Goal: Task Accomplishment & Management: Manage account settings

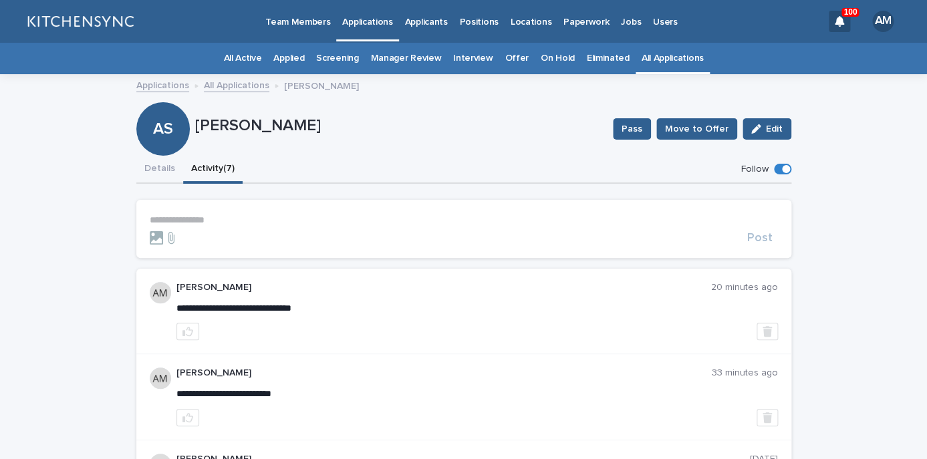
click at [642, 59] on link "All Applications" at bounding box center [673, 58] width 62 height 31
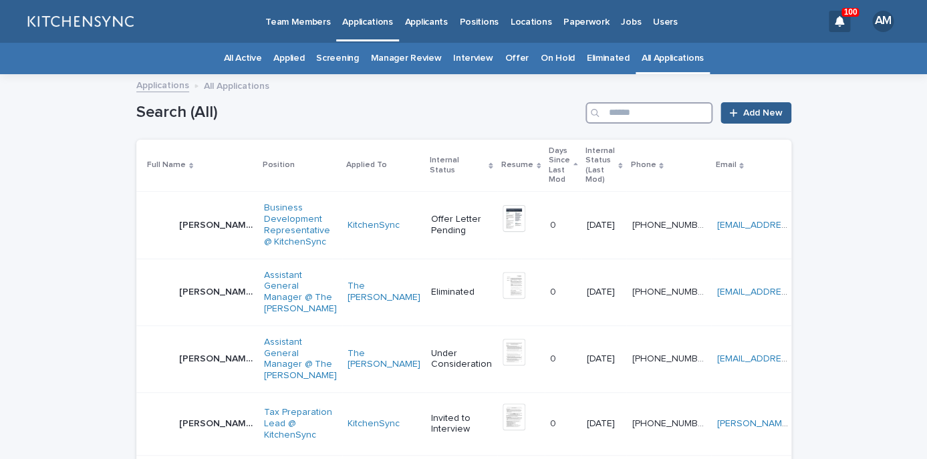
click at [631, 120] on input "Search" at bounding box center [648, 112] width 127 height 21
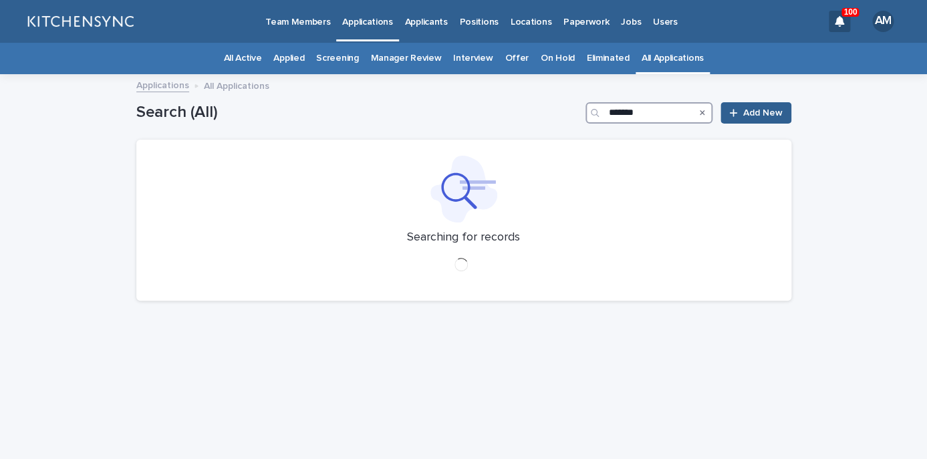
type input "*******"
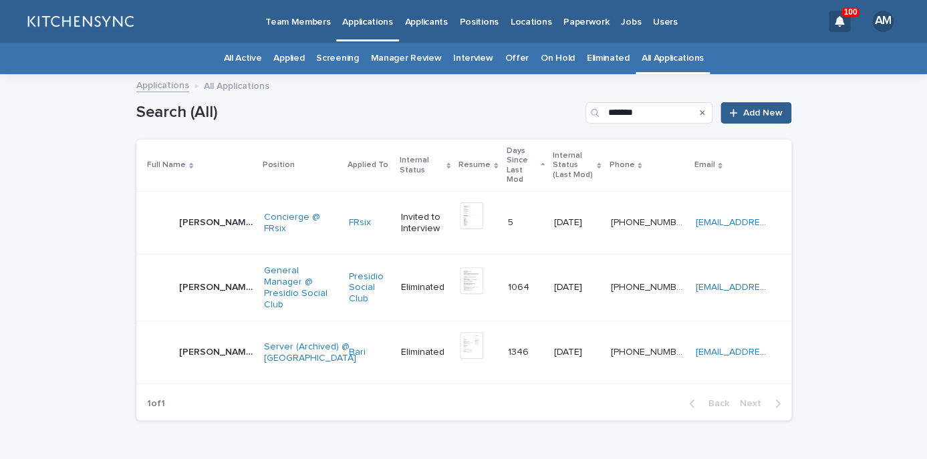
click at [200, 215] on p "[PERSON_NAME]" at bounding box center [217, 222] width 77 height 14
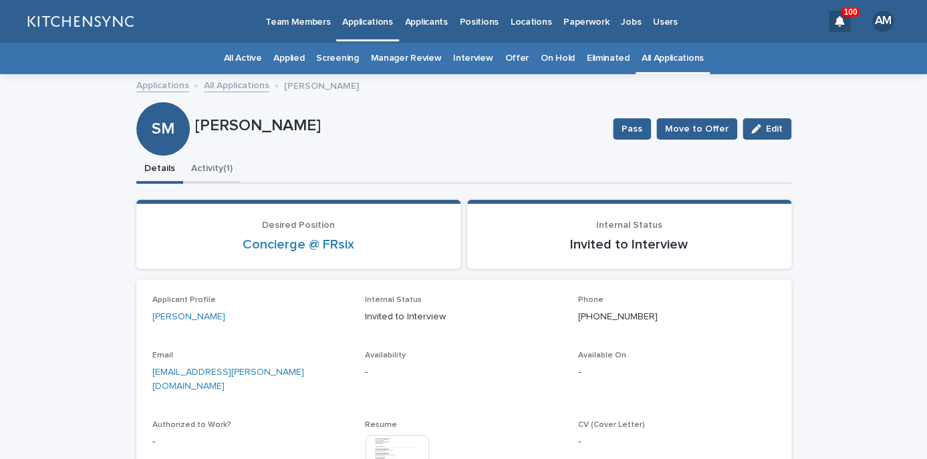
click at [223, 172] on button "Activity (1)" at bounding box center [211, 170] width 57 height 28
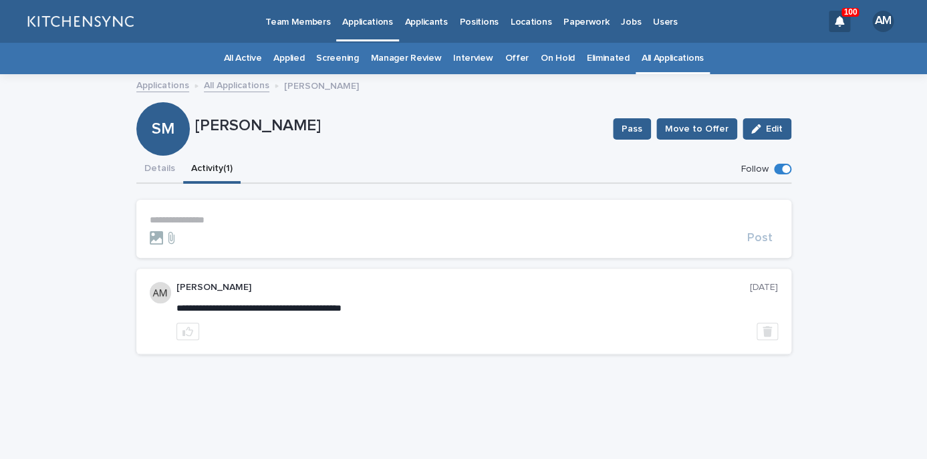
click at [200, 220] on p "**********" at bounding box center [464, 220] width 628 height 11
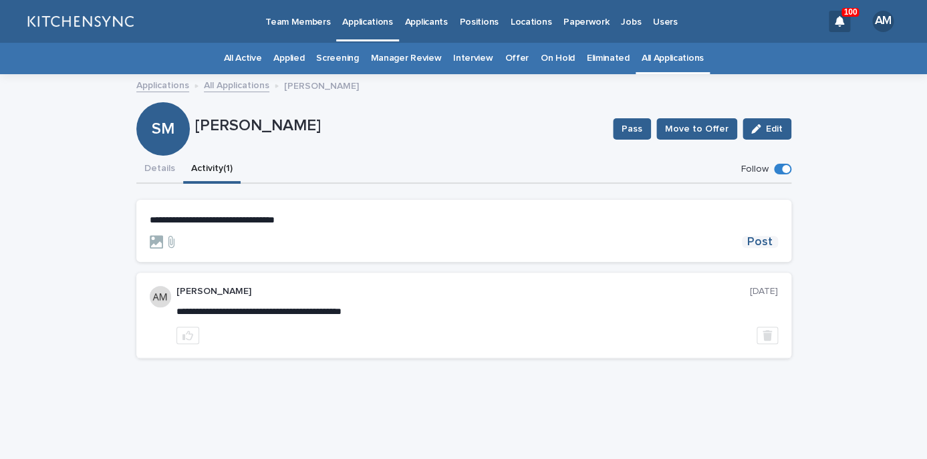
click at [764, 239] on span "Post" at bounding box center [759, 242] width 25 height 12
click at [149, 176] on button "Details" at bounding box center [159, 170] width 47 height 28
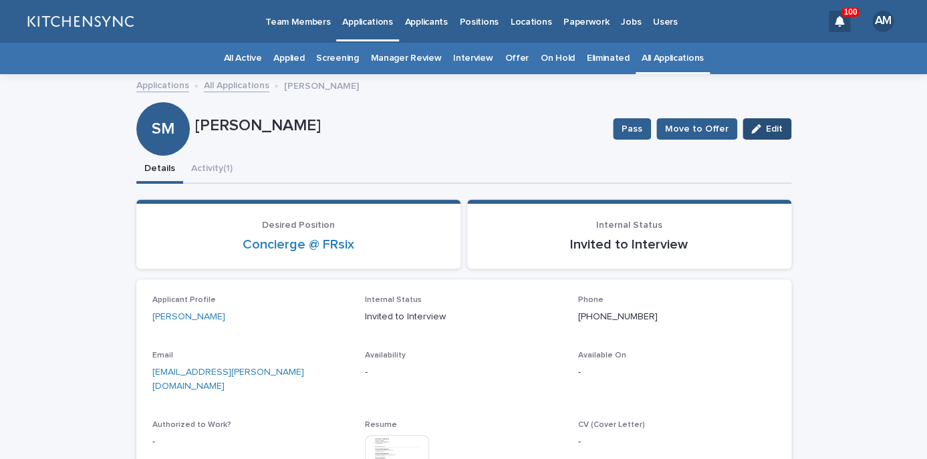
click at [782, 127] on span "Edit" at bounding box center [774, 128] width 17 height 9
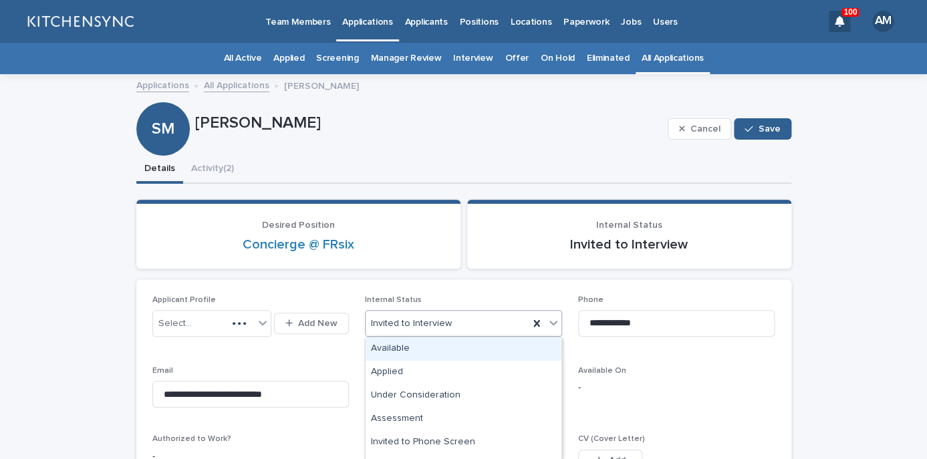
click at [491, 318] on div "Invited to Interview" at bounding box center [447, 324] width 163 height 22
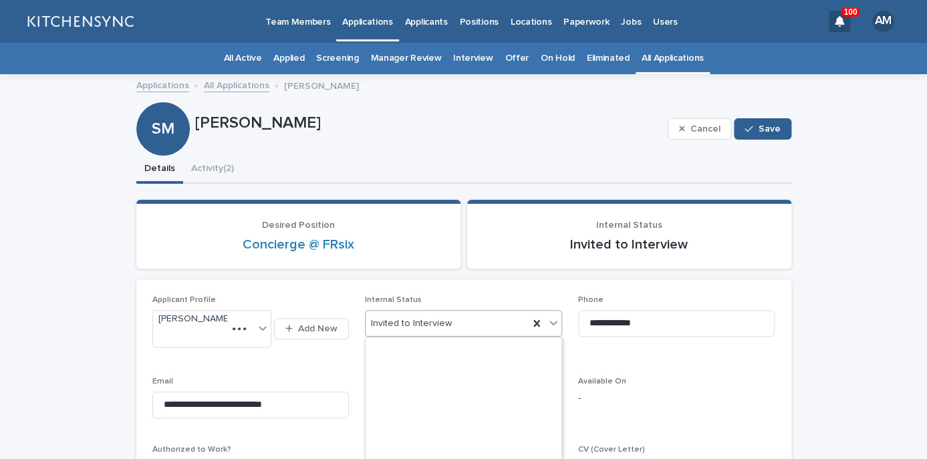
scroll to position [299, 0]
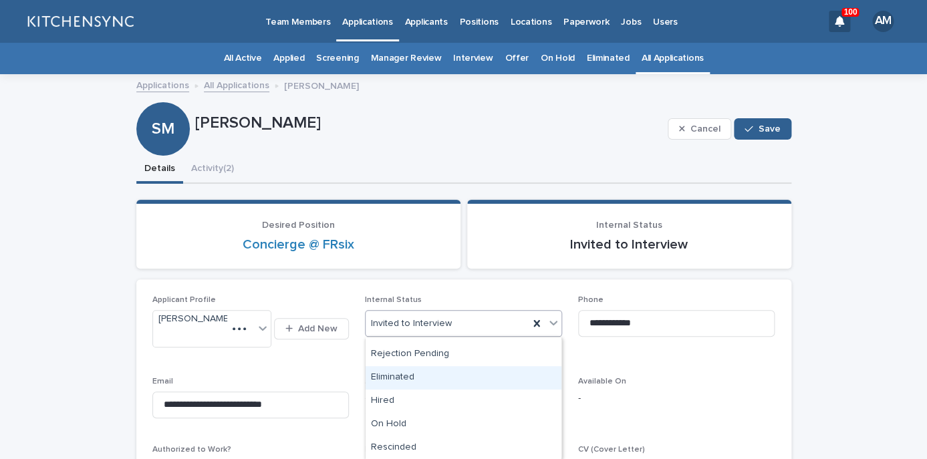
click at [483, 377] on div "Eliminated" at bounding box center [464, 377] width 196 height 23
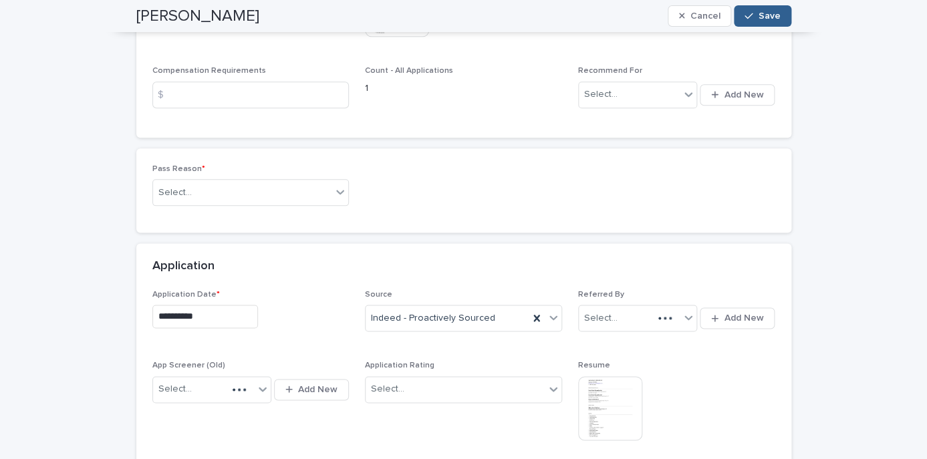
scroll to position [494, 0]
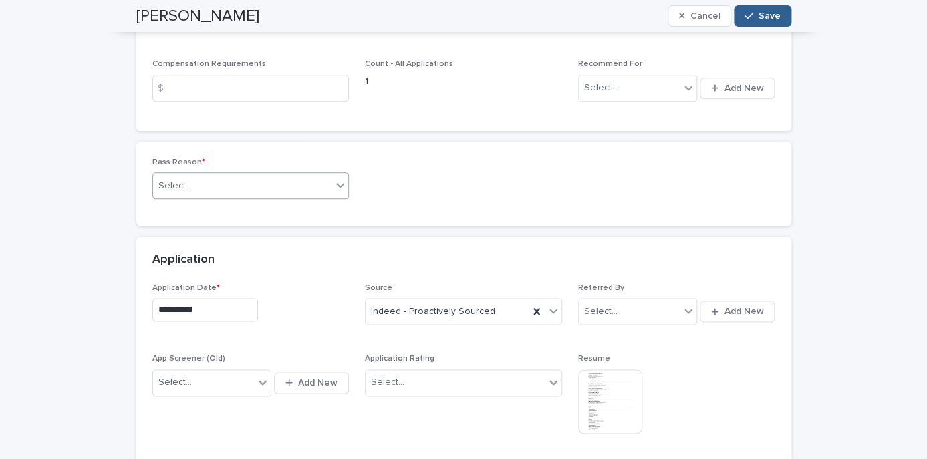
click at [306, 197] on div "Select..." at bounding box center [242, 186] width 179 height 22
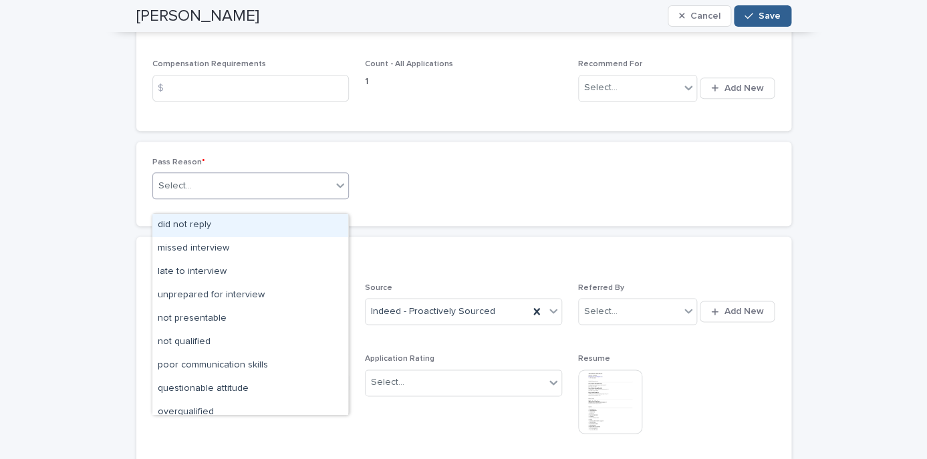
click at [301, 225] on div "did not reply" at bounding box center [250, 225] width 196 height 23
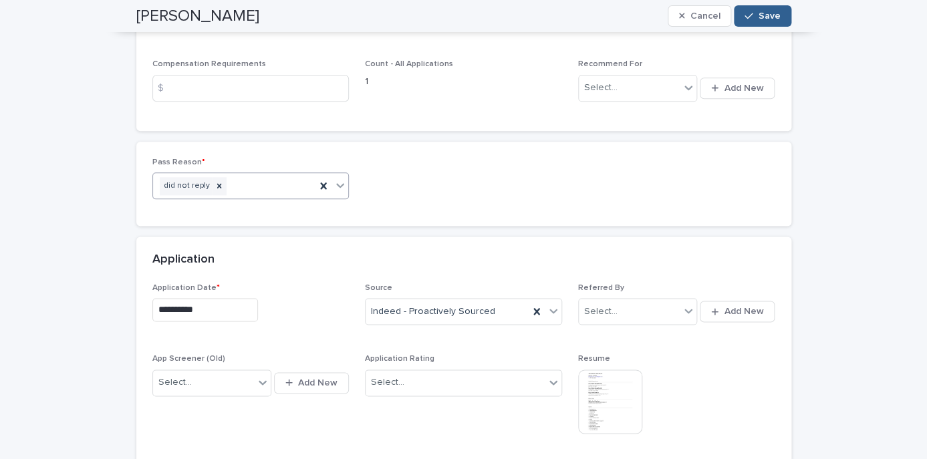
scroll to position [482, 0]
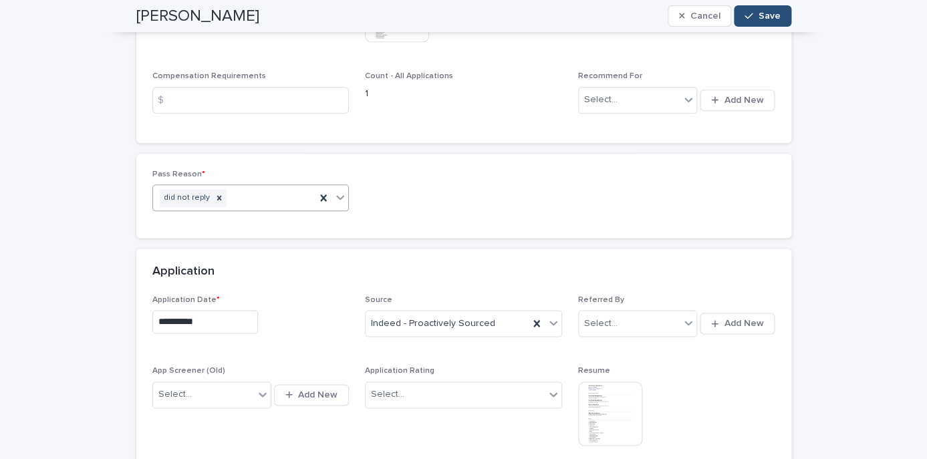
click at [765, 11] on button "Save" at bounding box center [762, 15] width 57 height 21
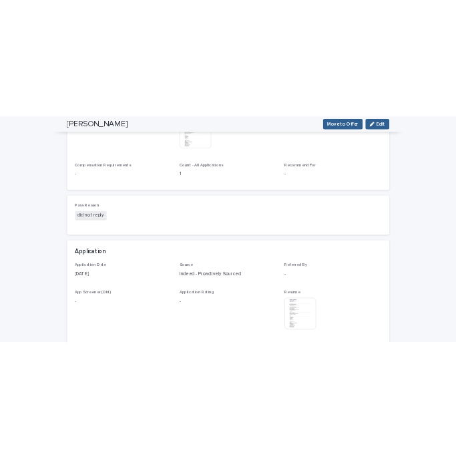
scroll to position [0, 0]
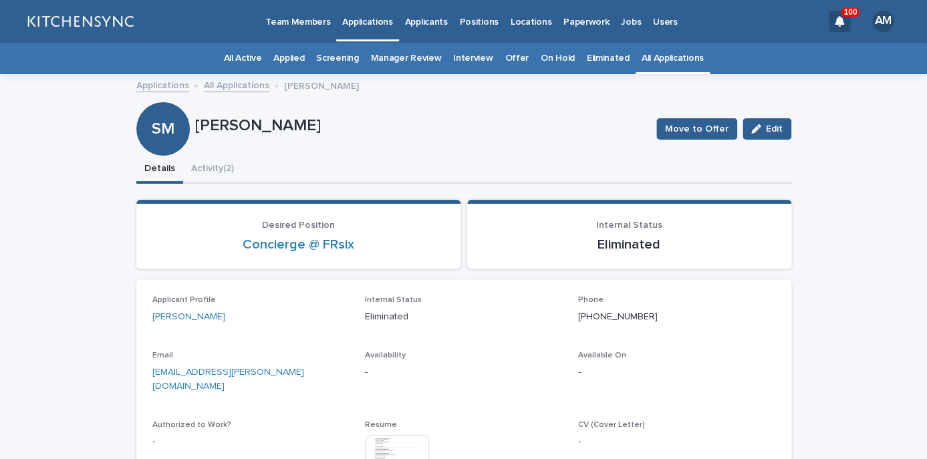
click at [659, 59] on link "All Applications" at bounding box center [673, 58] width 62 height 31
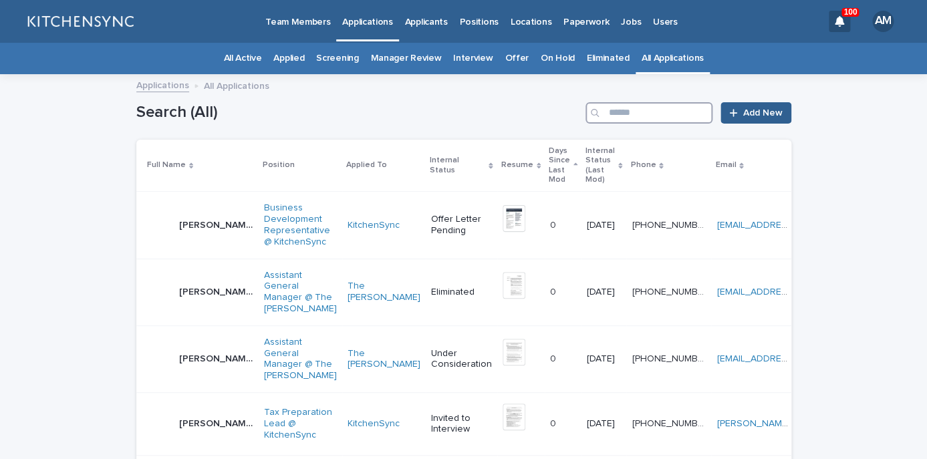
click at [664, 115] on input "Search" at bounding box center [648, 112] width 127 height 21
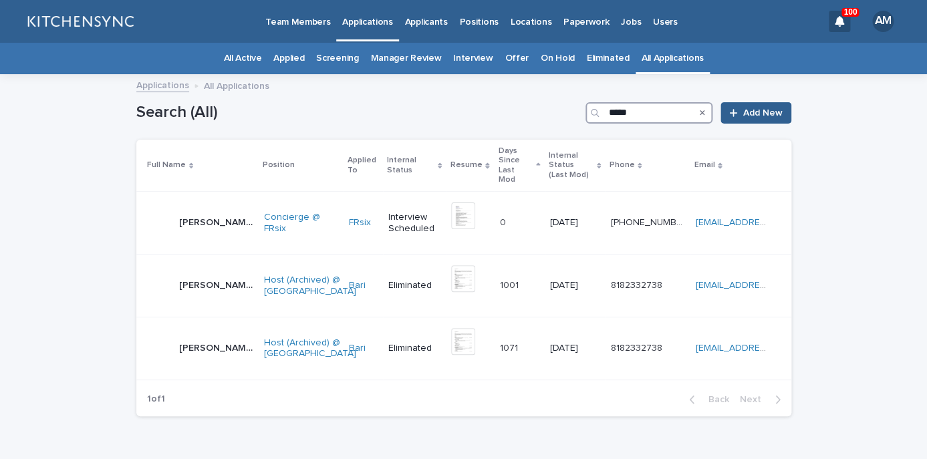
drag, startPoint x: 677, startPoint y: 112, endPoint x: 575, endPoint y: 112, distance: 101.6
click at [585, 112] on input "*****" at bounding box center [648, 112] width 127 height 21
type input "*******"
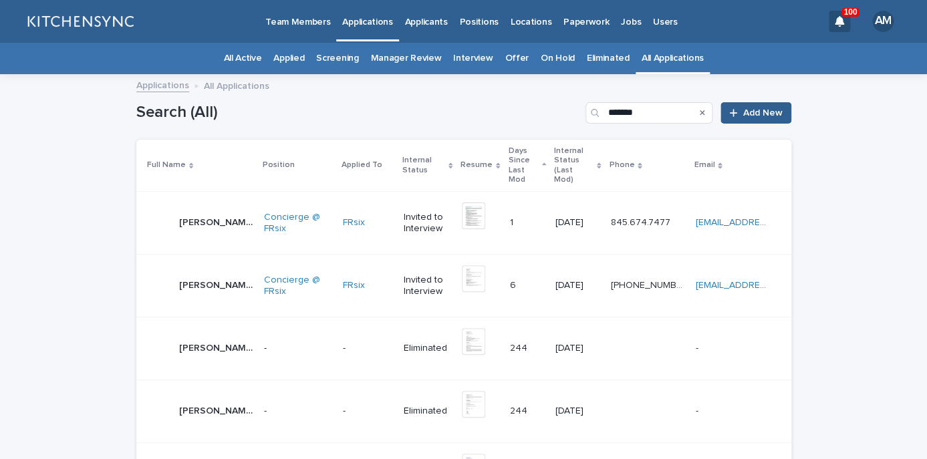
click at [210, 219] on td "[PERSON_NAME] [PERSON_NAME]" at bounding box center [197, 223] width 122 height 63
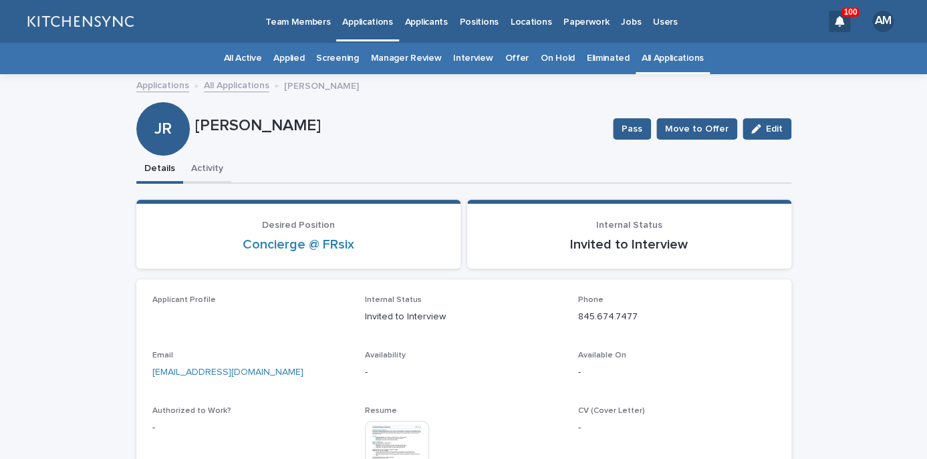
click at [212, 178] on button "Activity" at bounding box center [207, 170] width 48 height 28
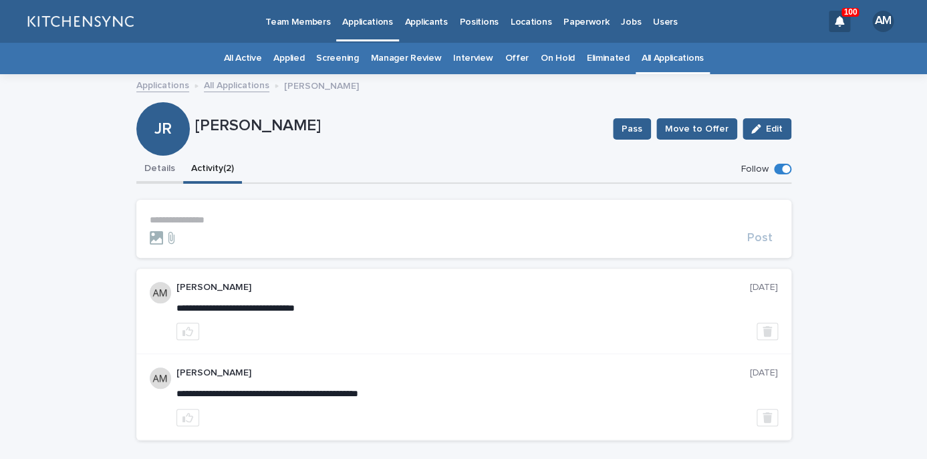
click at [162, 179] on button "Details" at bounding box center [159, 170] width 47 height 28
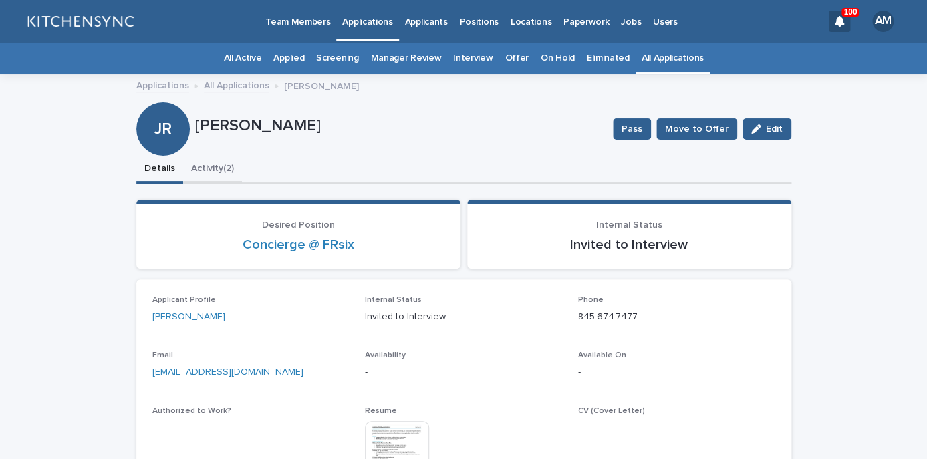
click at [219, 172] on button "Activity (2)" at bounding box center [212, 170] width 59 height 28
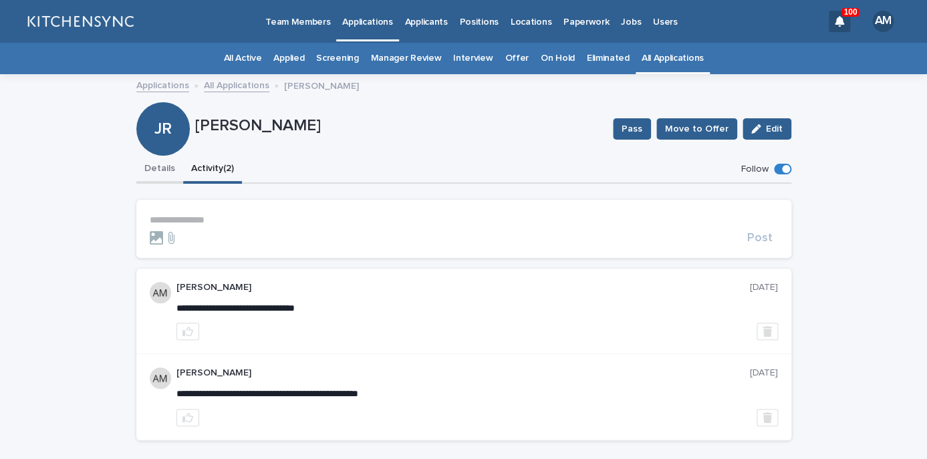
click at [151, 172] on button "Details" at bounding box center [159, 170] width 47 height 28
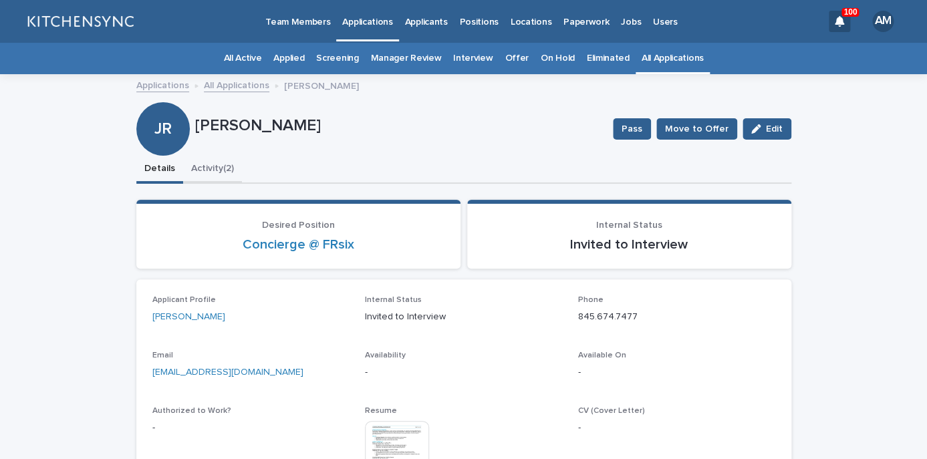
click at [237, 161] on button "Activity (2)" at bounding box center [212, 170] width 59 height 28
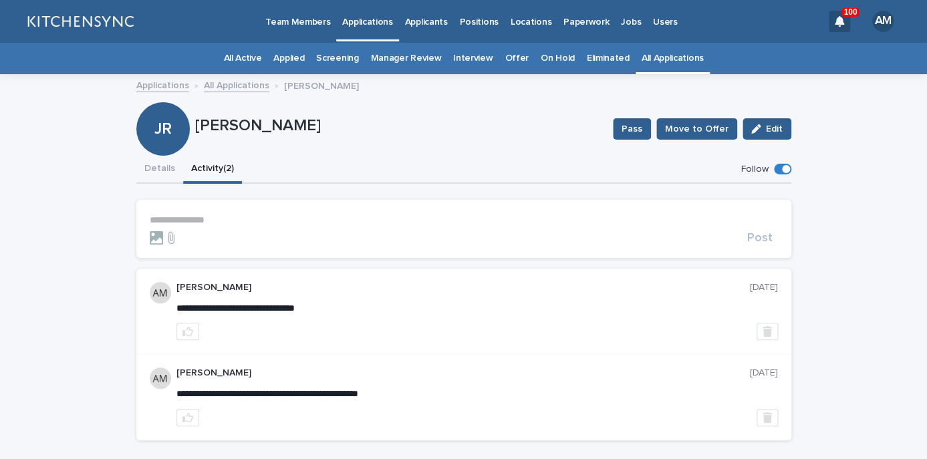
click at [212, 223] on p "**********" at bounding box center [464, 220] width 628 height 11
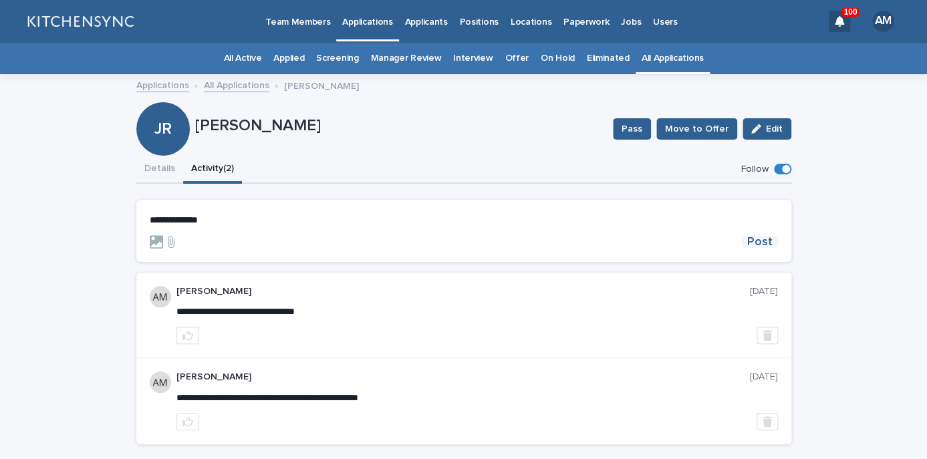
click at [767, 236] on span "Post" at bounding box center [759, 242] width 25 height 12
click at [764, 334] on icon "button" at bounding box center [767, 335] width 9 height 11
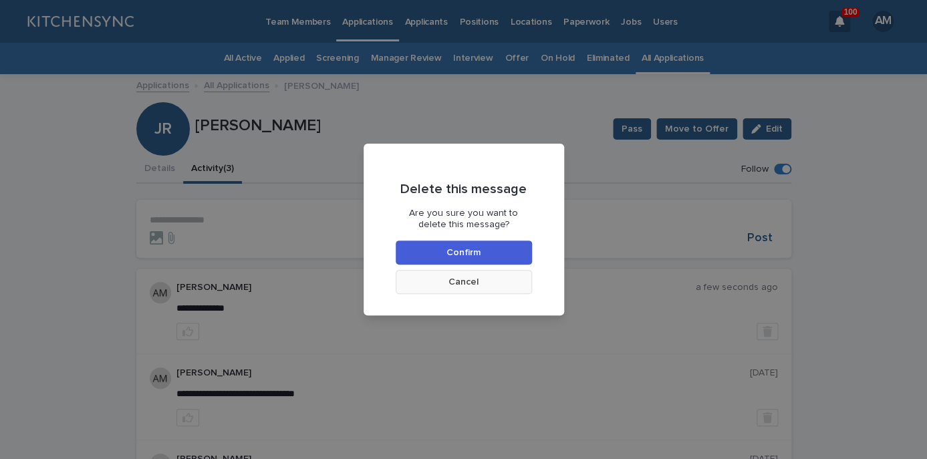
click at [512, 281] on button "Cancel" at bounding box center [464, 282] width 136 height 24
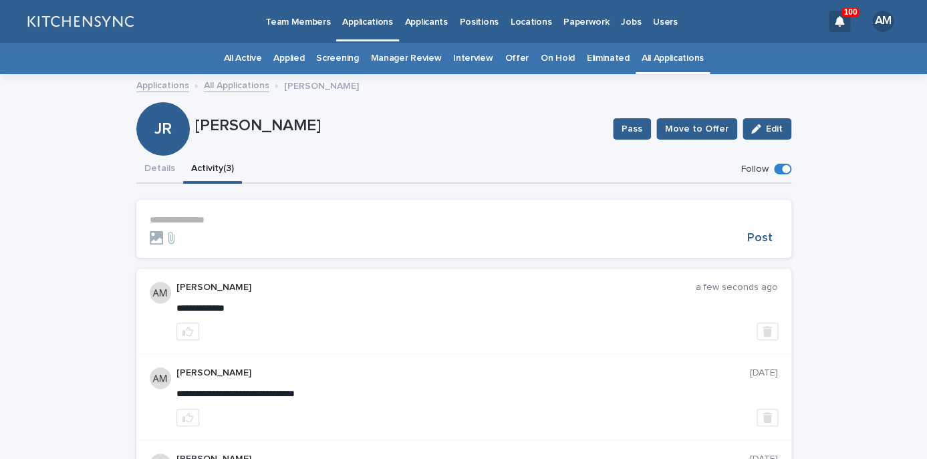
click at [677, 61] on link "All Applications" at bounding box center [673, 58] width 62 height 31
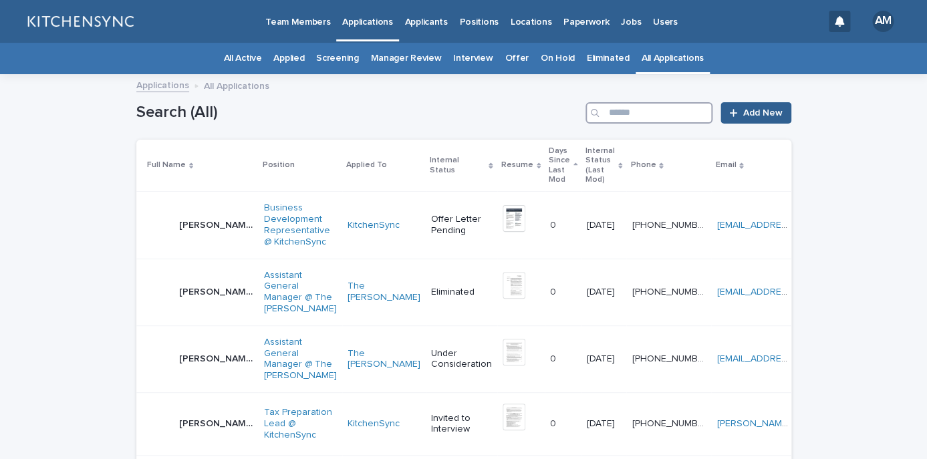
click at [649, 118] on input "Search" at bounding box center [648, 112] width 127 height 21
type input "*******"
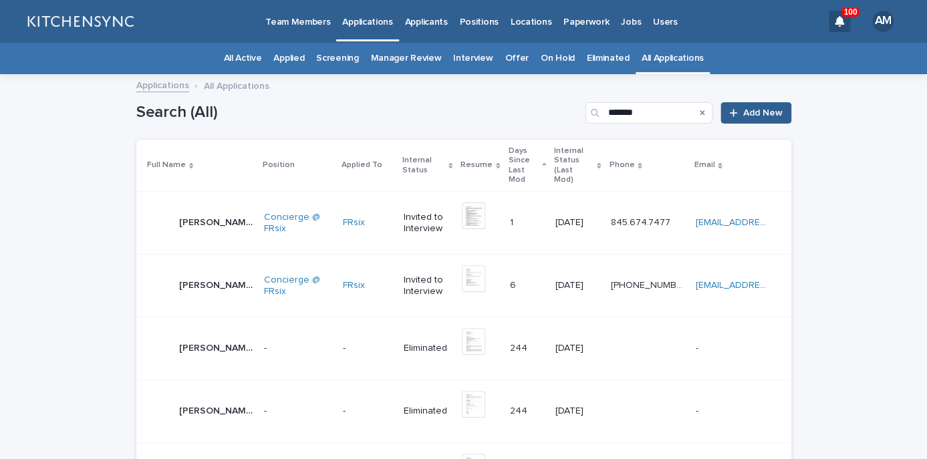
click at [198, 275] on div "[PERSON_NAME] [PERSON_NAME]" at bounding box center [216, 286] width 74 height 22
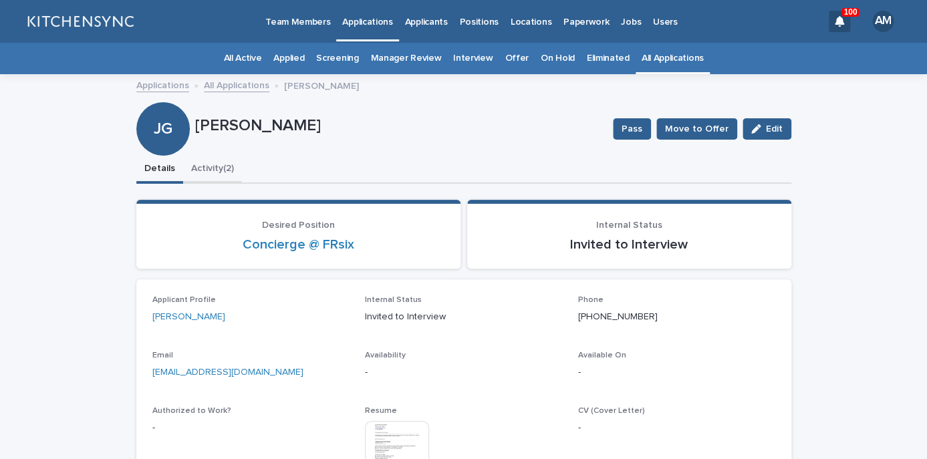
click at [205, 168] on button "Activity (2)" at bounding box center [212, 170] width 59 height 28
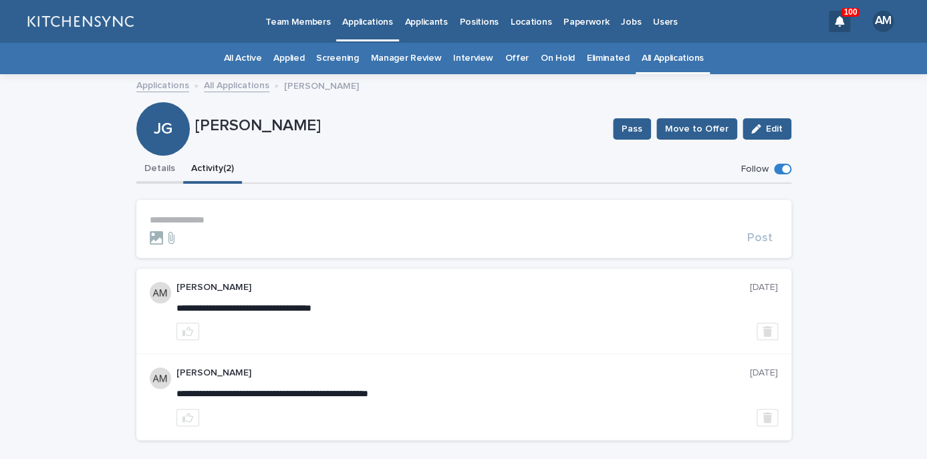
click at [156, 178] on button "Details" at bounding box center [159, 170] width 47 height 28
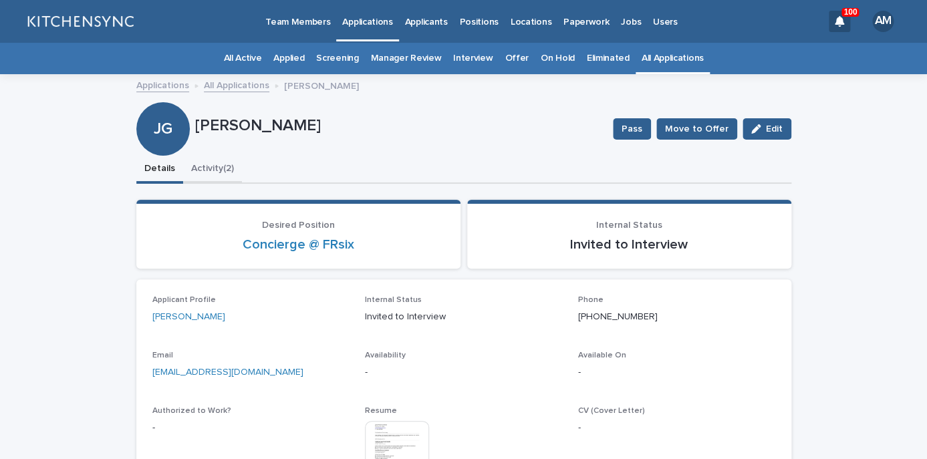
click at [218, 179] on button "Activity (2)" at bounding box center [212, 170] width 59 height 28
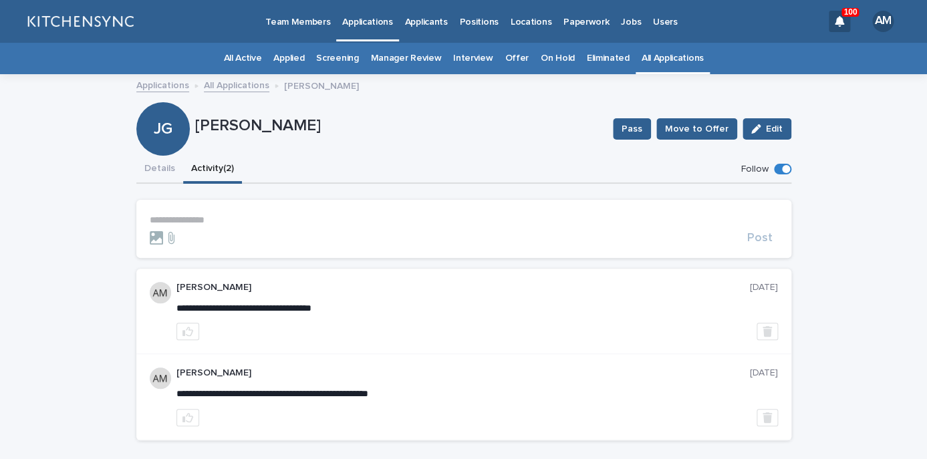
click at [200, 223] on p "**********" at bounding box center [464, 220] width 628 height 11
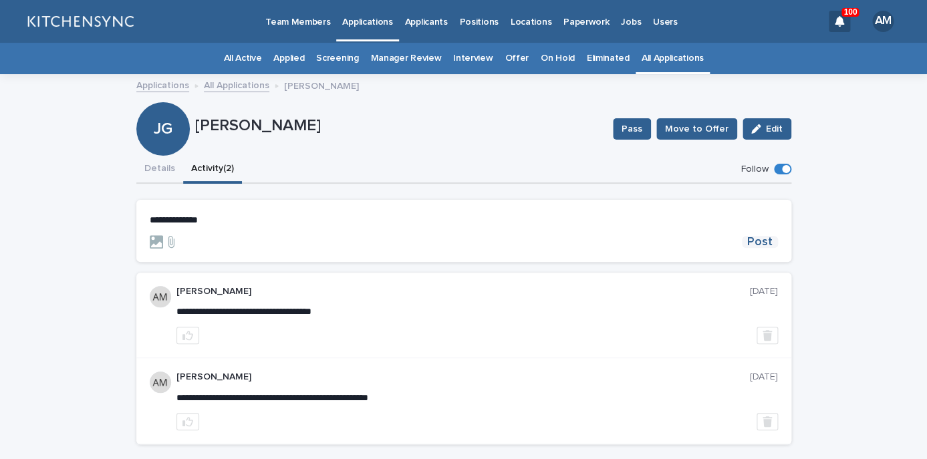
click at [766, 244] on span "Post" at bounding box center [759, 242] width 25 height 12
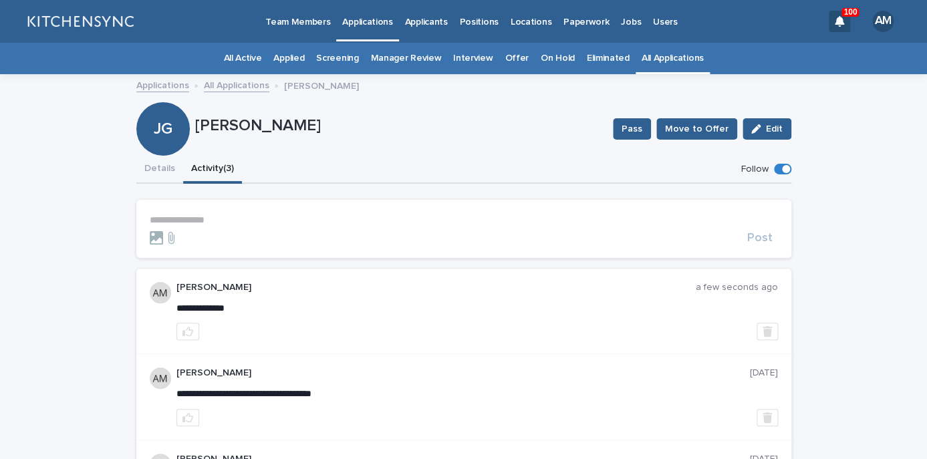
click at [642, 63] on link "All Applications" at bounding box center [673, 58] width 62 height 31
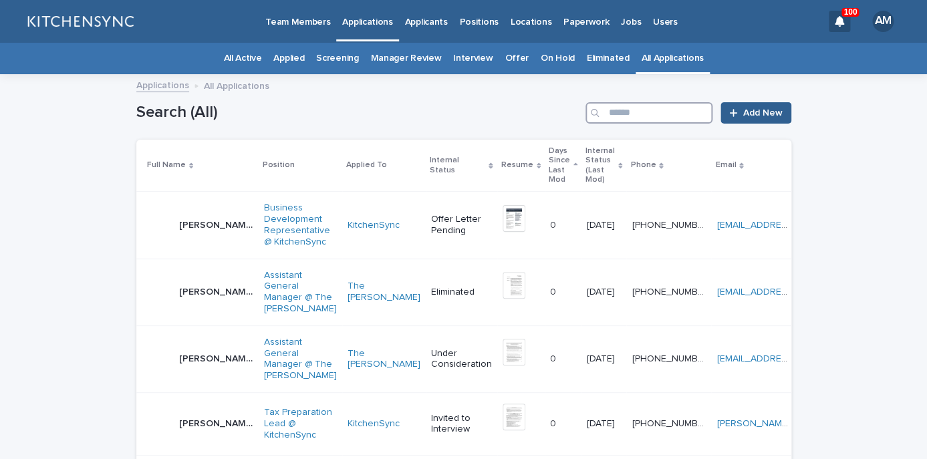
click at [628, 112] on input "Search" at bounding box center [648, 112] width 127 height 21
type input "*****"
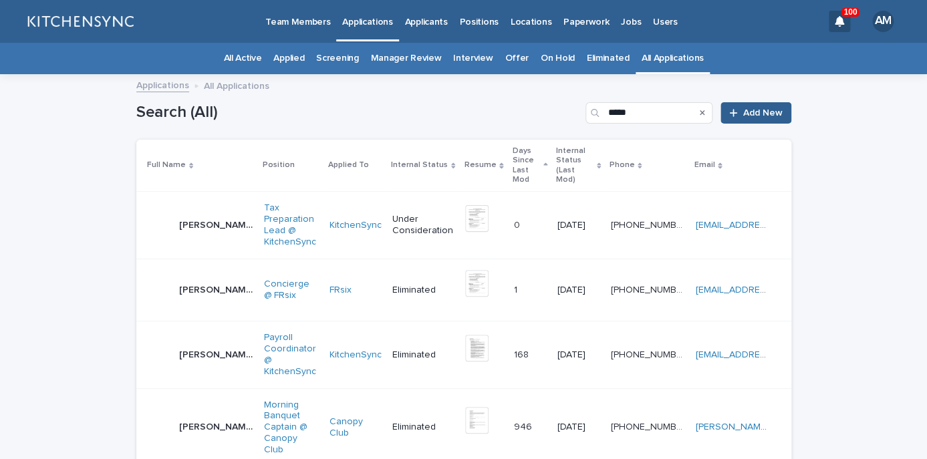
click at [201, 220] on p "[PERSON_NAME]" at bounding box center [217, 224] width 77 height 14
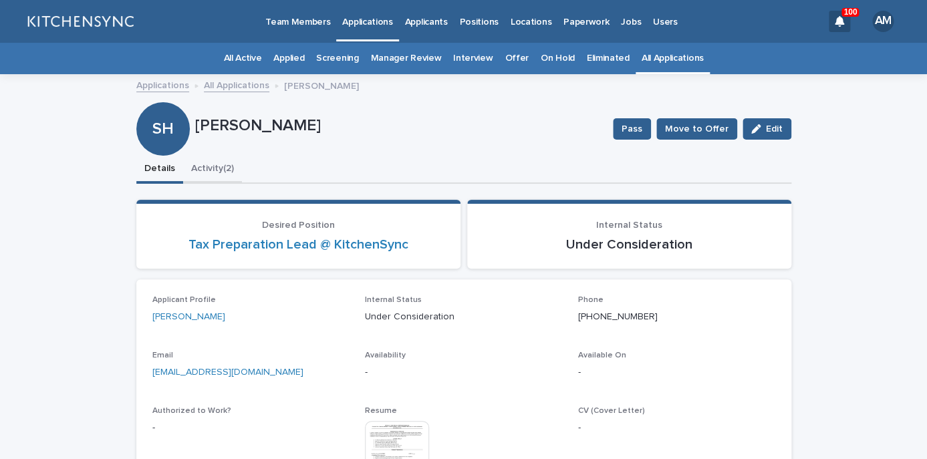
click at [205, 177] on button "Activity (2)" at bounding box center [212, 170] width 59 height 28
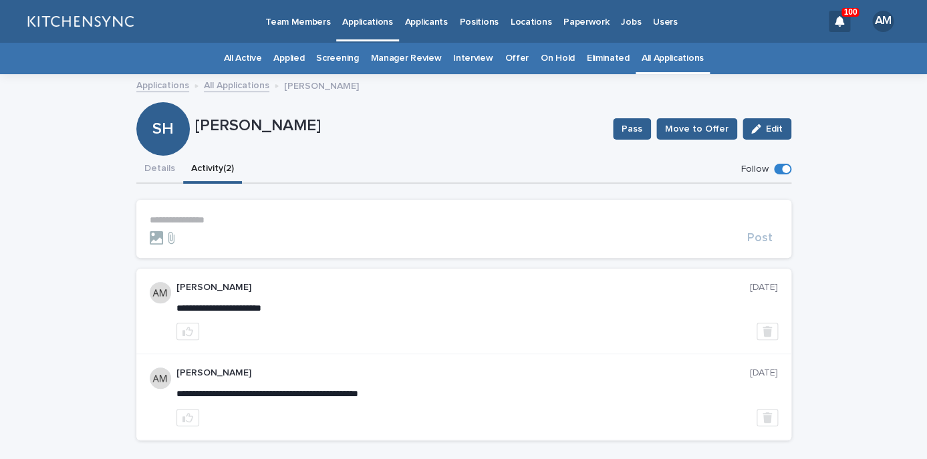
click at [195, 225] on p "**********" at bounding box center [464, 220] width 628 height 11
click at [159, 167] on button "Details" at bounding box center [159, 170] width 47 height 28
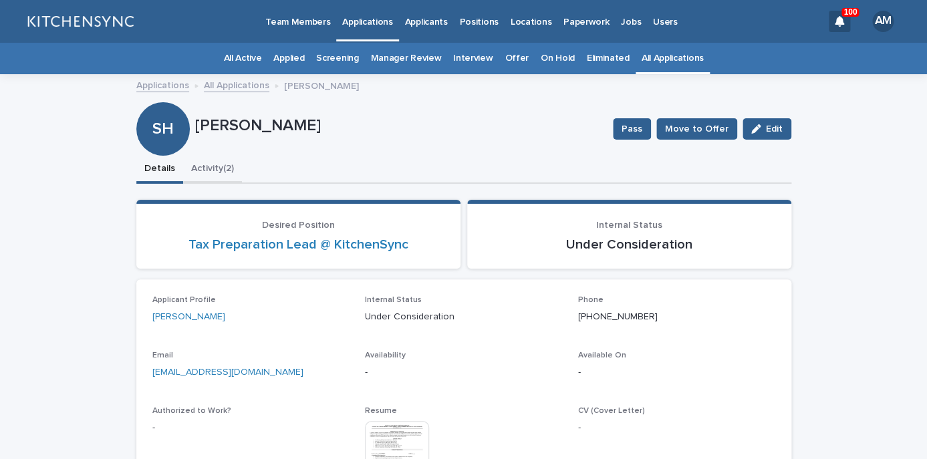
click at [196, 167] on button "Activity (2)" at bounding box center [212, 170] width 59 height 28
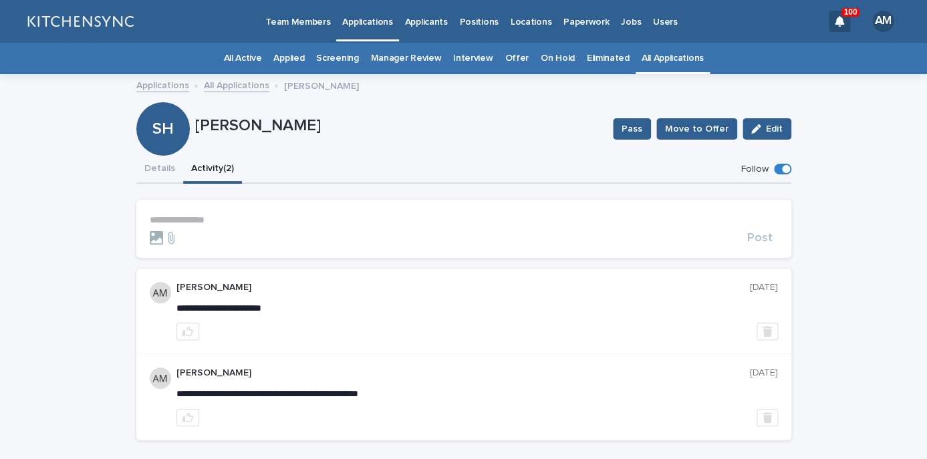
click at [199, 221] on p "**********" at bounding box center [464, 220] width 628 height 11
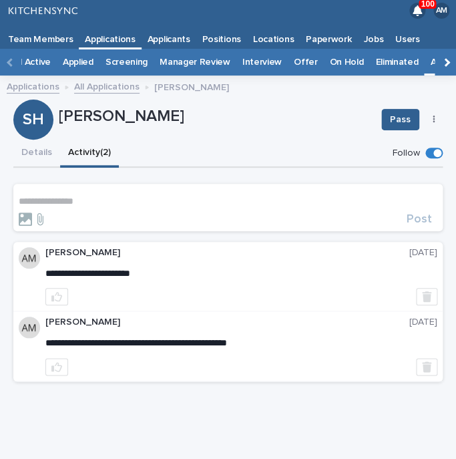
scroll to position [0, 15]
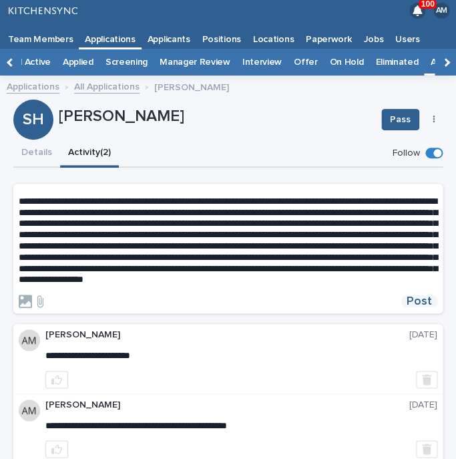
click at [411, 307] on span "Post" at bounding box center [419, 301] width 25 height 12
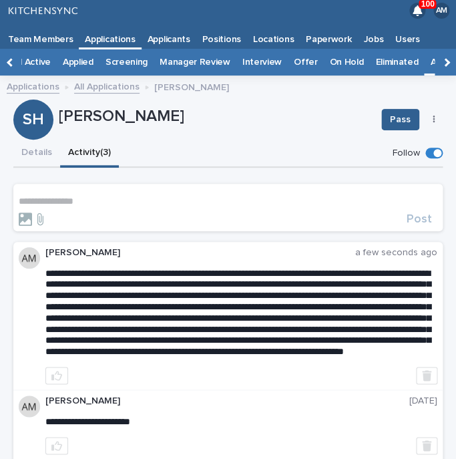
click at [30, 281] on div "**********" at bounding box center [228, 316] width 430 height 148
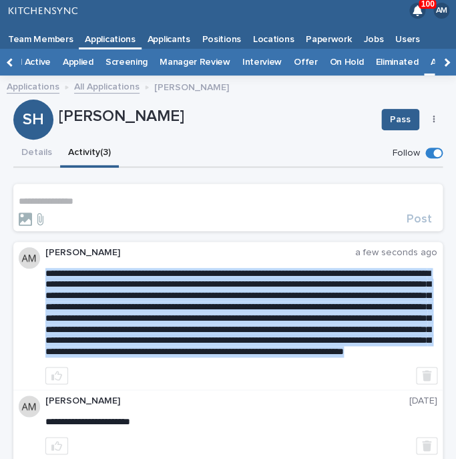
drag, startPoint x: 46, startPoint y: 273, endPoint x: 243, endPoint y: 386, distance: 227.5
click at [39, 164] on button "Details" at bounding box center [36, 154] width 47 height 28
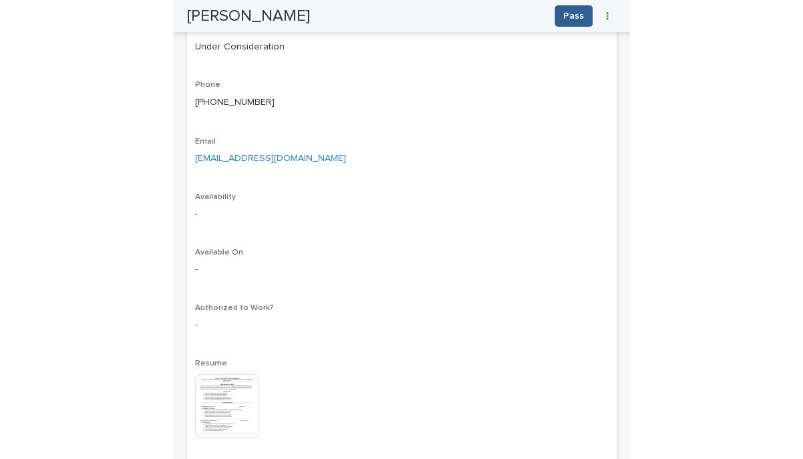
scroll to position [339, 0]
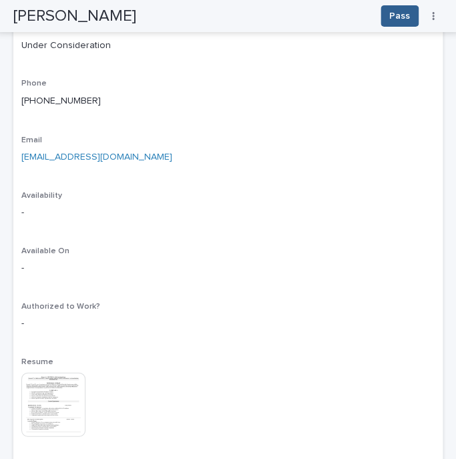
click at [57, 412] on img at bounding box center [53, 404] width 64 height 64
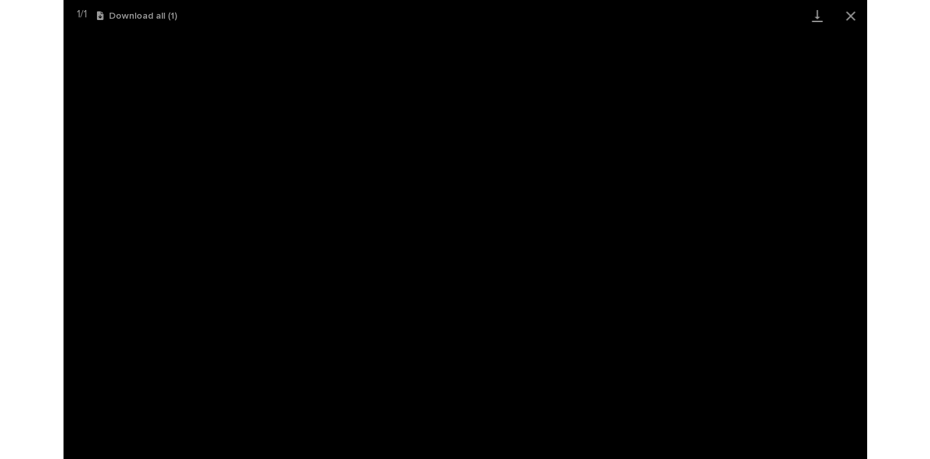
scroll to position [43, 0]
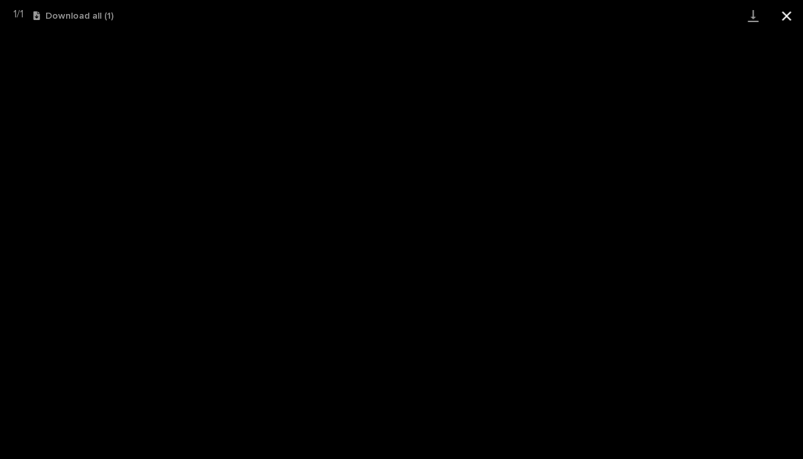
click at [790, 15] on button "Close gallery" at bounding box center [786, 15] width 33 height 31
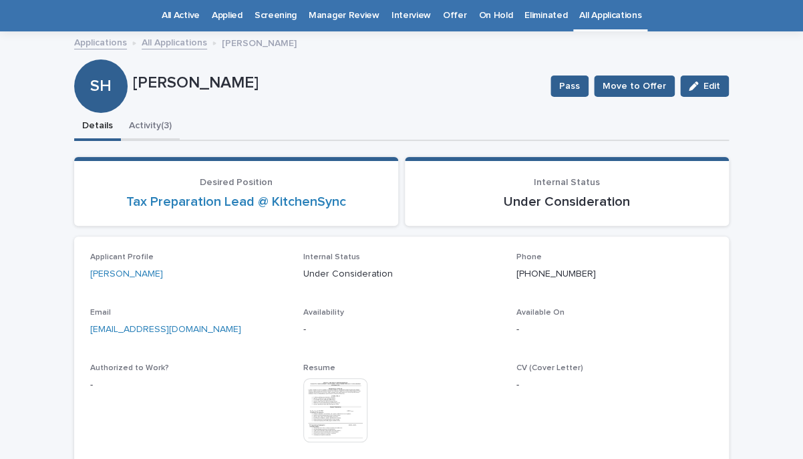
click at [163, 128] on button "Activity (3)" at bounding box center [150, 127] width 59 height 28
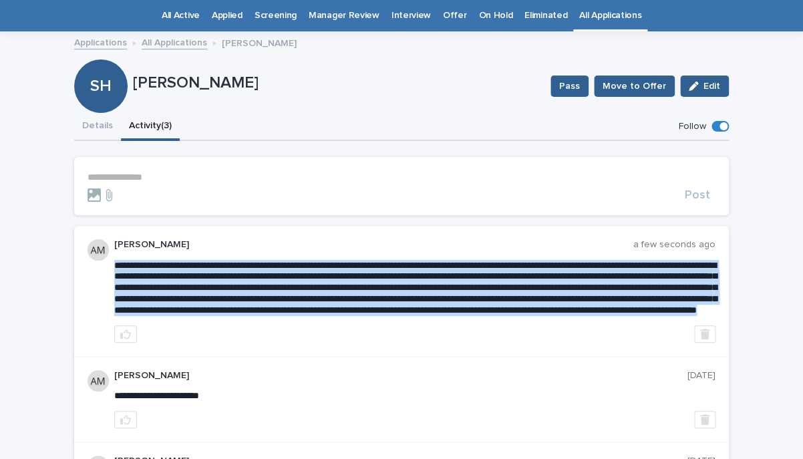
drag, startPoint x: 115, startPoint y: 264, endPoint x: 222, endPoint y: 336, distance: 129.0
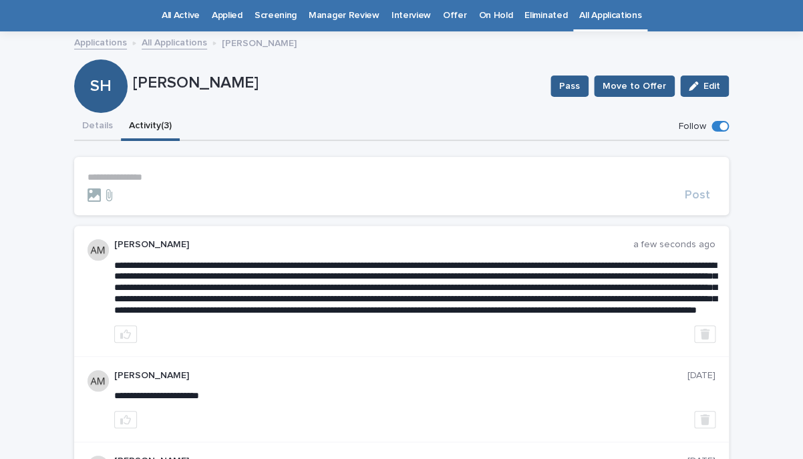
click at [428, 247] on p "[PERSON_NAME]" at bounding box center [373, 244] width 519 height 11
click at [109, 132] on button "Details" at bounding box center [97, 127] width 47 height 28
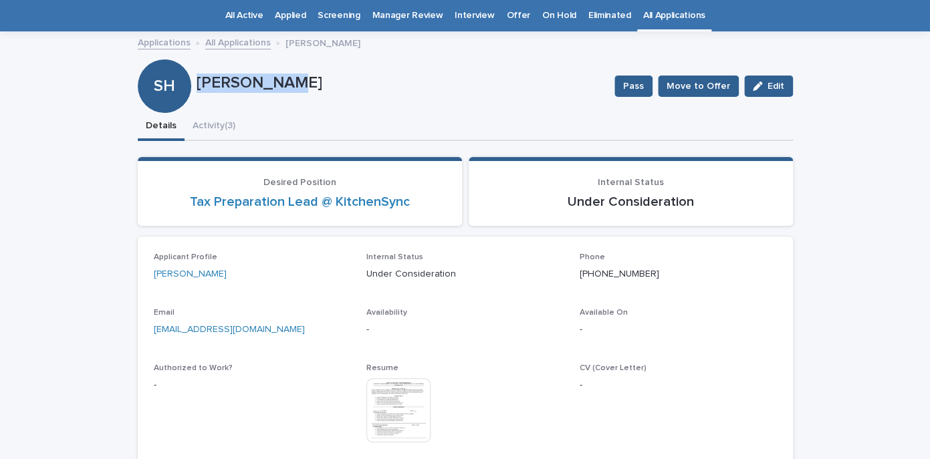
drag, startPoint x: 198, startPoint y: 83, endPoint x: 325, endPoint y: 83, distance: 127.6
click at [325, 83] on p "[PERSON_NAME]" at bounding box center [399, 83] width 407 height 19
copy p "[PERSON_NAME]"
click at [221, 133] on button "Activity (3)" at bounding box center [213, 127] width 59 height 28
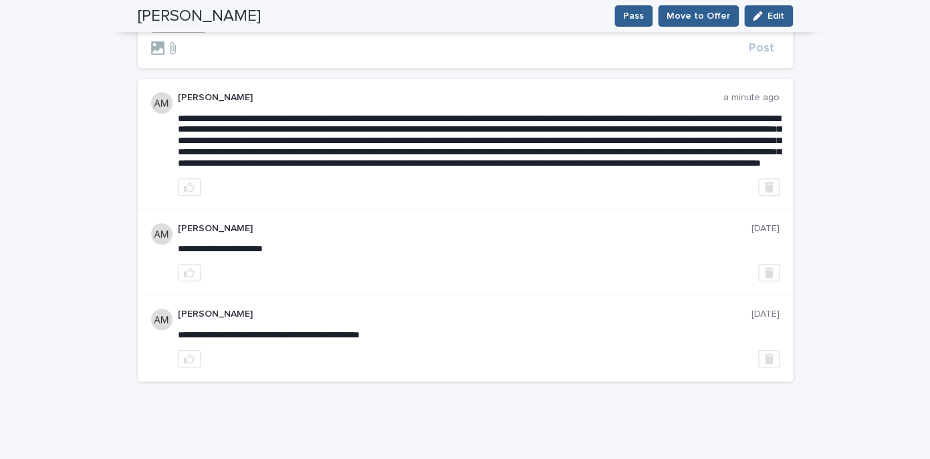
scroll to position [26, 0]
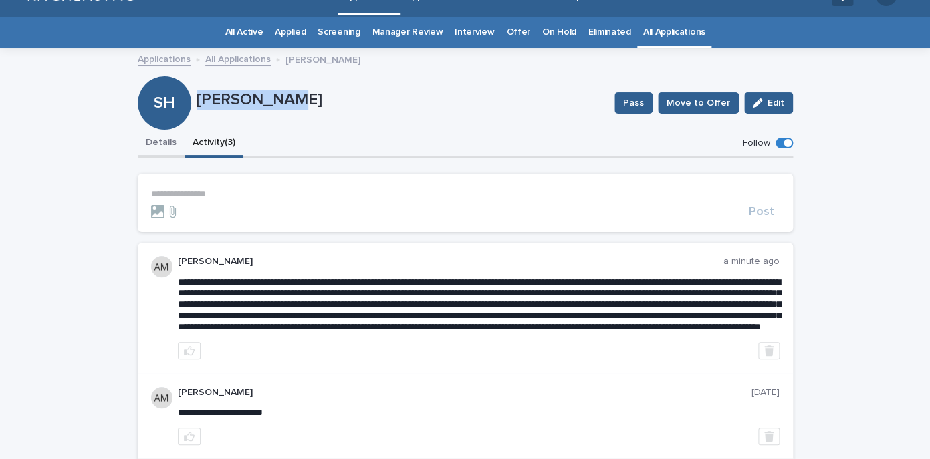
click at [162, 154] on button "Details" at bounding box center [161, 144] width 47 height 28
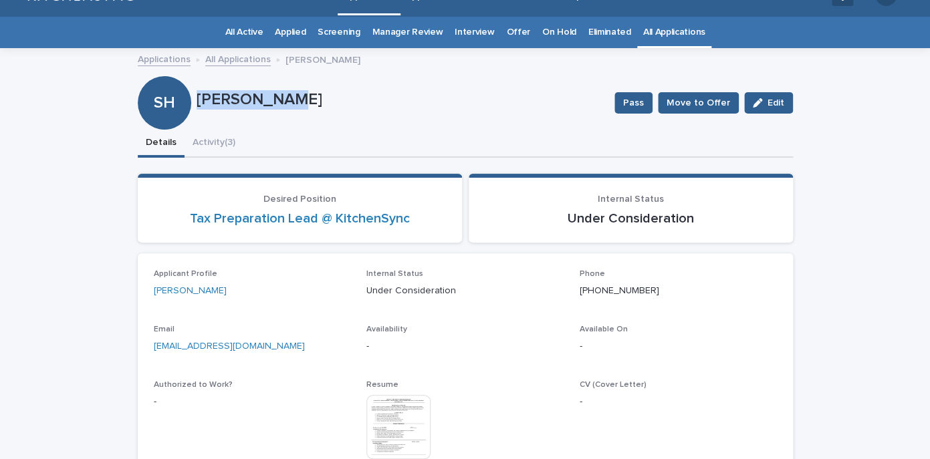
click at [662, 41] on link "All Applications" at bounding box center [674, 32] width 62 height 31
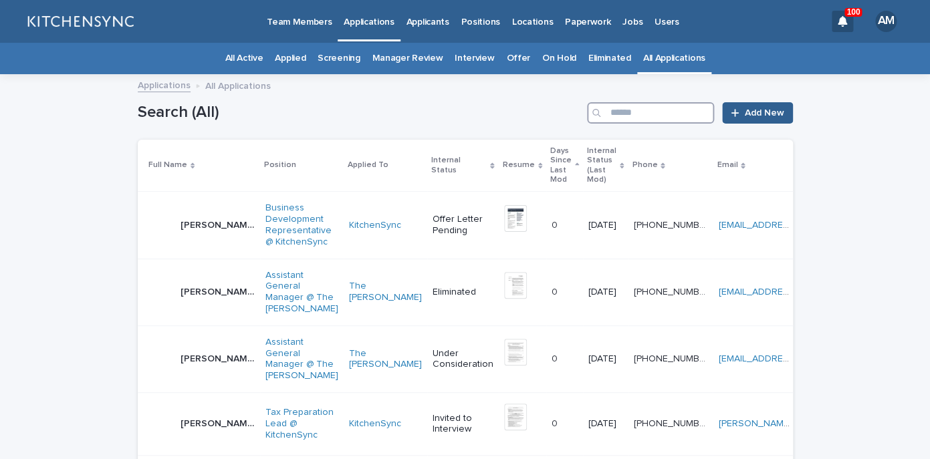
click at [640, 120] on input "Search" at bounding box center [650, 112] width 127 height 21
type input "****"
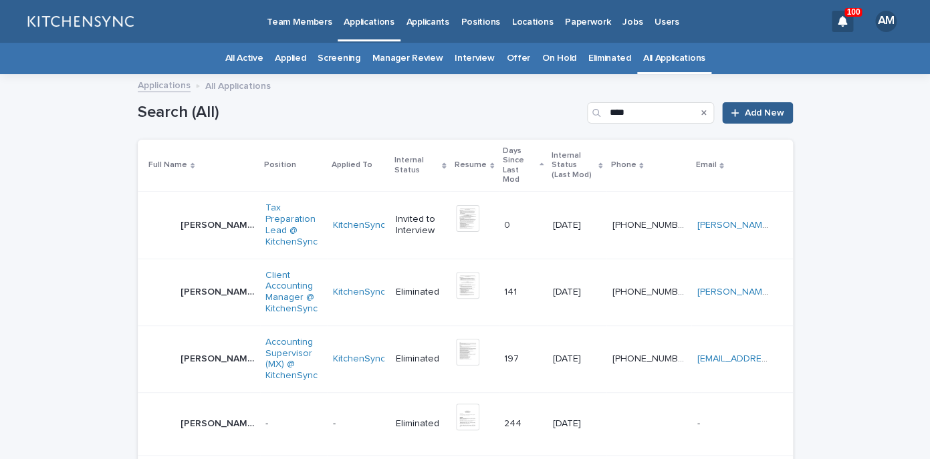
click at [200, 215] on div "[PERSON_NAME] [PERSON_NAME]" at bounding box center [217, 226] width 74 height 22
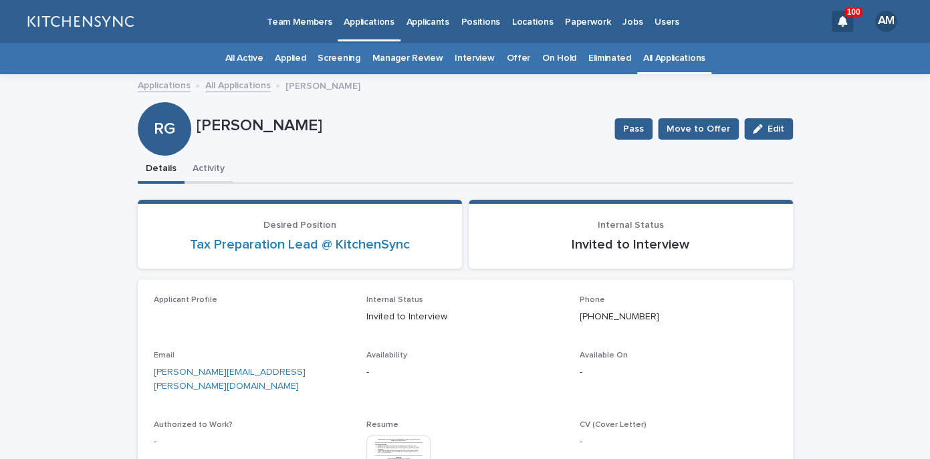
click at [210, 172] on button "Activity" at bounding box center [208, 170] width 48 height 28
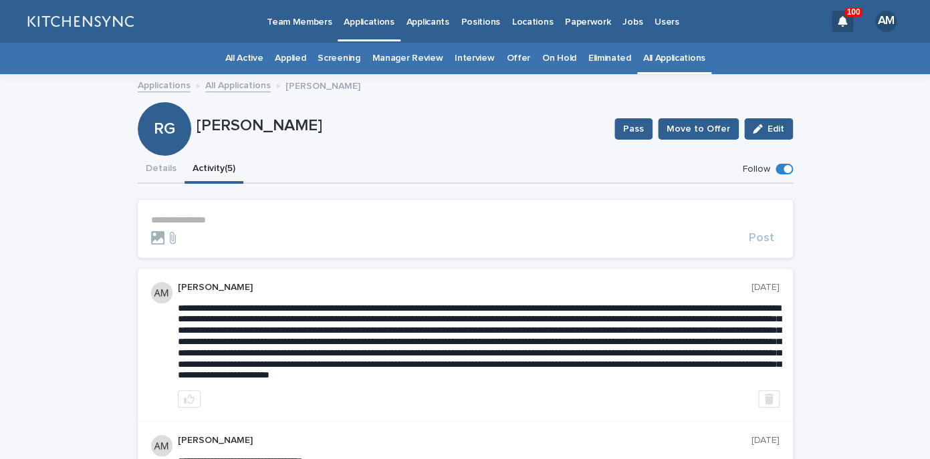
click at [664, 55] on link "All Applications" at bounding box center [674, 58] width 62 height 31
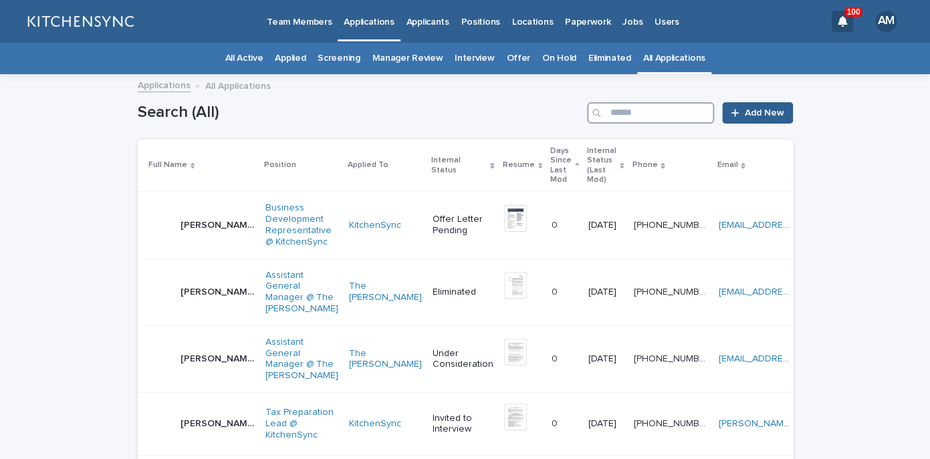
click at [651, 112] on input "Search" at bounding box center [650, 112] width 127 height 21
type input "*****"
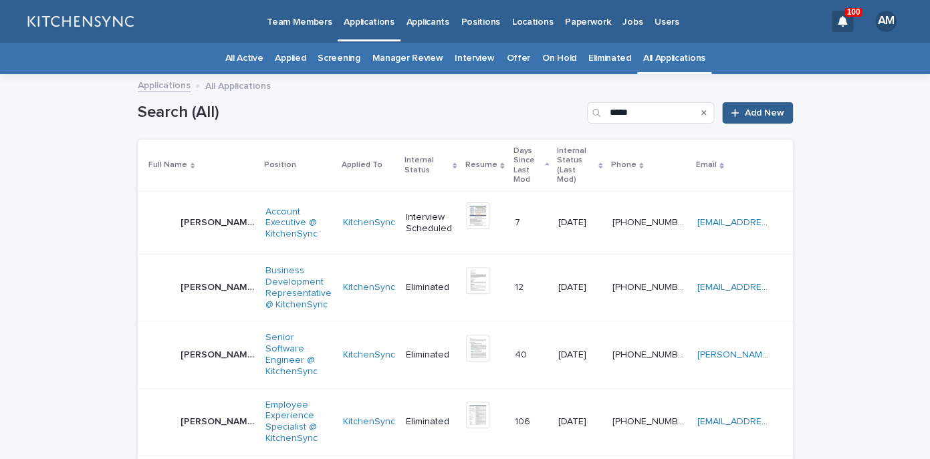
click at [178, 196] on td "[PERSON_NAME] [PERSON_NAME]" at bounding box center [199, 223] width 122 height 63
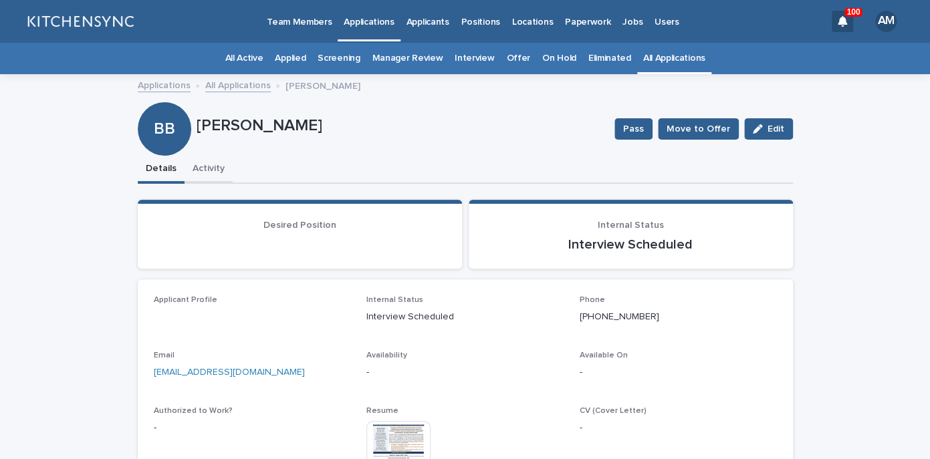
click at [215, 180] on button "Activity" at bounding box center [208, 170] width 48 height 28
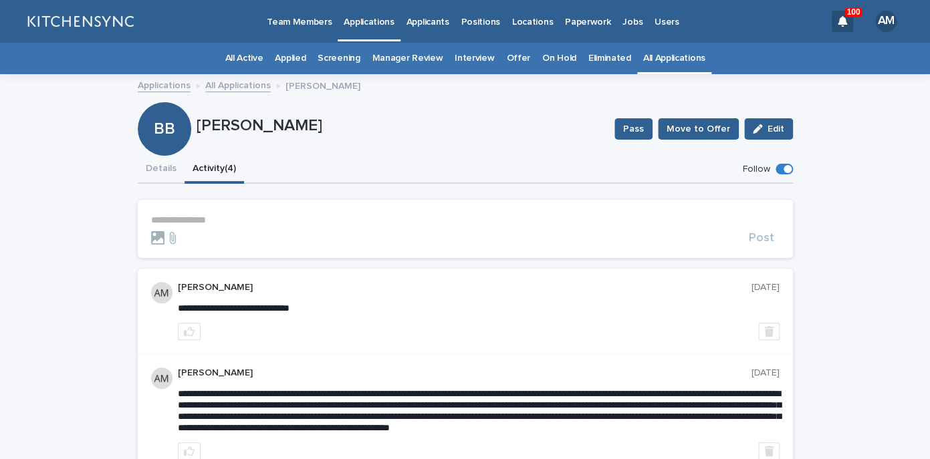
click at [210, 217] on p "**********" at bounding box center [465, 220] width 628 height 11
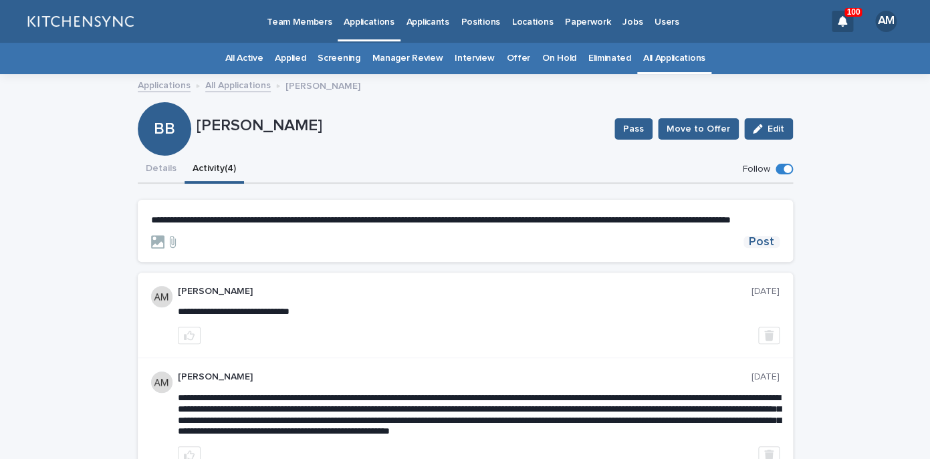
click at [769, 248] on span "Post" at bounding box center [760, 242] width 25 height 12
click at [175, 176] on button "Details" at bounding box center [161, 170] width 47 height 28
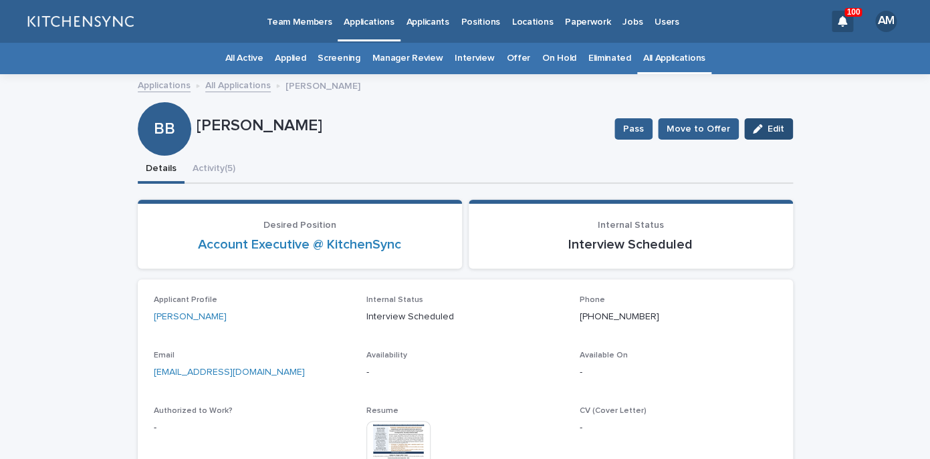
click at [758, 132] on icon "button" at bounding box center [756, 128] width 9 height 9
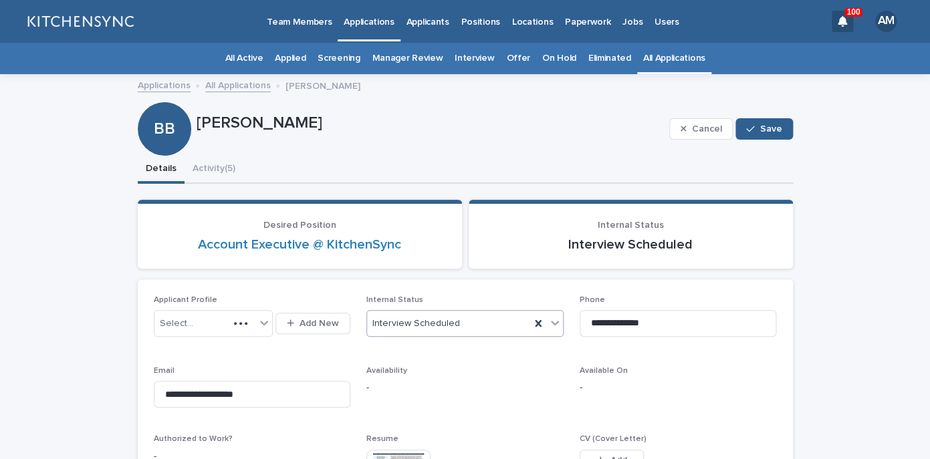
click at [479, 333] on div "Interview Scheduled" at bounding box center [448, 324] width 163 height 22
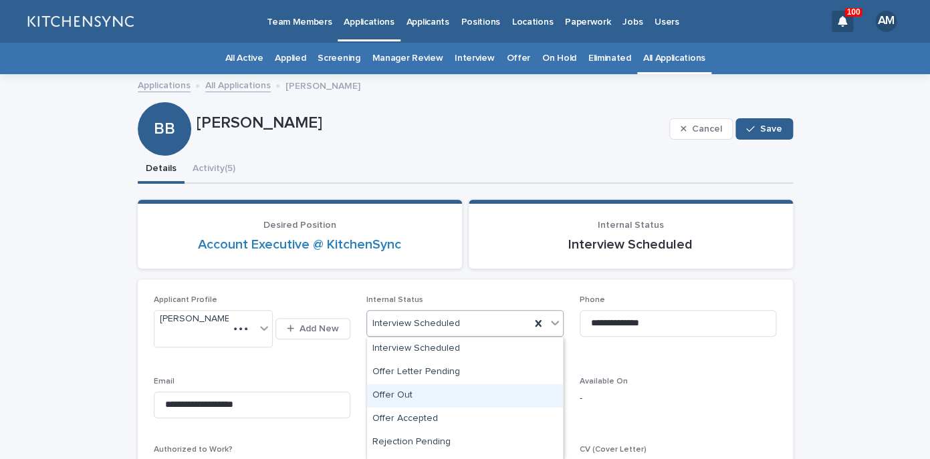
scroll to position [299, 0]
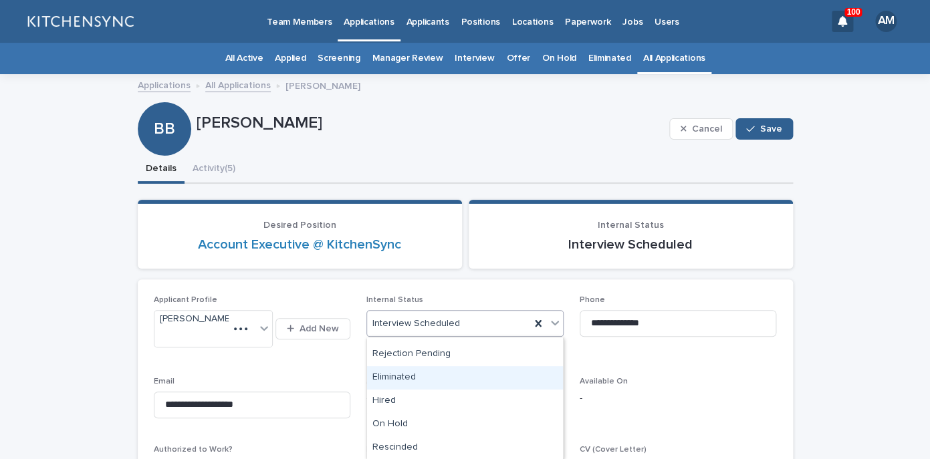
click at [460, 380] on div "Eliminated" at bounding box center [465, 377] width 196 height 23
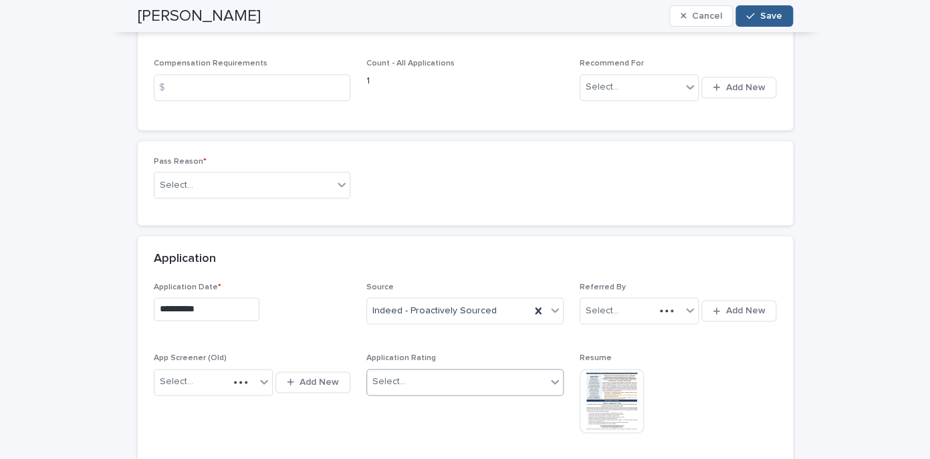
scroll to position [499, 0]
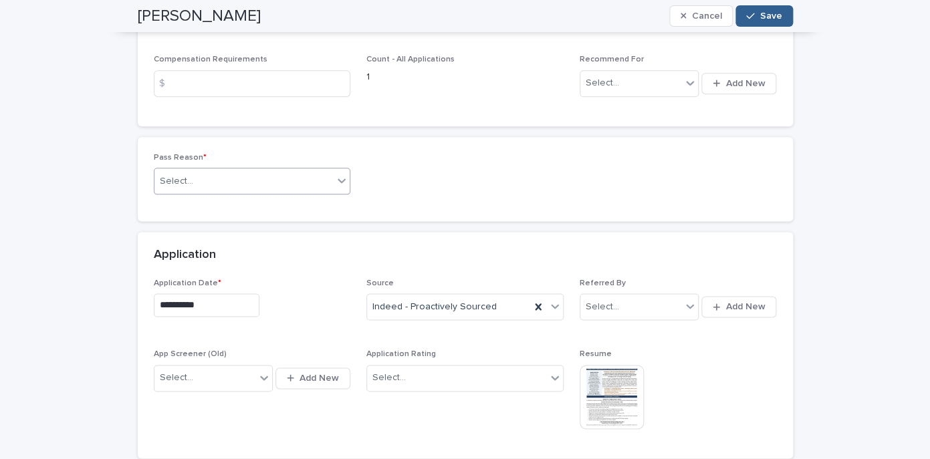
click at [292, 170] on div "Select..." at bounding box center [243, 181] width 179 height 22
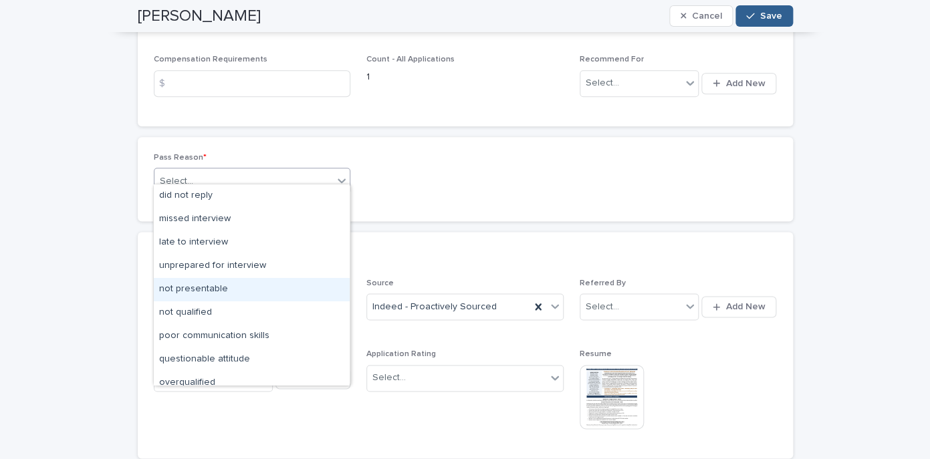
scroll to position [104, 0]
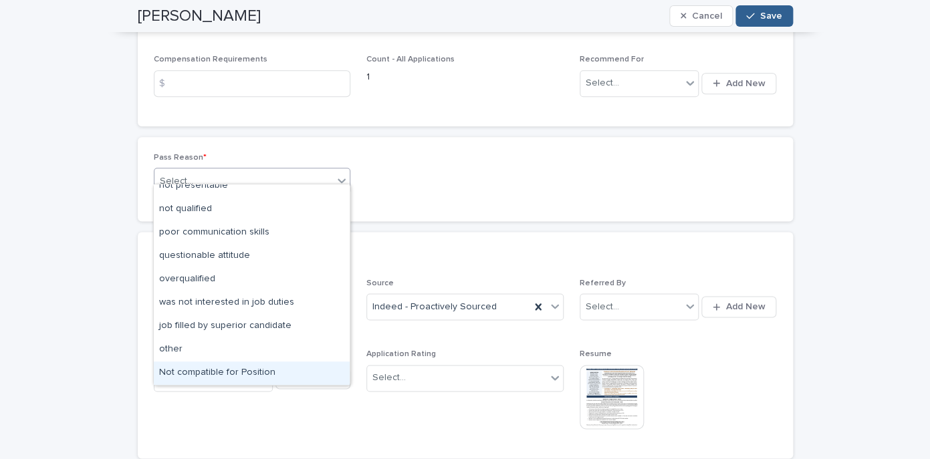
click at [247, 368] on div "Not compatible for Position" at bounding box center [252, 373] width 196 height 23
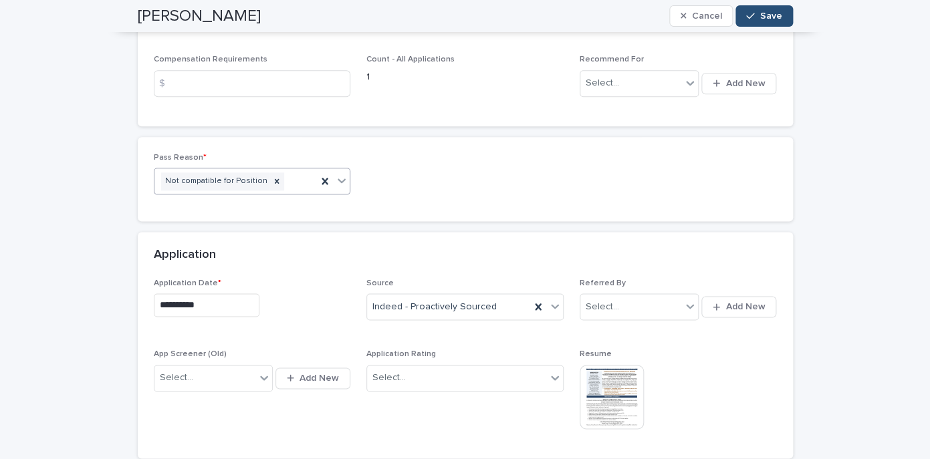
click at [773, 16] on span "Save" at bounding box center [771, 15] width 22 height 9
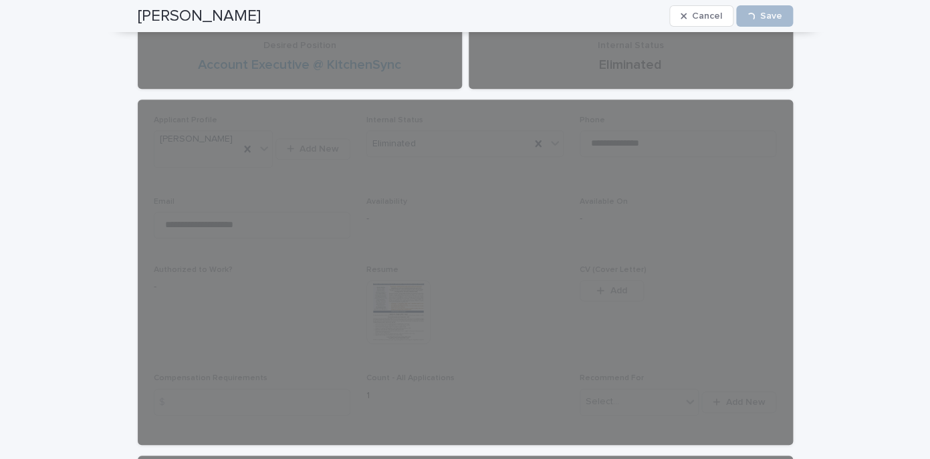
scroll to position [0, 0]
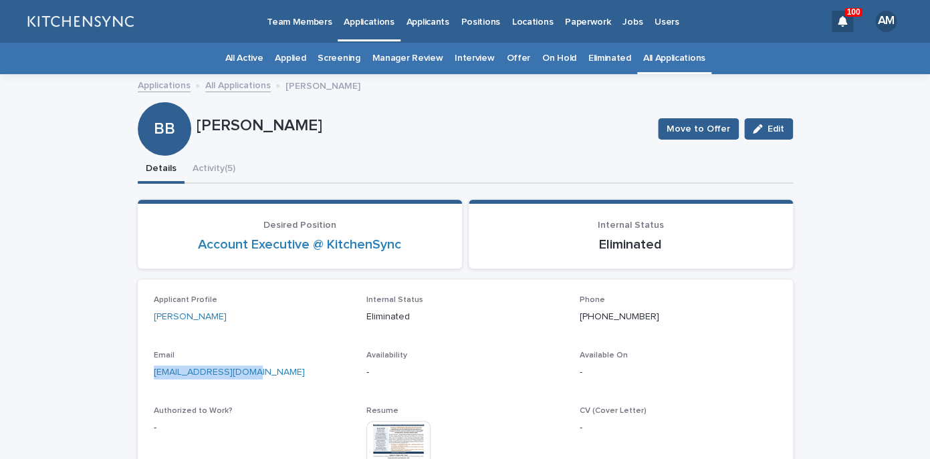
drag, startPoint x: 265, startPoint y: 376, endPoint x: 122, endPoint y: 370, distance: 143.8
click at [154, 370] on div "[EMAIL_ADDRESS][DOMAIN_NAME]" at bounding box center [252, 371] width 197 height 17
copy link "[EMAIL_ADDRESS][DOMAIN_NAME]"
click at [664, 53] on link "All Applications" at bounding box center [674, 58] width 62 height 31
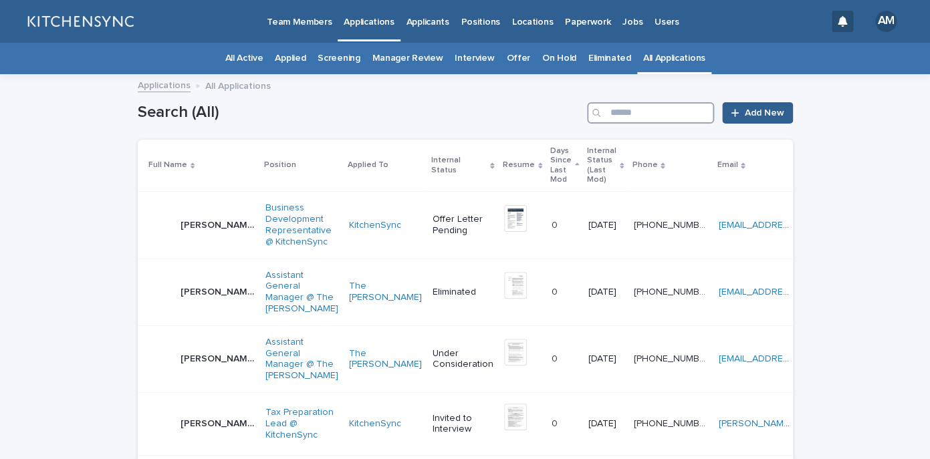
click at [654, 116] on input "Search" at bounding box center [650, 112] width 127 height 21
type input "*******"
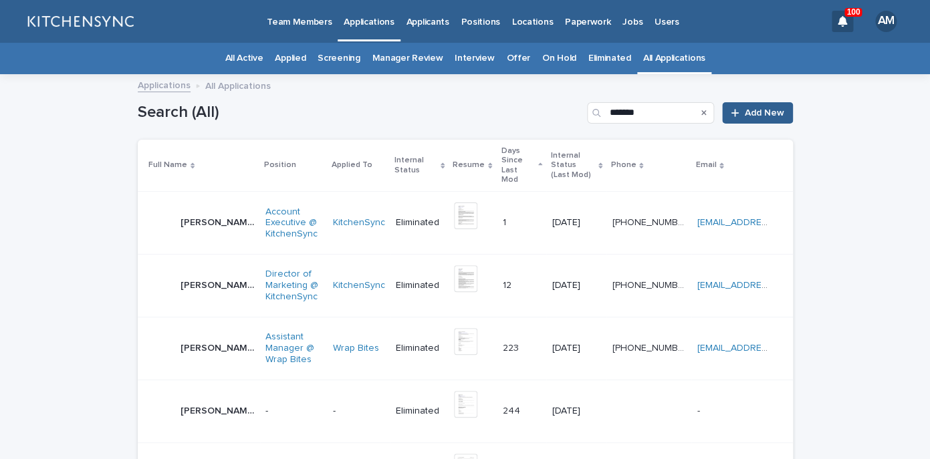
click at [211, 215] on p "[PERSON_NAME]" at bounding box center [218, 222] width 77 height 14
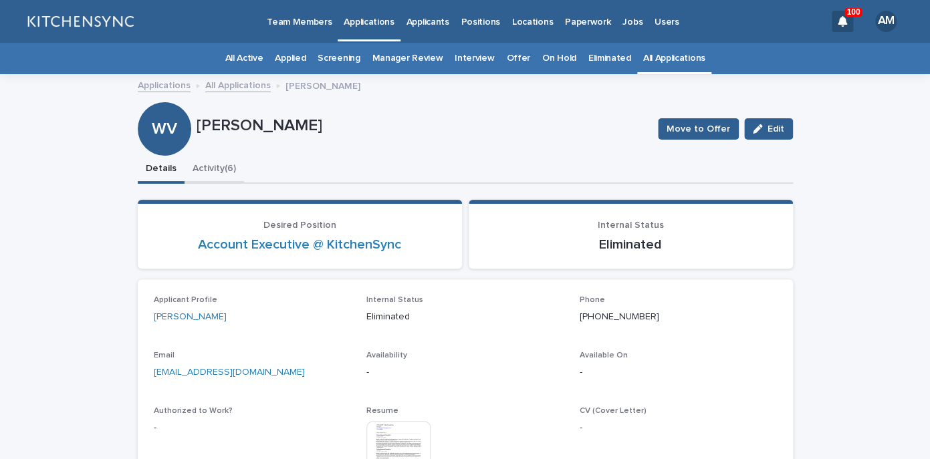
click at [222, 162] on button "Activity (6)" at bounding box center [213, 170] width 59 height 28
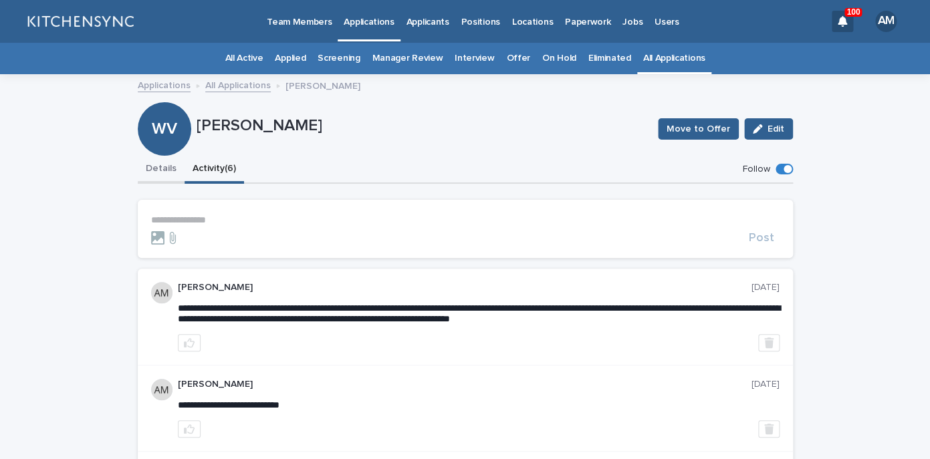
click at [167, 172] on button "Details" at bounding box center [161, 170] width 47 height 28
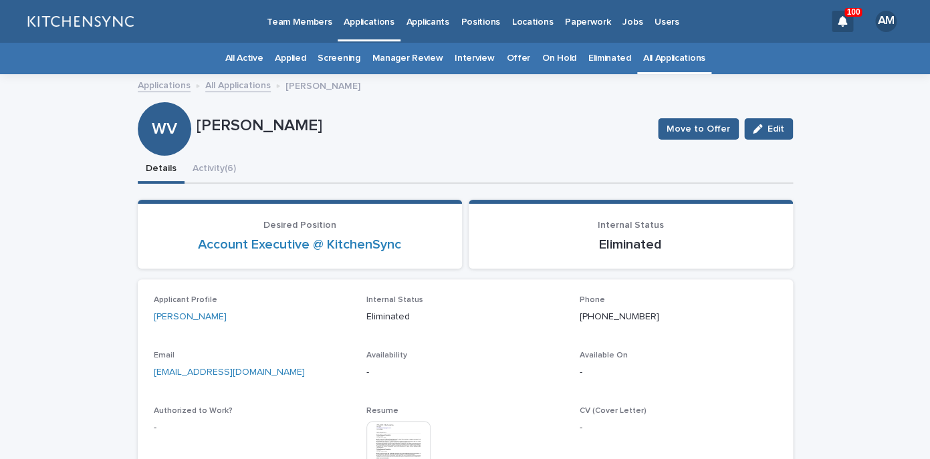
drag, startPoint x: 311, startPoint y: 377, endPoint x: 108, endPoint y: 374, distance: 203.2
click at [154, 374] on div "[EMAIL_ADDRESS][DOMAIN_NAME]" at bounding box center [252, 371] width 197 height 17
copy link "[EMAIL_ADDRESS][DOMAIN_NAME]"
click at [656, 71] on link "All Applications" at bounding box center [674, 58] width 62 height 31
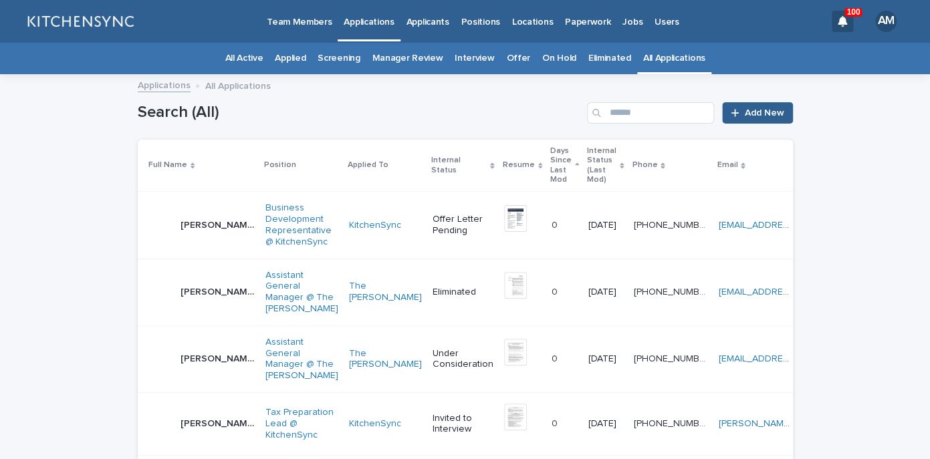
click at [644, 124] on div "Search (All) Add New" at bounding box center [465, 108] width 655 height 64
click at [643, 118] on input "Search" at bounding box center [650, 112] width 127 height 21
type input "*****"
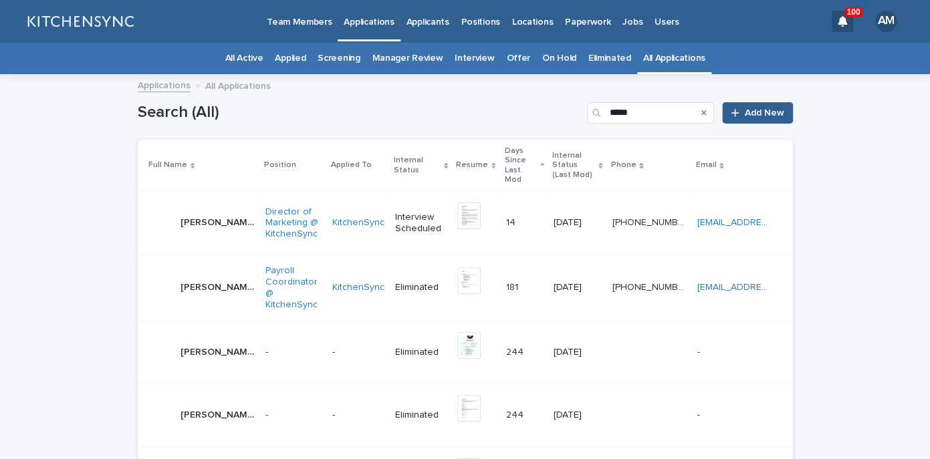
click at [219, 215] on p "[PERSON_NAME]" at bounding box center [218, 222] width 77 height 14
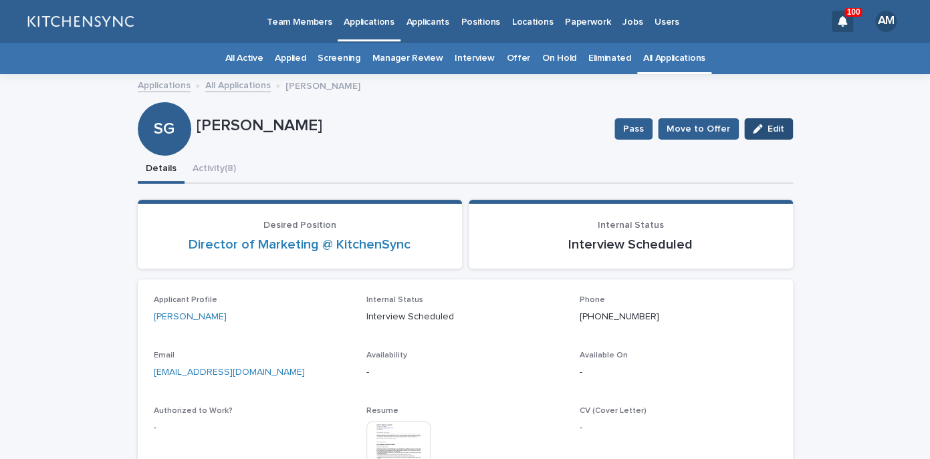
click at [758, 125] on icon "button" at bounding box center [756, 128] width 9 height 9
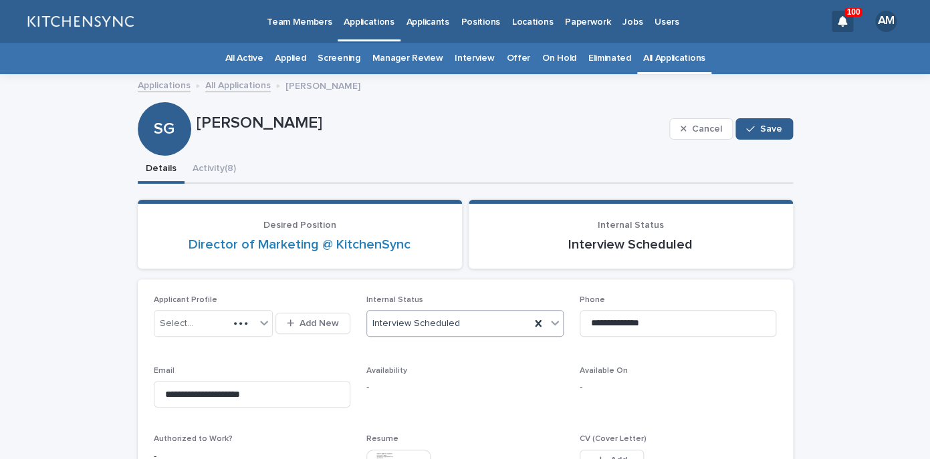
click at [456, 336] on div "Interview Scheduled" at bounding box center [464, 323] width 197 height 27
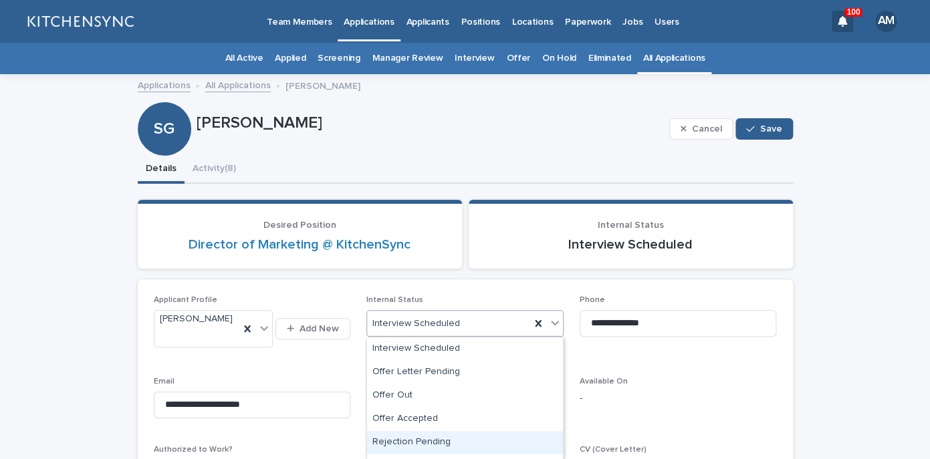
scroll to position [299, 0]
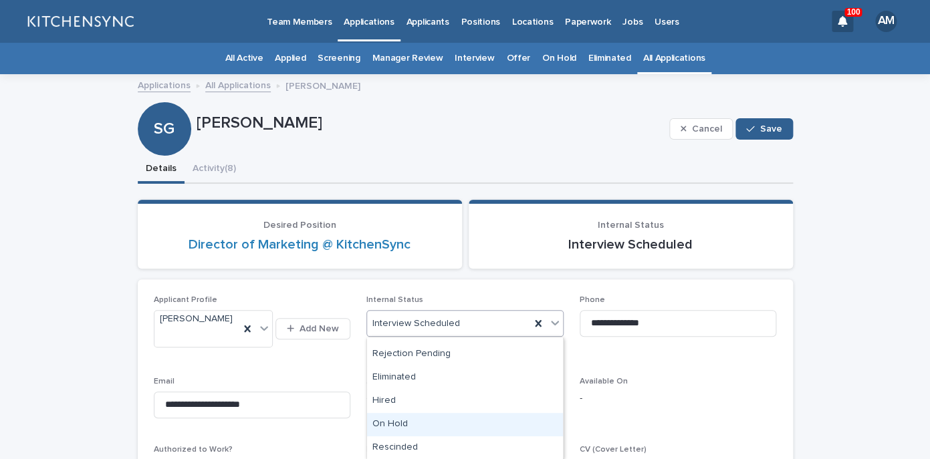
click at [438, 423] on div "On Hold" at bounding box center [465, 424] width 196 height 23
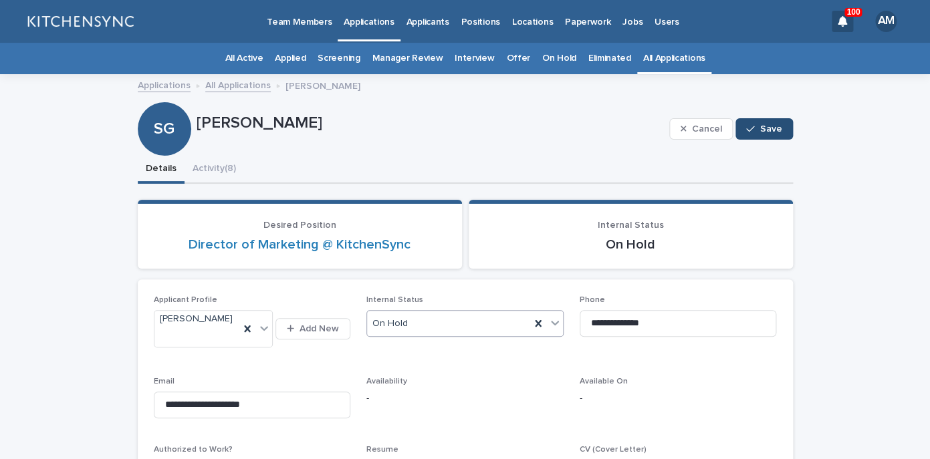
click at [767, 129] on span "Save" at bounding box center [771, 128] width 22 height 9
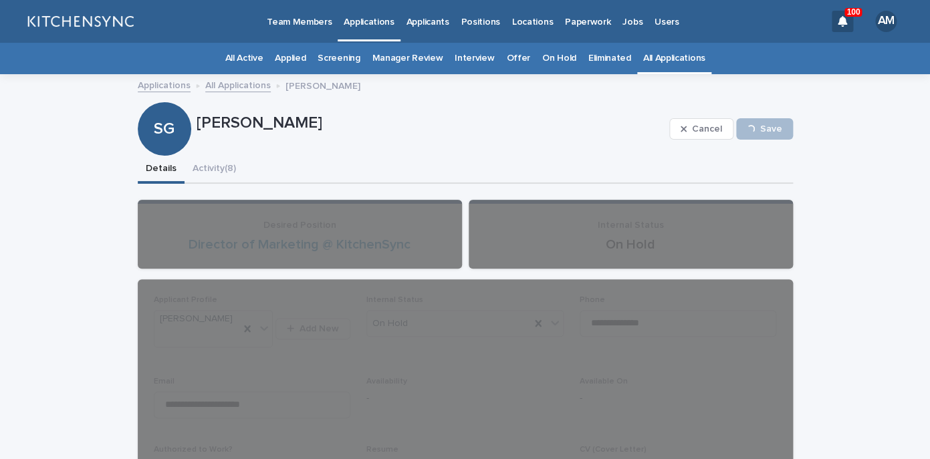
scroll to position [64, 0]
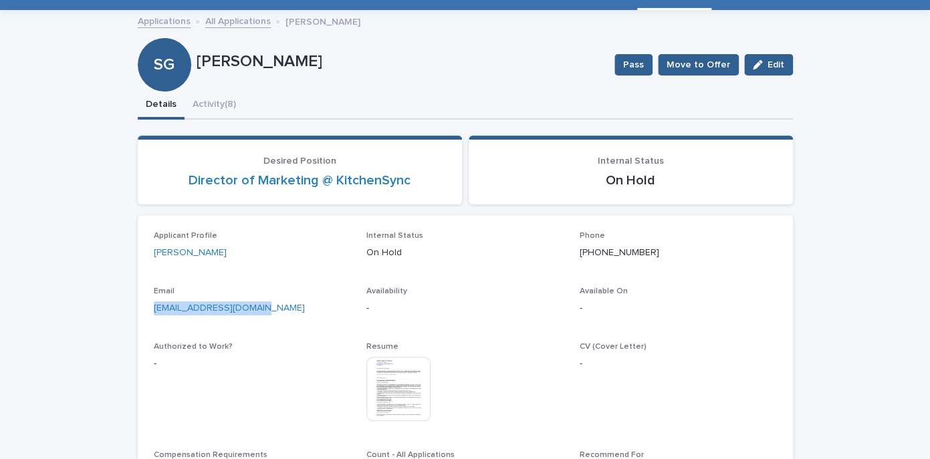
drag, startPoint x: 289, startPoint y: 307, endPoint x: 120, endPoint y: 305, distance: 169.8
click at [154, 305] on div "[EMAIL_ADDRESS][DOMAIN_NAME]" at bounding box center [252, 307] width 197 height 17
copy link "[EMAIL_ADDRESS][DOMAIN_NAME]"
click at [217, 105] on button "Activity (8)" at bounding box center [213, 106] width 59 height 28
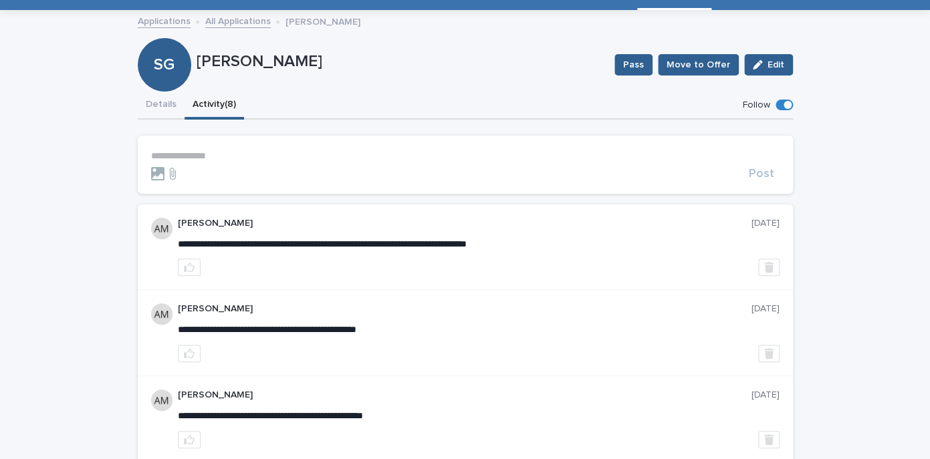
click at [221, 156] on p "**********" at bounding box center [465, 155] width 628 height 11
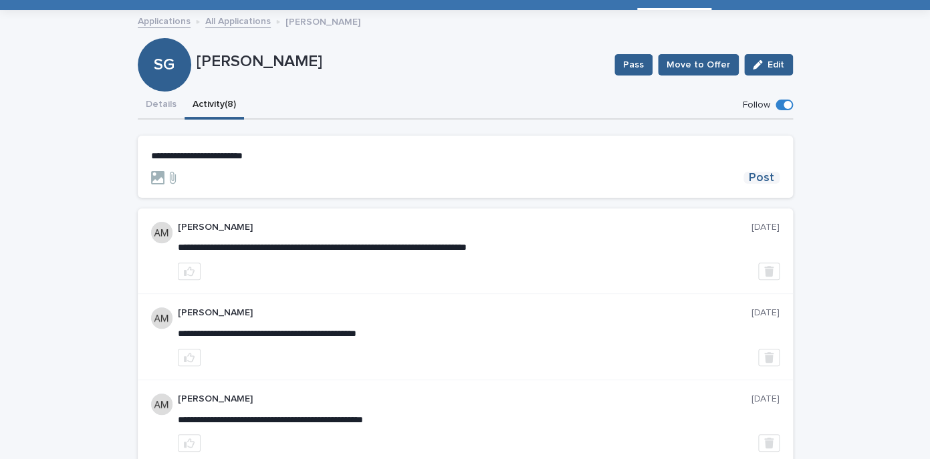
click at [766, 183] on span "Post" at bounding box center [760, 178] width 25 height 12
click at [160, 108] on button "Details" at bounding box center [161, 106] width 47 height 28
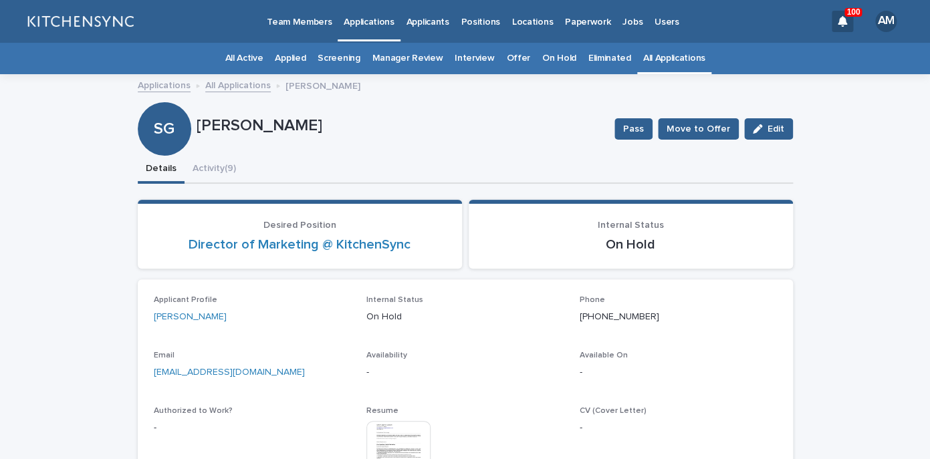
click at [654, 60] on link "All Applications" at bounding box center [674, 58] width 62 height 31
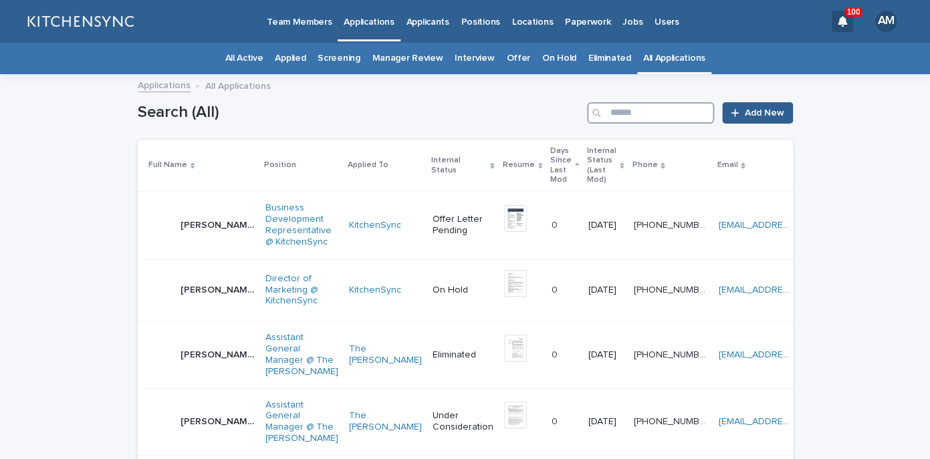
click at [648, 120] on input "Search" at bounding box center [650, 112] width 127 height 21
type input "******"
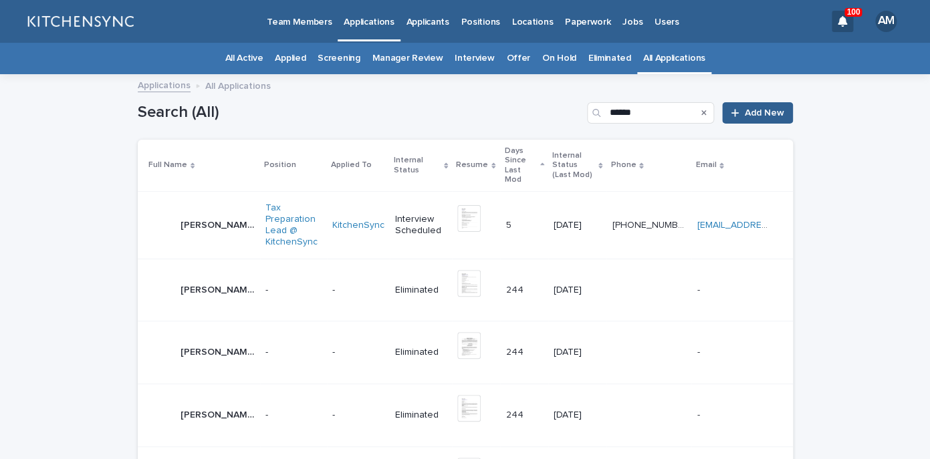
click at [187, 215] on div "[PERSON_NAME] [PERSON_NAME]" at bounding box center [217, 226] width 74 height 22
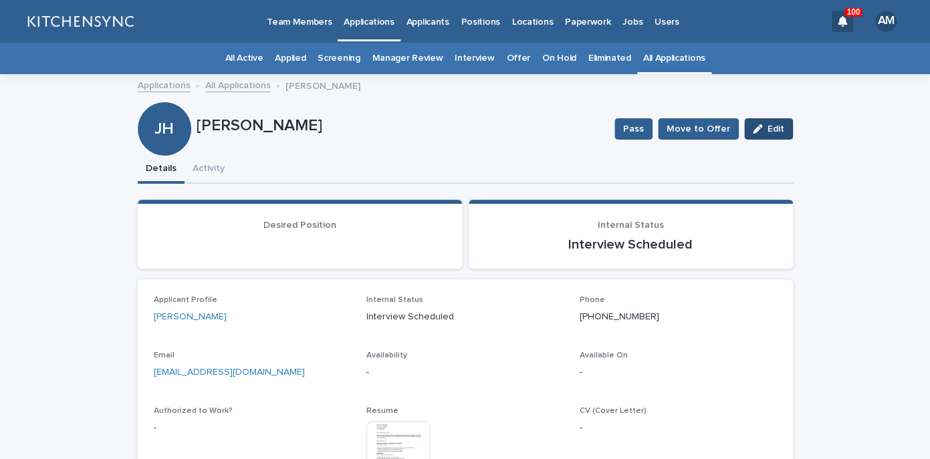
click at [768, 134] on button "Edit" at bounding box center [768, 128] width 49 height 21
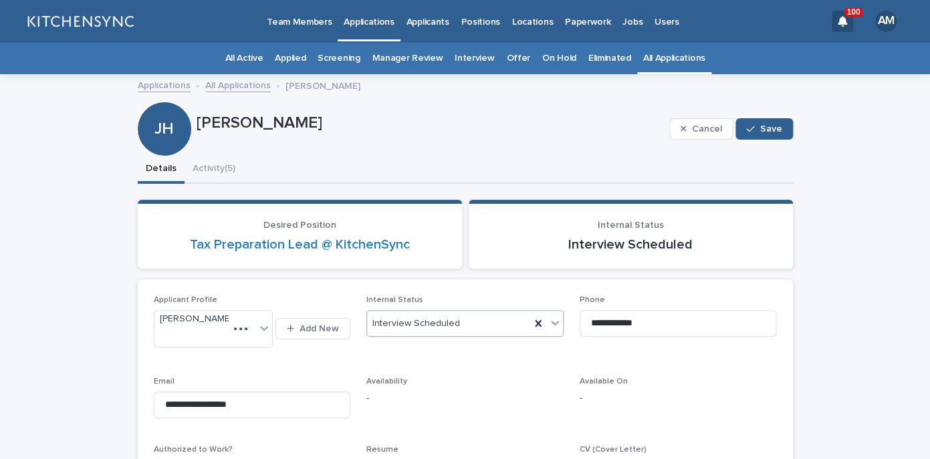
click at [495, 323] on div "Interview Scheduled" at bounding box center [448, 324] width 163 height 22
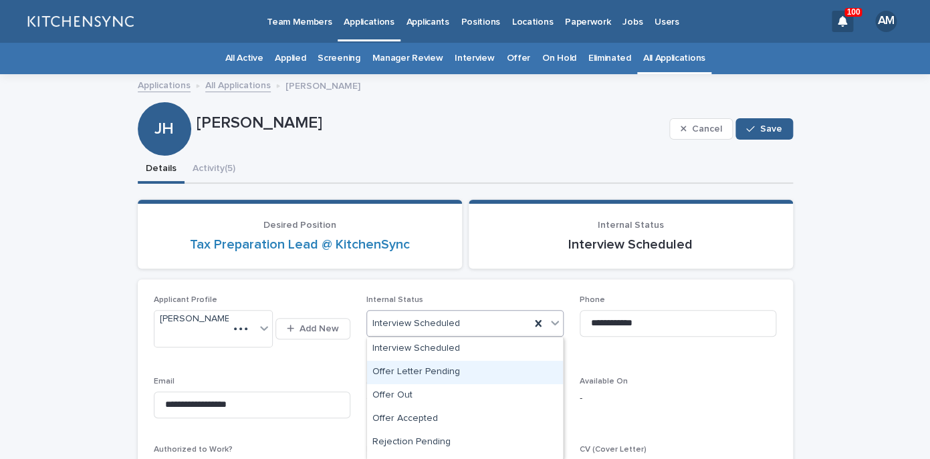
scroll to position [184, 0]
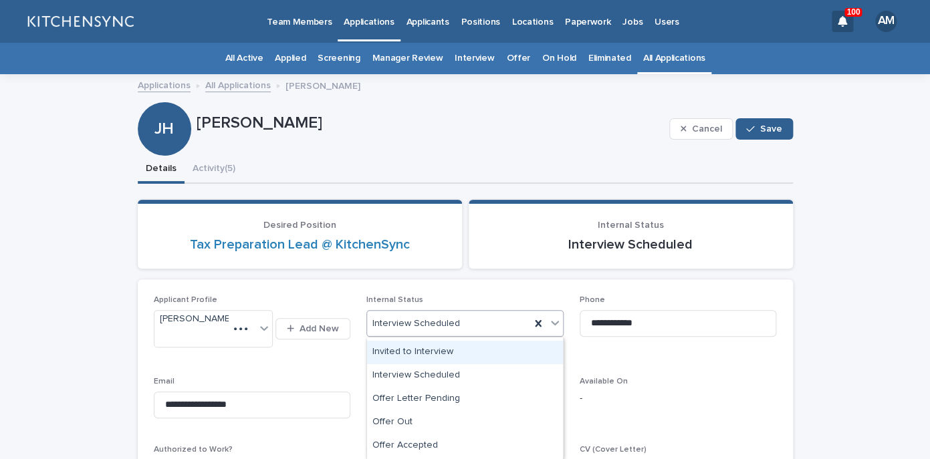
click at [481, 361] on div "Invited to Interview" at bounding box center [465, 352] width 196 height 23
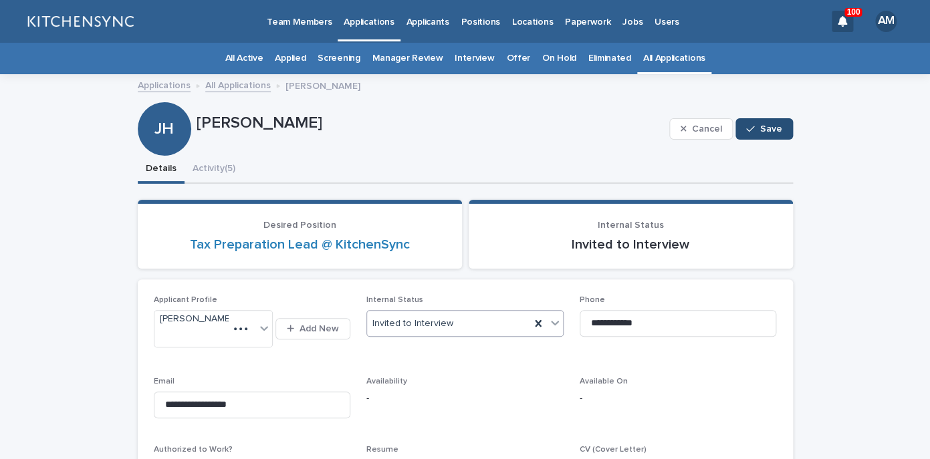
click at [763, 134] on button "Save" at bounding box center [763, 128] width 57 height 21
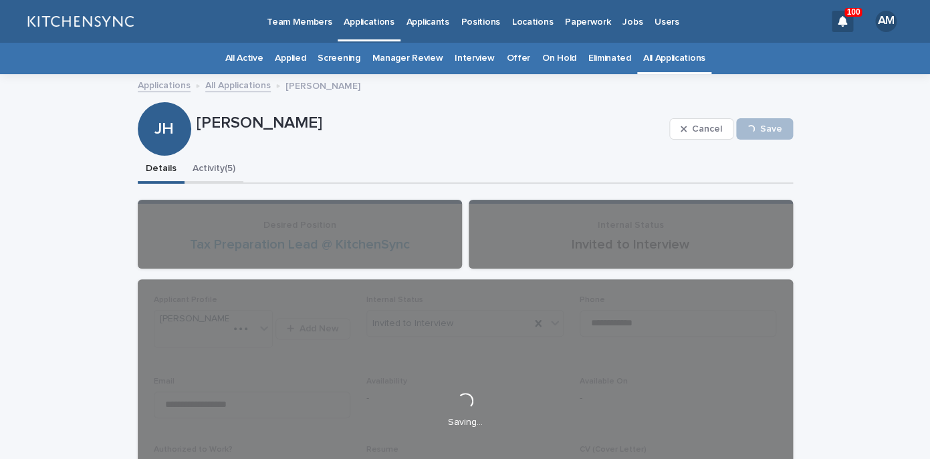
click at [230, 174] on button "Activity (5)" at bounding box center [213, 170] width 59 height 28
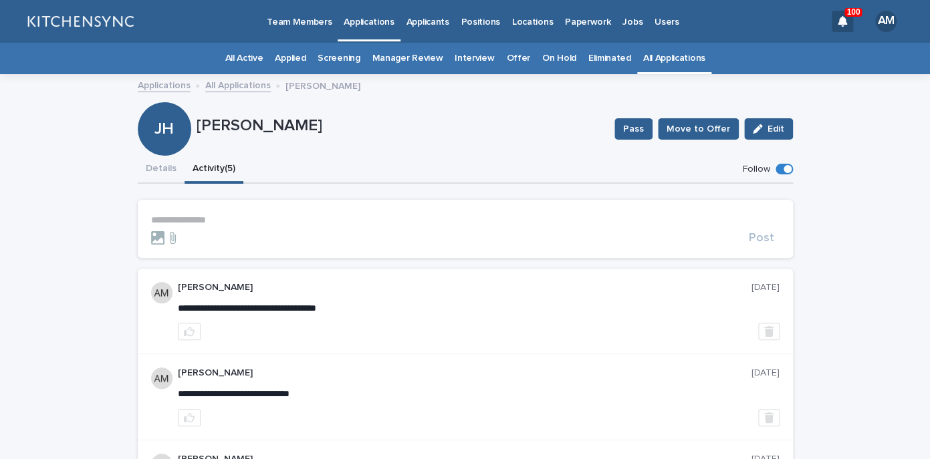
click at [202, 225] on p "**********" at bounding box center [465, 220] width 628 height 11
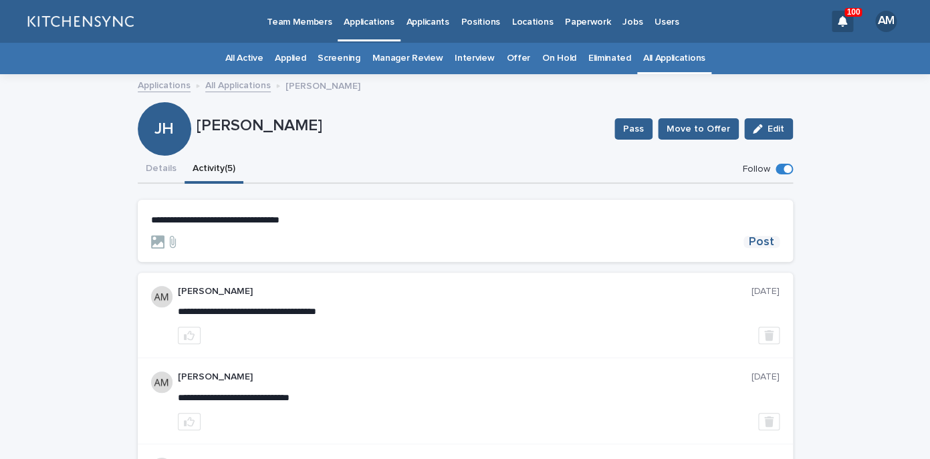
click at [763, 241] on span "Post" at bounding box center [760, 242] width 25 height 12
click at [166, 166] on button "Details" at bounding box center [161, 170] width 47 height 28
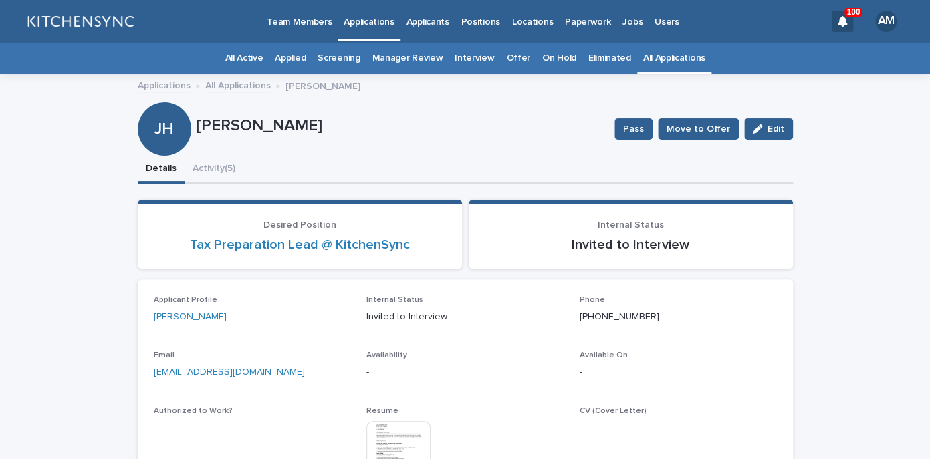
click at [664, 57] on link "All Applications" at bounding box center [674, 58] width 62 height 31
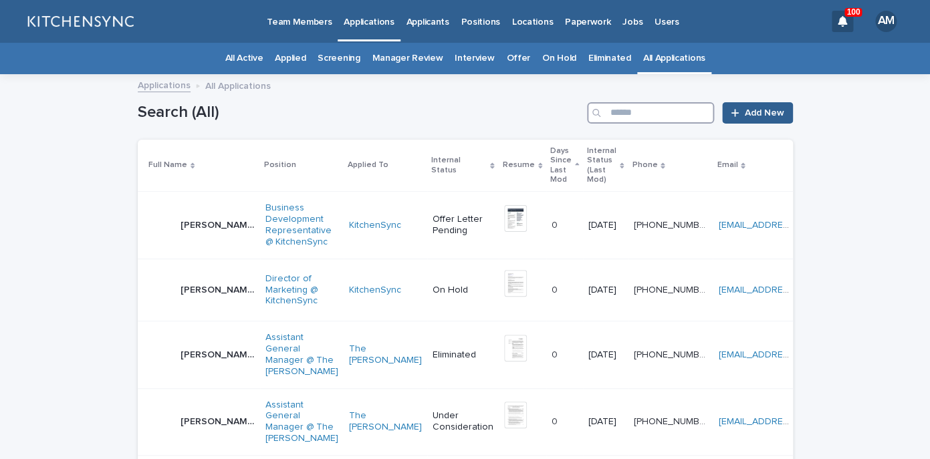
click at [668, 116] on input "Search" at bounding box center [650, 112] width 127 height 21
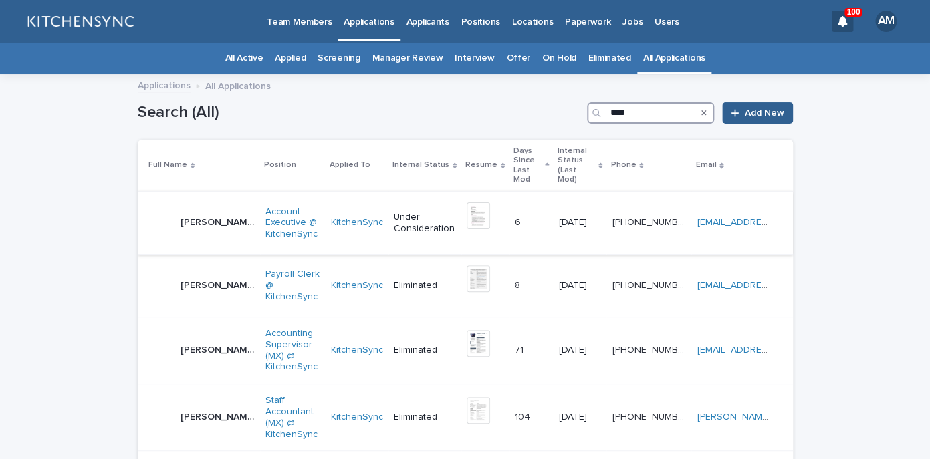
type input "****"
click at [174, 210] on div "[PERSON_NAME] [PERSON_NAME]" at bounding box center [201, 223] width 106 height 27
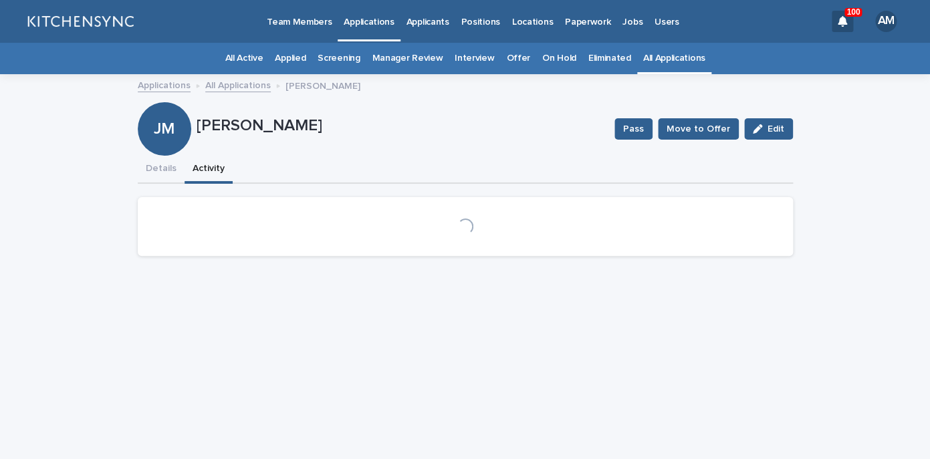
click at [211, 179] on button "Activity" at bounding box center [208, 170] width 48 height 28
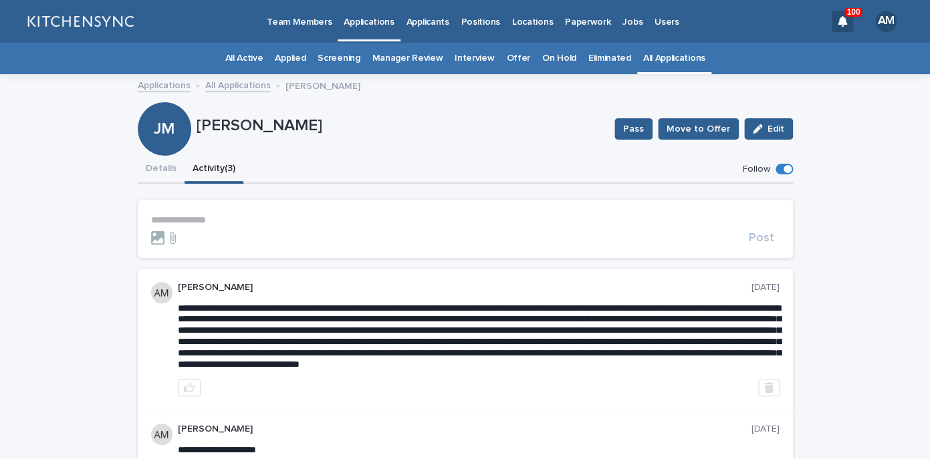
scroll to position [77, 0]
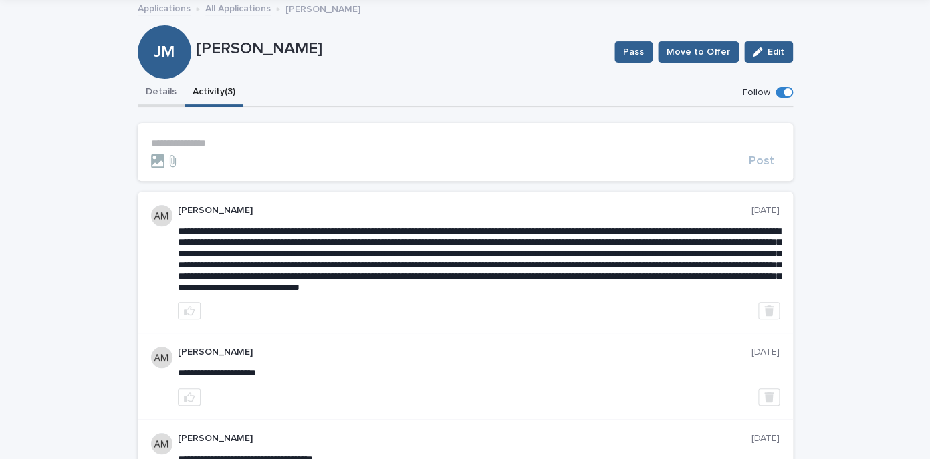
click at [158, 88] on button "Details" at bounding box center [161, 93] width 47 height 28
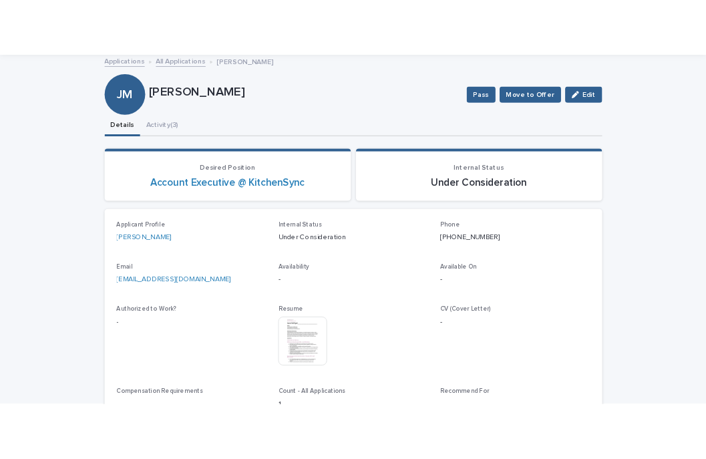
scroll to position [189, 0]
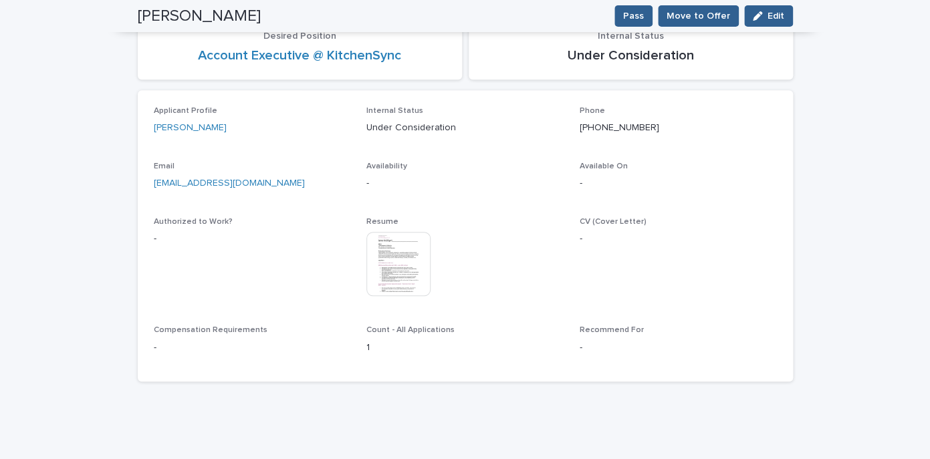
click at [391, 251] on img at bounding box center [398, 264] width 64 height 64
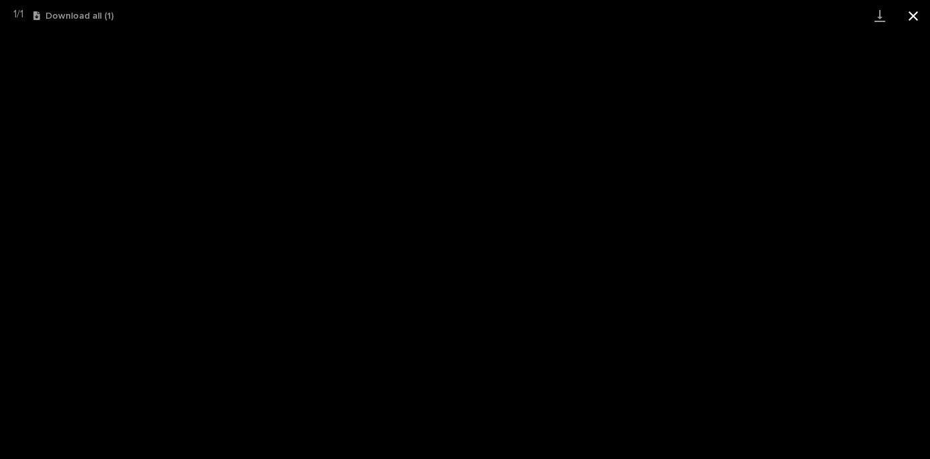
click at [916, 9] on button "Close gallery" at bounding box center [912, 15] width 33 height 31
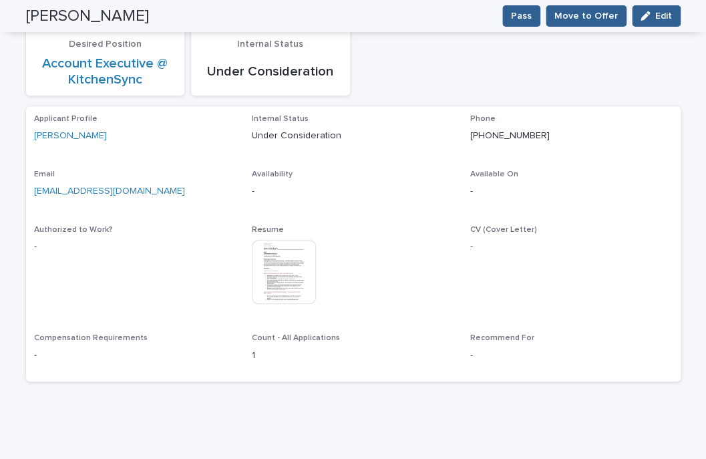
scroll to position [0, 0]
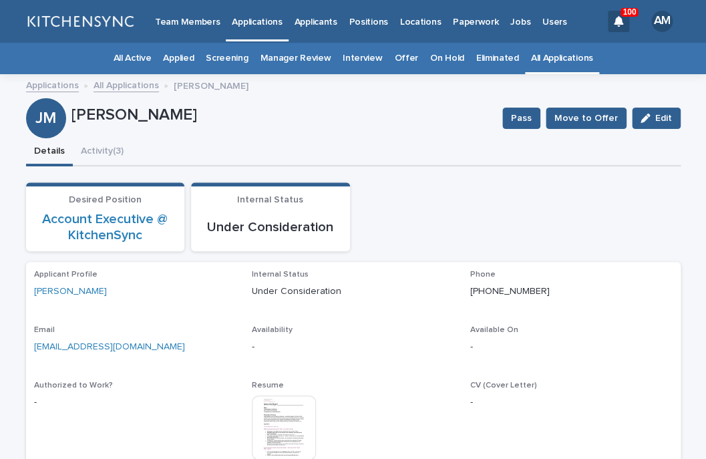
click at [309, 23] on p "Applicants" at bounding box center [316, 14] width 43 height 28
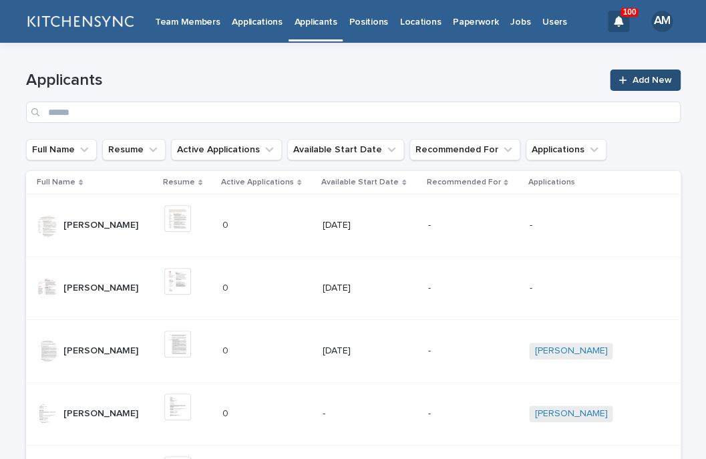
click at [646, 82] on span "Add New" at bounding box center [652, 80] width 39 height 9
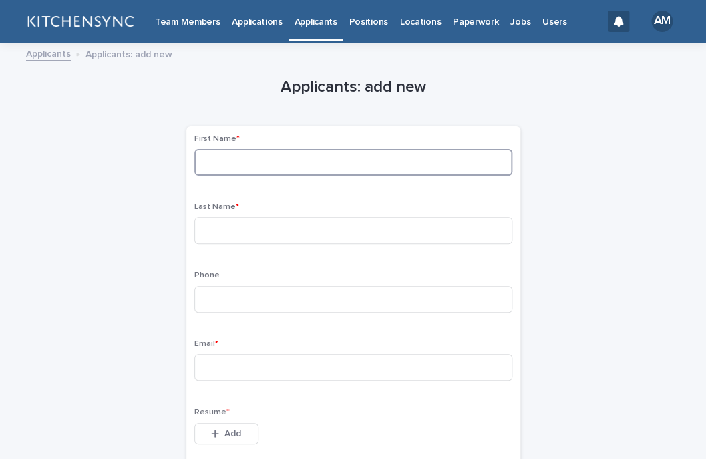
click at [428, 165] on input at bounding box center [353, 162] width 318 height 27
type input "*******"
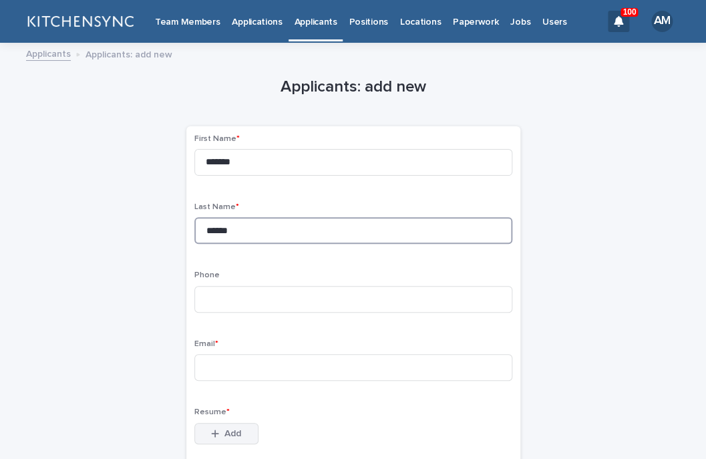
type input "******"
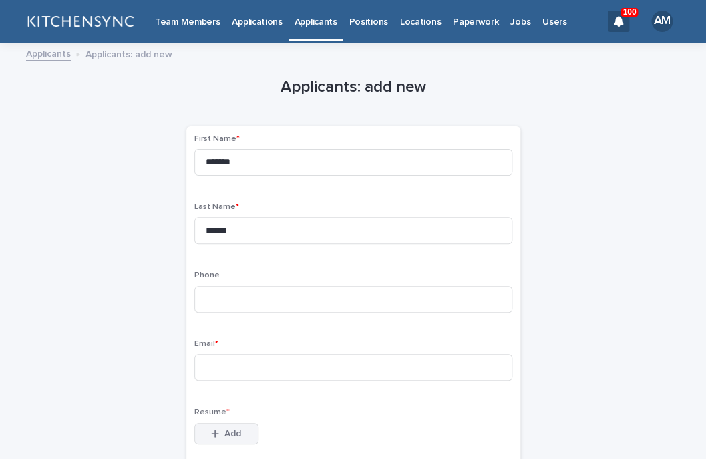
click at [245, 434] on button "Add" at bounding box center [226, 433] width 64 height 21
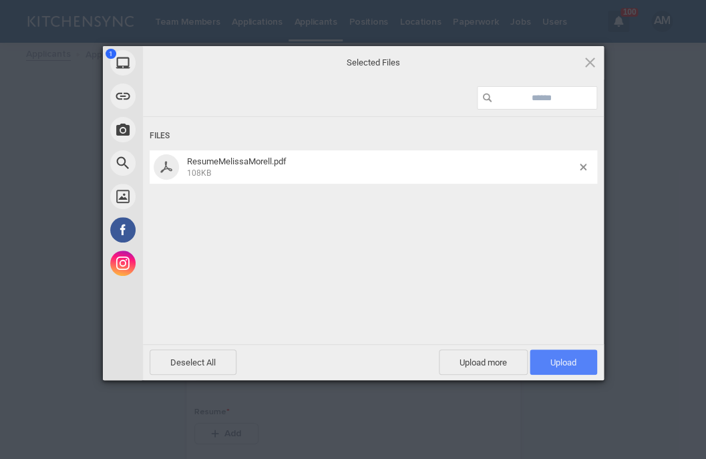
click at [553, 360] on span "Upload 1" at bounding box center [564, 363] width 26 height 10
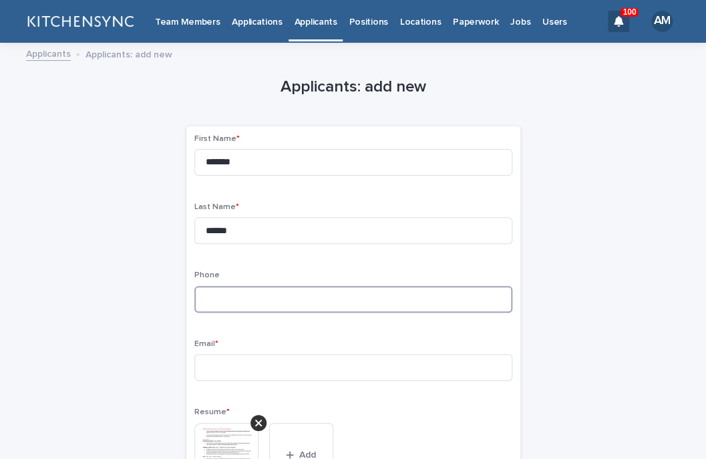
click at [233, 304] on input at bounding box center [353, 299] width 318 height 27
paste input "**********"
type input "**********"
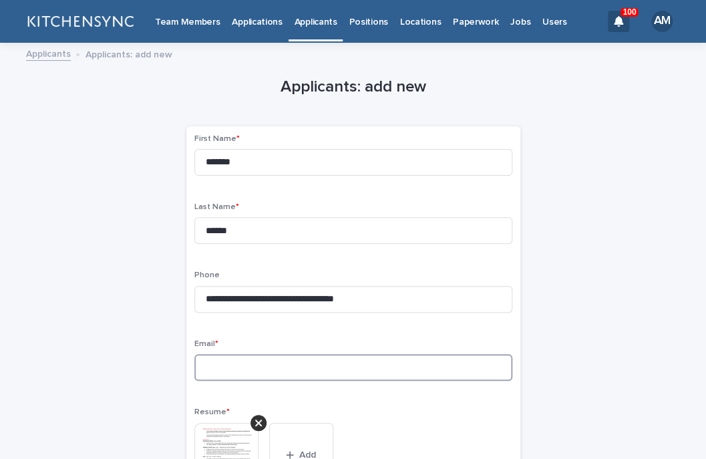
click at [233, 366] on input at bounding box center [353, 367] width 318 height 27
paste input "**********"
drag, startPoint x: 266, startPoint y: 369, endPoint x: 158, endPoint y: 368, distance: 107.6
click at [194, 368] on input "**********" at bounding box center [353, 367] width 318 height 27
type input "**********"
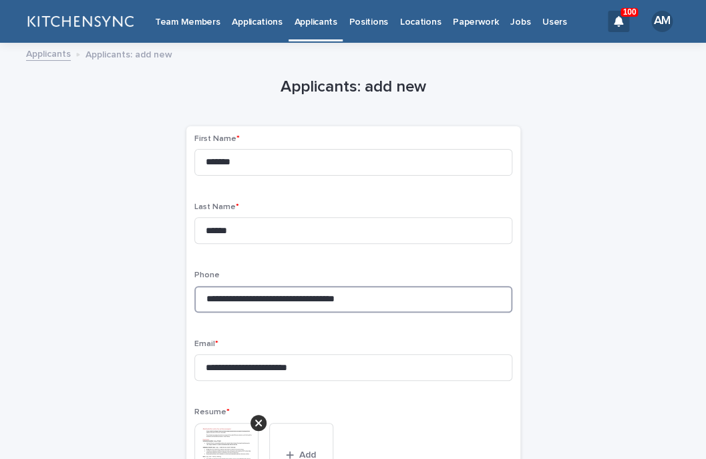
drag, startPoint x: 260, startPoint y: 307, endPoint x: 462, endPoint y: 309, distance: 202.5
click at [462, 309] on input "**********" at bounding box center [353, 299] width 318 height 27
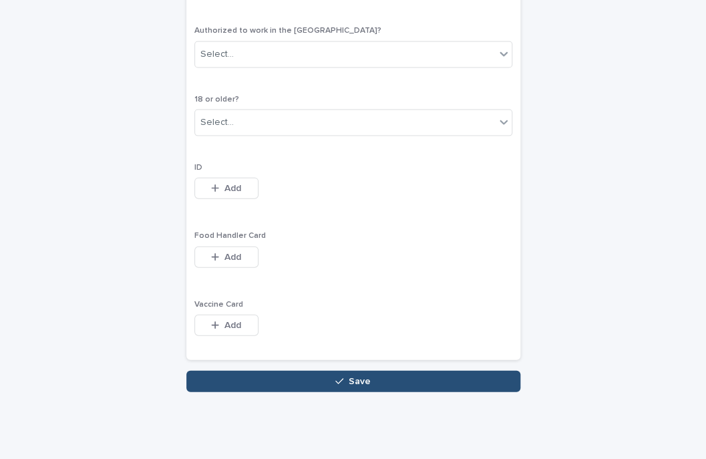
type input "**********"
click at [392, 387] on button "Save" at bounding box center [353, 381] width 334 height 21
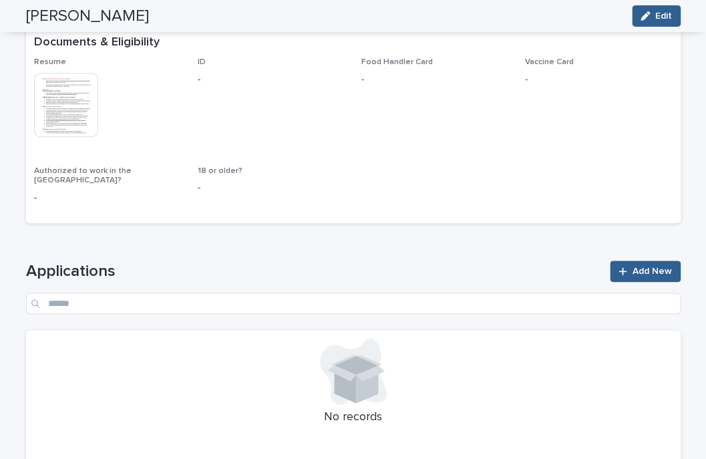
scroll to position [342, 0]
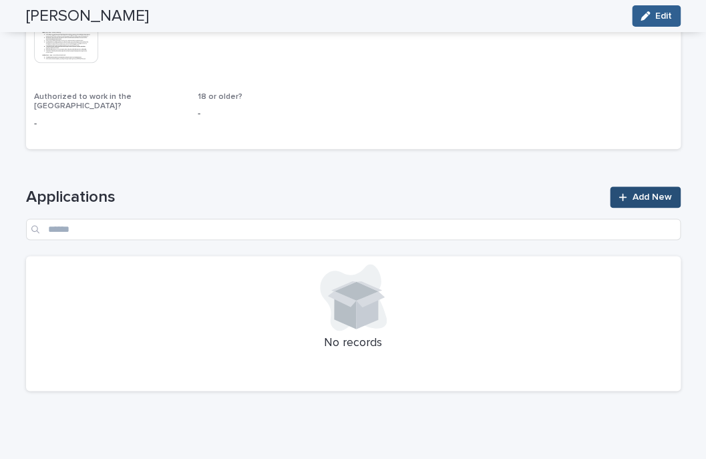
click at [656, 192] on span "Add New" at bounding box center [652, 196] width 39 height 9
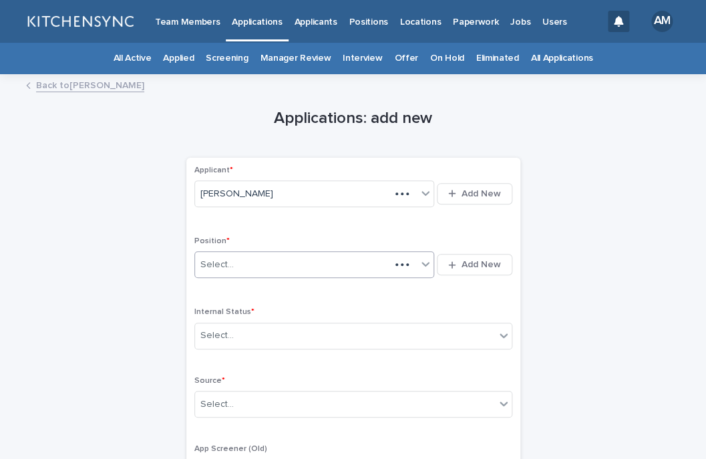
click at [331, 261] on div "Select..." at bounding box center [293, 265] width 196 height 22
type input "**********"
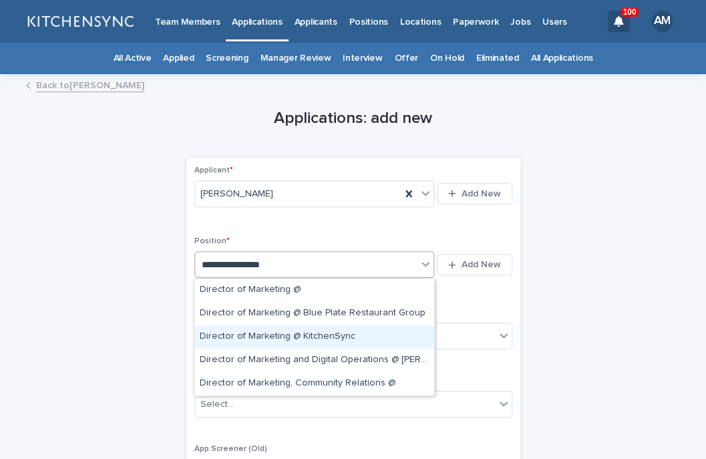
click at [278, 329] on div "Director of Marketing @ KitchenSync" at bounding box center [314, 336] width 240 height 23
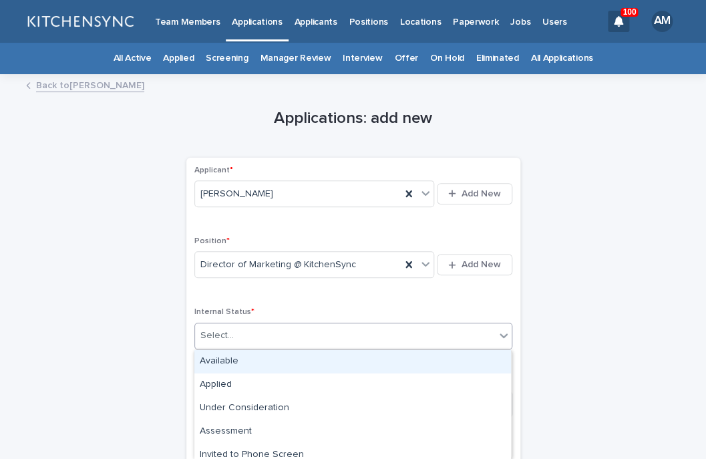
click at [278, 329] on div "Select..." at bounding box center [345, 336] width 300 height 22
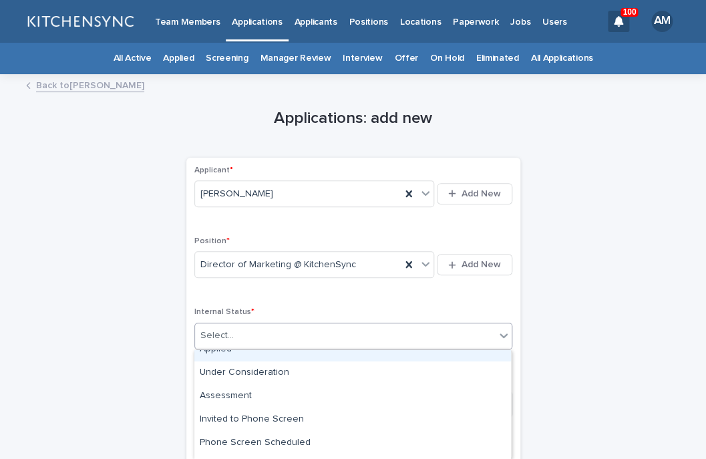
scroll to position [44, 0]
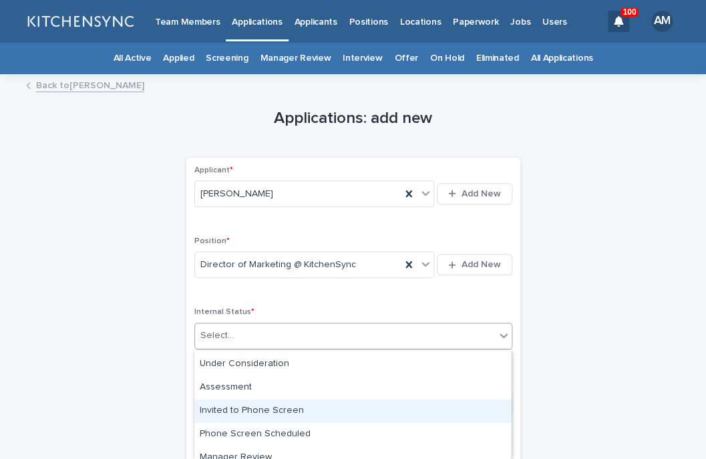
click at [268, 405] on div "Invited to Phone Screen" at bounding box center [352, 411] width 317 height 23
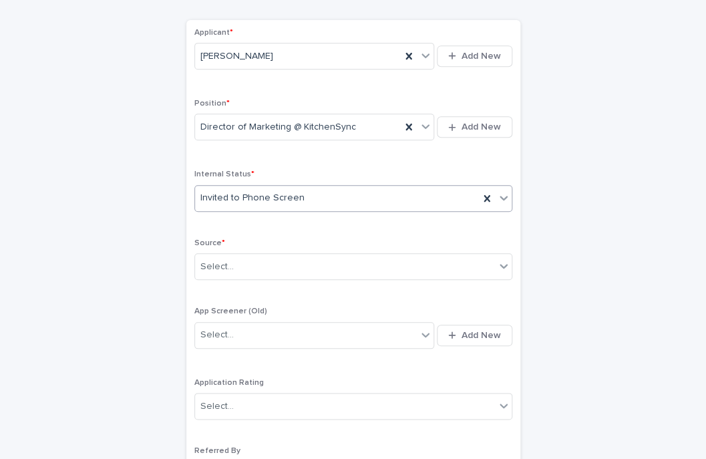
scroll to position [138, 0]
click at [249, 270] on div "Select..." at bounding box center [345, 266] width 300 height 22
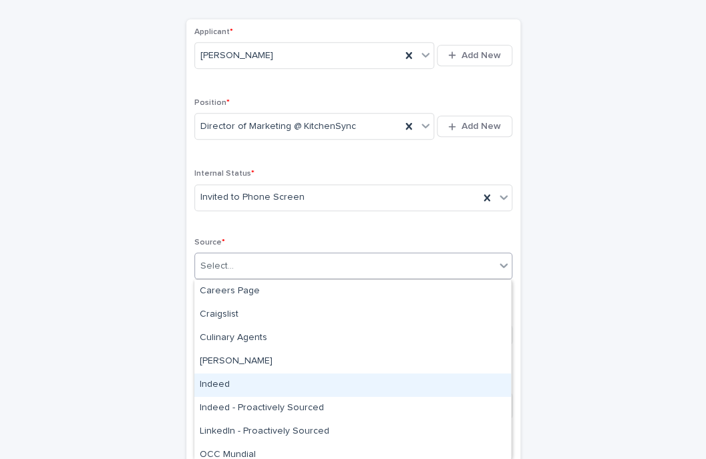
click at [231, 392] on div "Indeed" at bounding box center [352, 385] width 317 height 23
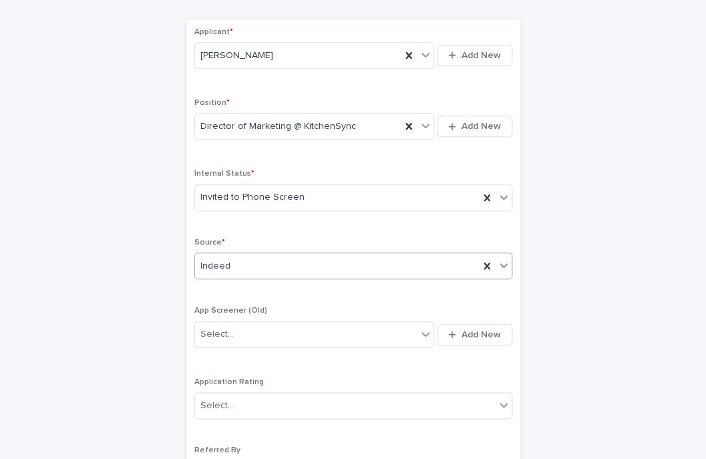
scroll to position [352, 0]
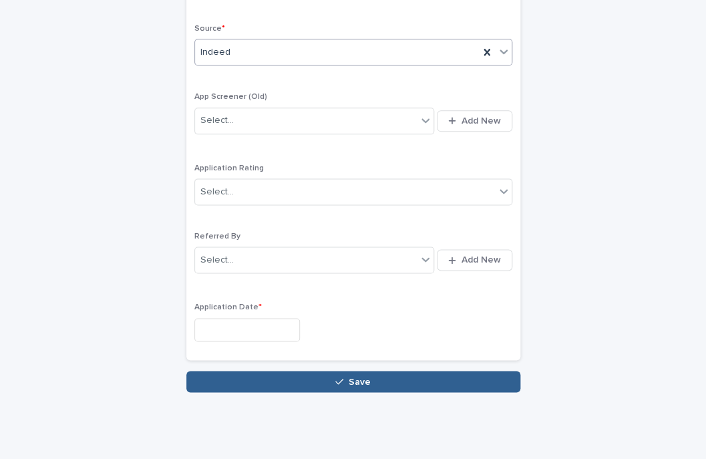
click at [230, 331] on input "text" at bounding box center [247, 329] width 106 height 23
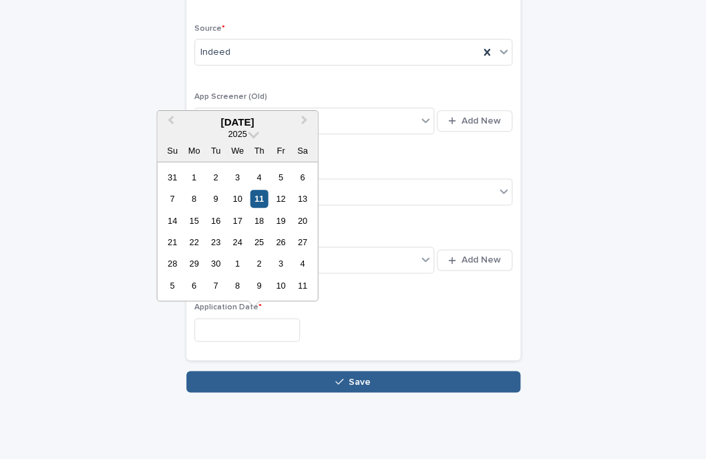
click at [259, 198] on div "11" at bounding box center [259, 199] width 18 height 18
type input "**********"
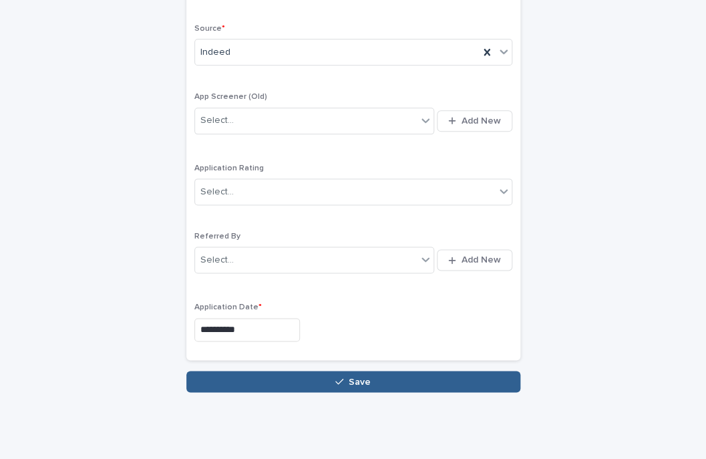
click at [285, 394] on div "**********" at bounding box center [353, 78] width 668 height 696
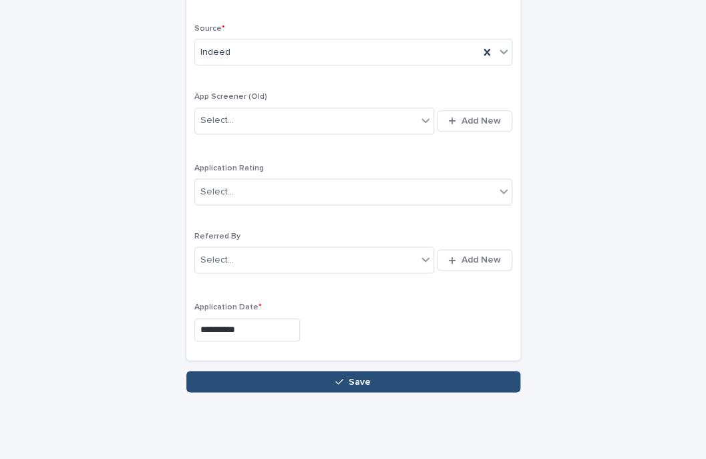
click at [291, 386] on button "Save" at bounding box center [353, 381] width 334 height 21
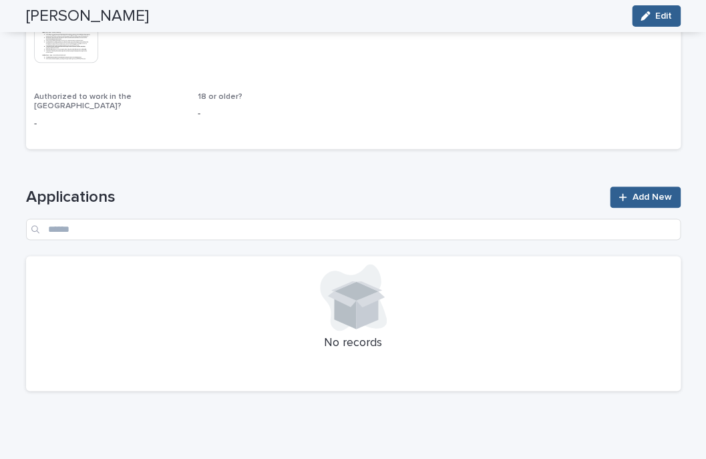
scroll to position [339, 0]
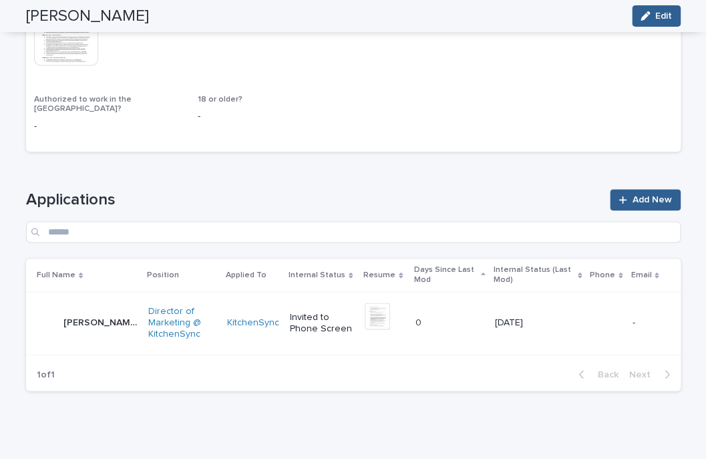
click at [92, 316] on p "[PERSON_NAME]" at bounding box center [101, 322] width 77 height 14
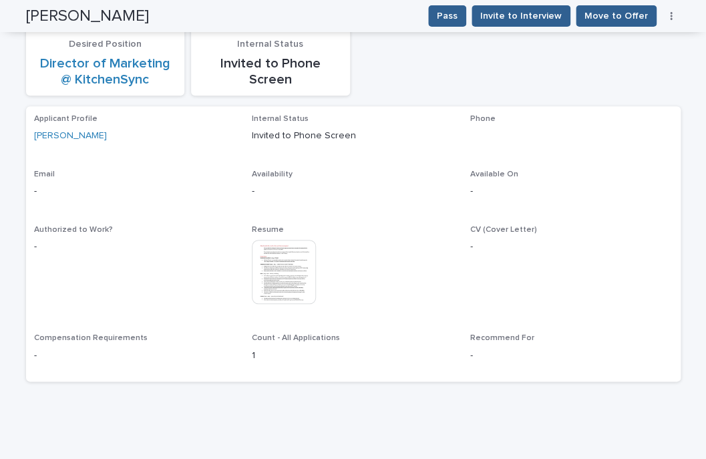
scroll to position [156, 0]
click at [672, 19] on icon "button" at bounding box center [671, 16] width 2 height 8
click at [658, 43] on button "Edit" at bounding box center [631, 42] width 88 height 21
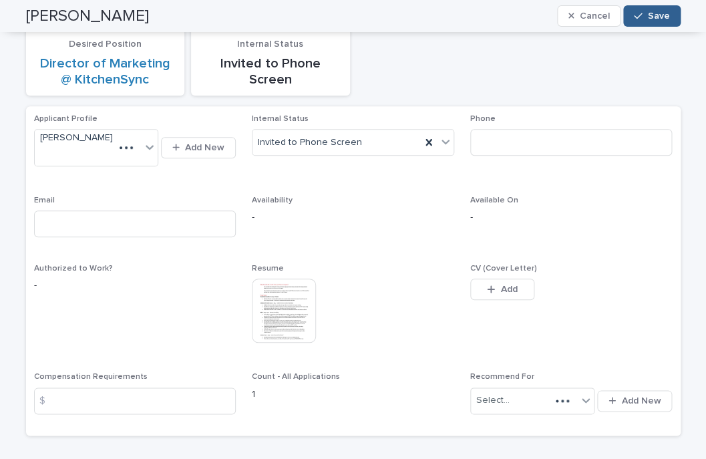
scroll to position [177, 0]
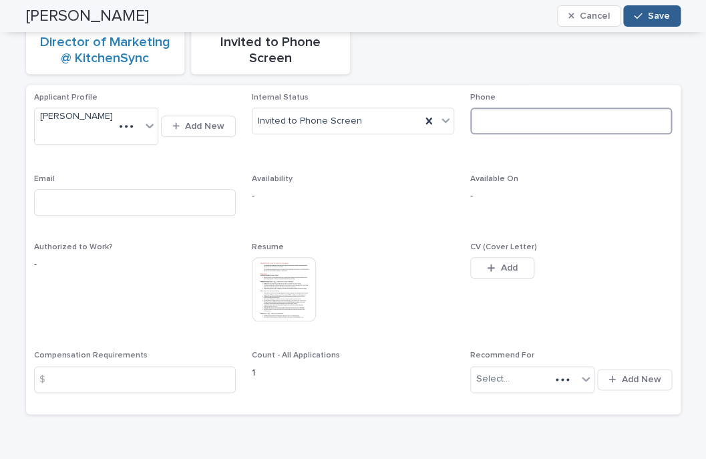
click at [545, 130] on input at bounding box center [571, 121] width 202 height 27
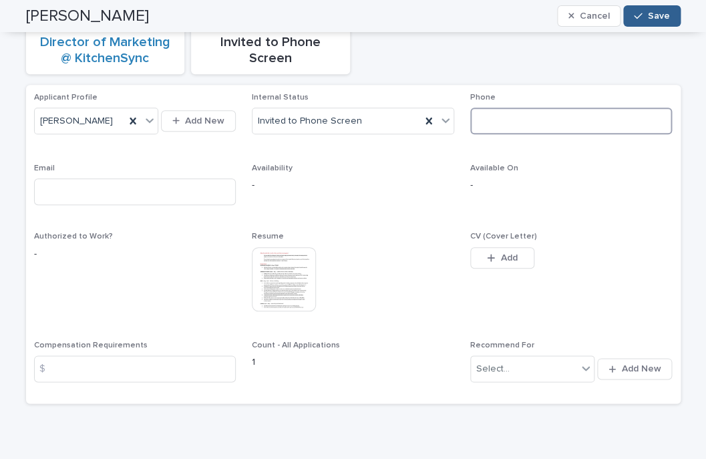
paste input "**********"
type input "**********"
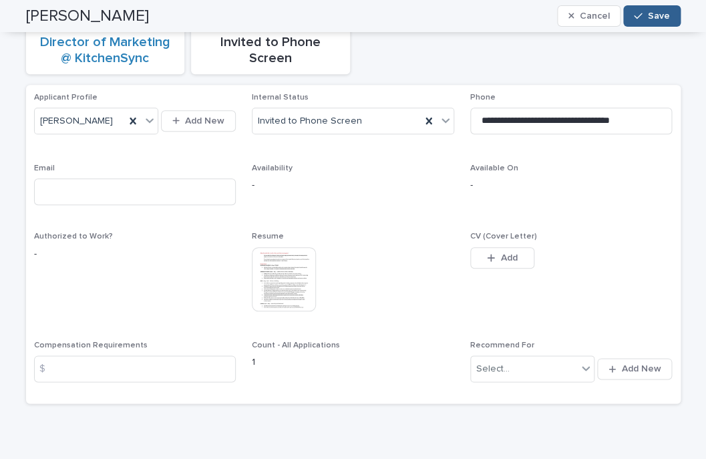
click at [202, 177] on div "Email" at bounding box center [135, 190] width 202 height 52
click at [189, 186] on input at bounding box center [135, 191] width 202 height 27
paste input "**********"
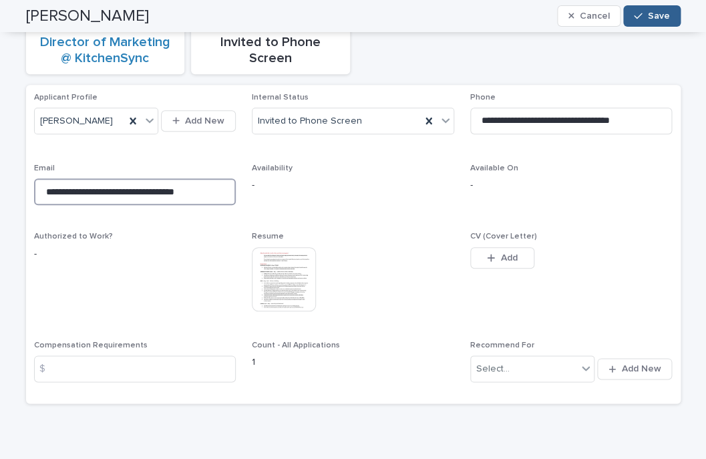
drag, startPoint x: 105, startPoint y: 197, endPoint x: -33, endPoint y: 191, distance: 137.8
click at [34, 191] on input "**********" at bounding box center [135, 191] width 202 height 27
type input "**********"
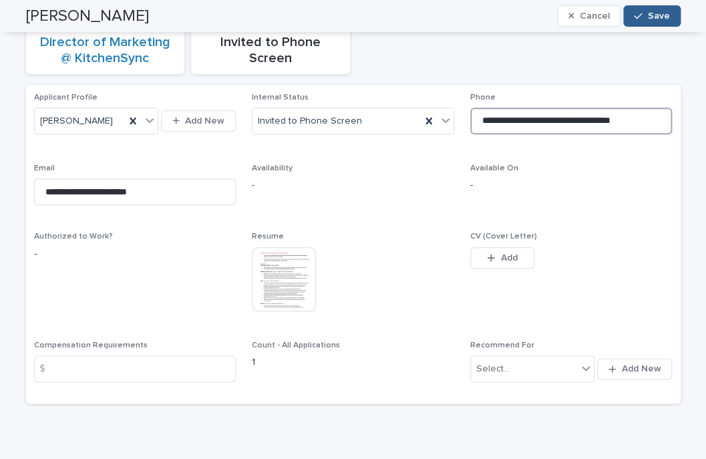
drag, startPoint x: 536, startPoint y: 124, endPoint x: 716, endPoint y: 124, distance: 180.4
click at [673, 124] on input "**********" at bounding box center [571, 121] width 202 height 27
type input "**********"
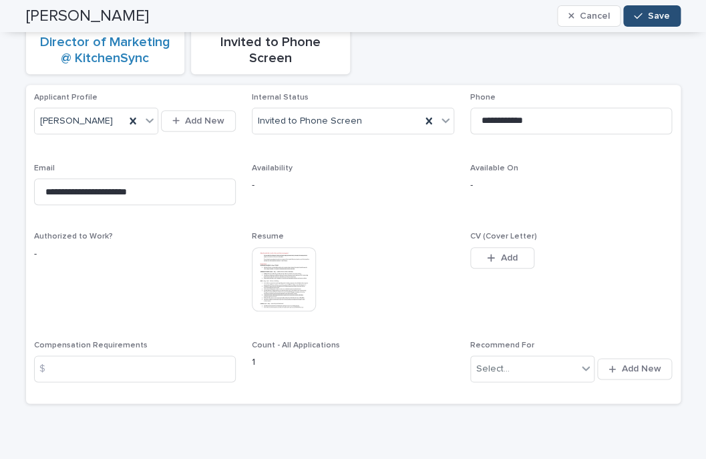
click at [658, 25] on button "Save" at bounding box center [652, 15] width 57 height 21
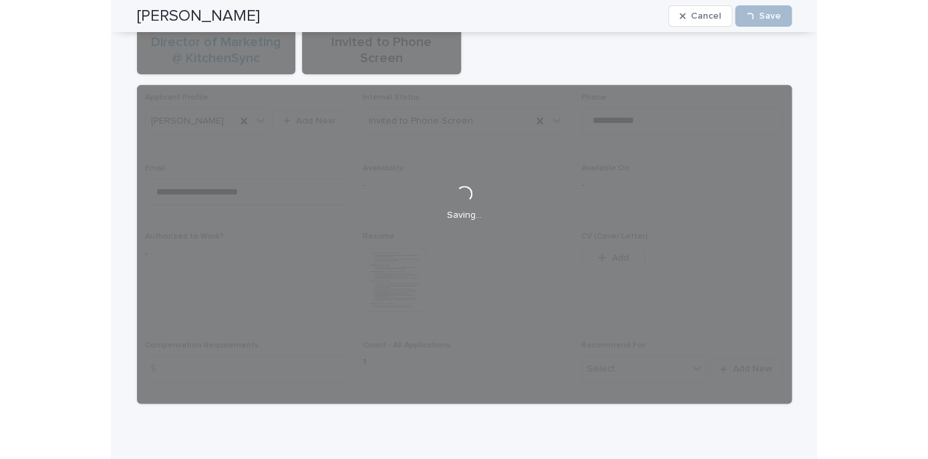
scroll to position [0, 0]
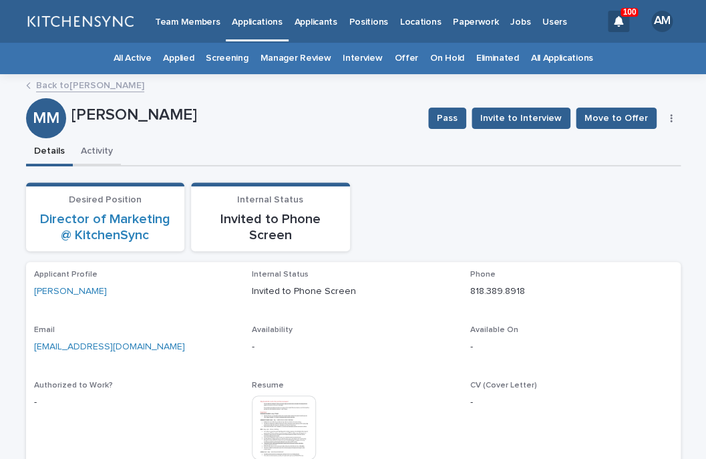
click at [100, 145] on button "Activity" at bounding box center [97, 152] width 48 height 28
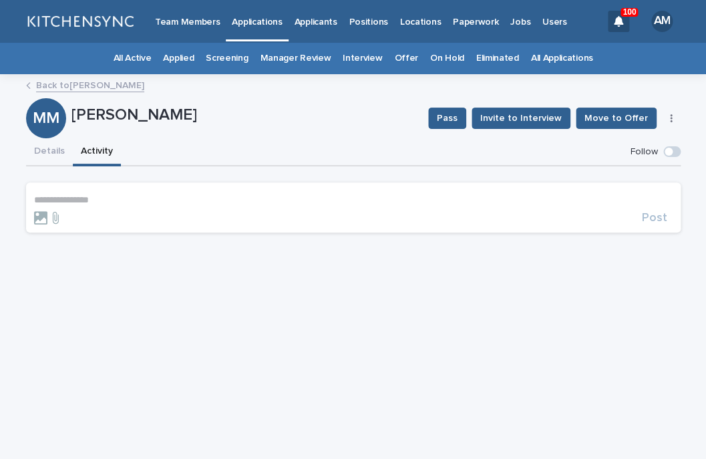
click at [110, 198] on p "**********" at bounding box center [353, 199] width 639 height 11
click at [652, 225] on span "Post" at bounding box center [654, 222] width 25 height 12
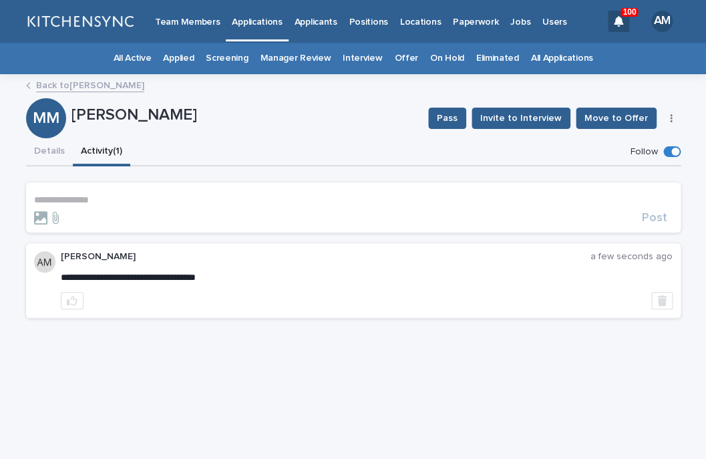
drag, startPoint x: 74, startPoint y: 115, endPoint x: 214, endPoint y: 118, distance: 139.7
click at [214, 118] on p "[PERSON_NAME]" at bounding box center [245, 115] width 347 height 19
copy p "[PERSON_NAME]"
click at [505, 190] on section "**********" at bounding box center [353, 207] width 655 height 50
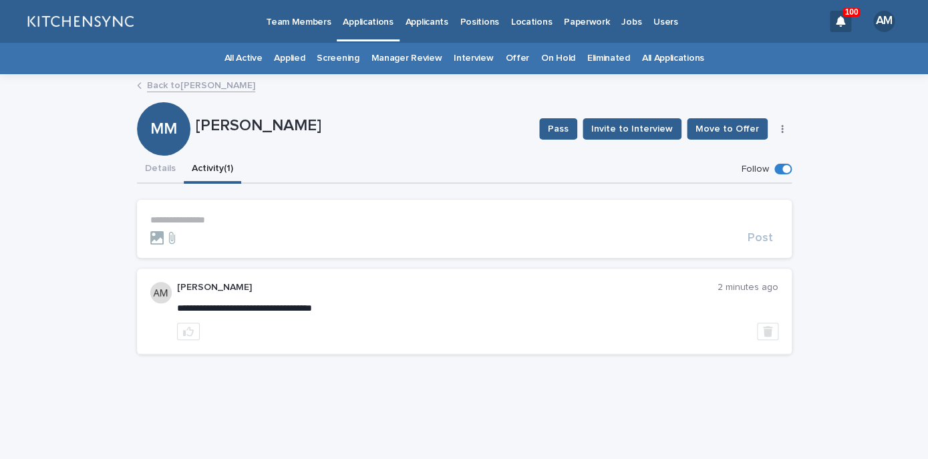
click at [442, 213] on section "**********" at bounding box center [464, 229] width 655 height 58
click at [658, 57] on link "All Applications" at bounding box center [673, 58] width 62 height 31
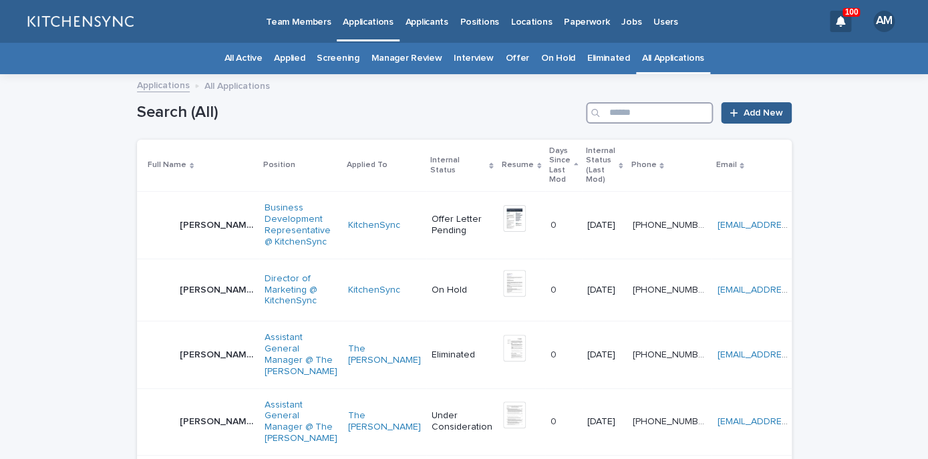
click at [642, 122] on input "Search" at bounding box center [649, 112] width 127 height 21
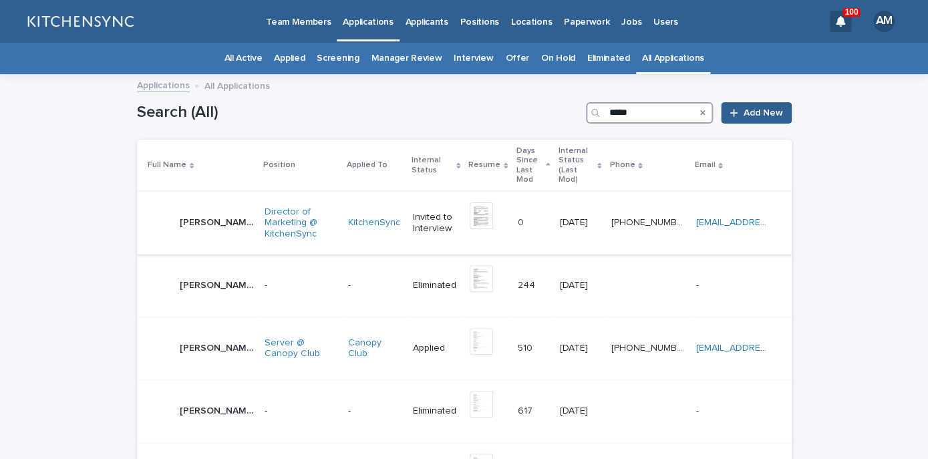
type input "*****"
click at [188, 219] on p "[PERSON_NAME]" at bounding box center [218, 222] width 77 height 14
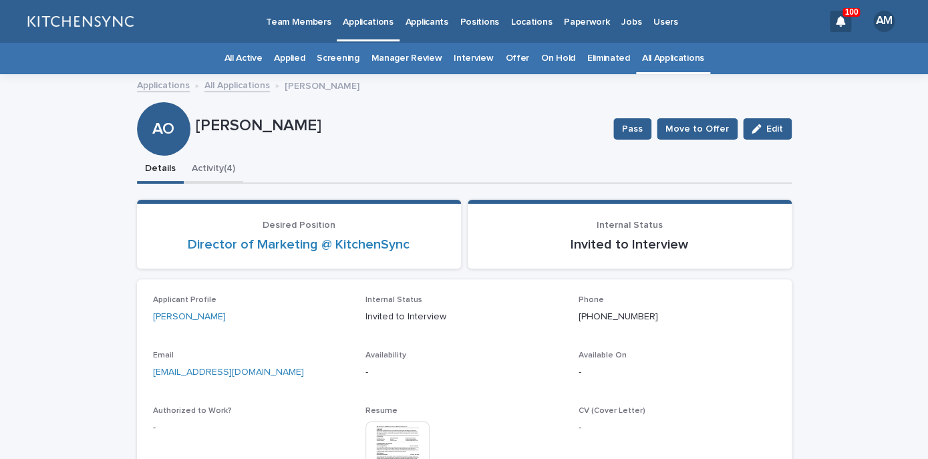
click at [200, 164] on button "Activity (4)" at bounding box center [213, 170] width 59 height 28
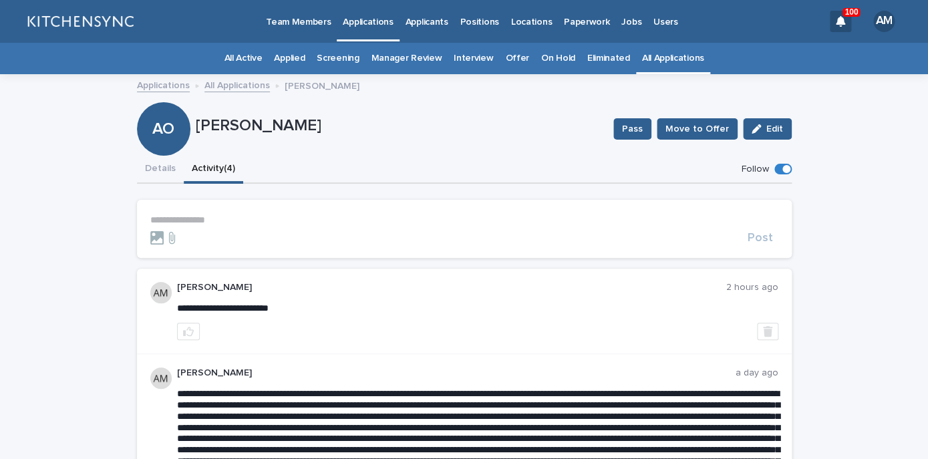
click at [199, 217] on p "**********" at bounding box center [464, 220] width 628 height 11
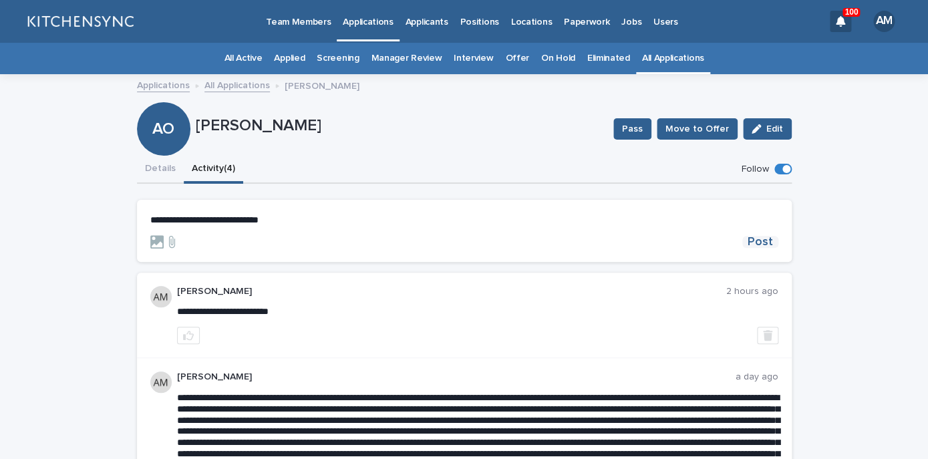
click at [764, 241] on span "Post" at bounding box center [760, 242] width 25 height 12
click at [160, 182] on button "Details" at bounding box center [160, 170] width 47 height 28
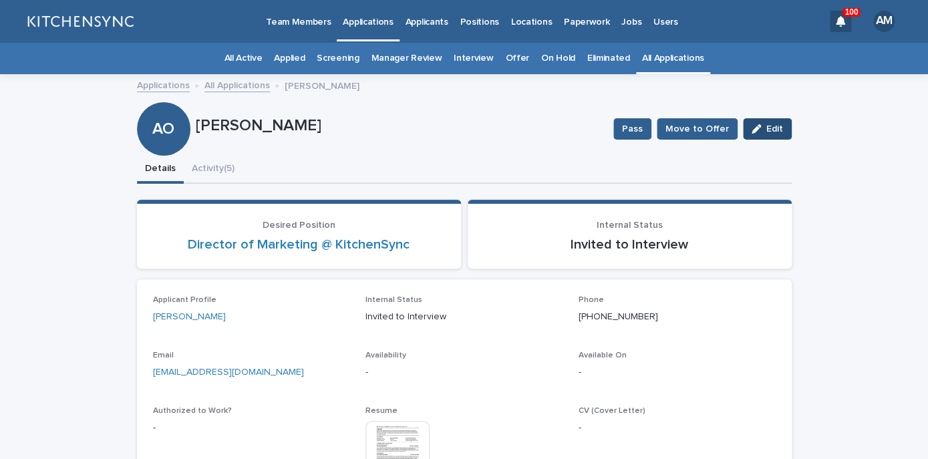
click at [765, 121] on button "Edit" at bounding box center [767, 128] width 49 height 21
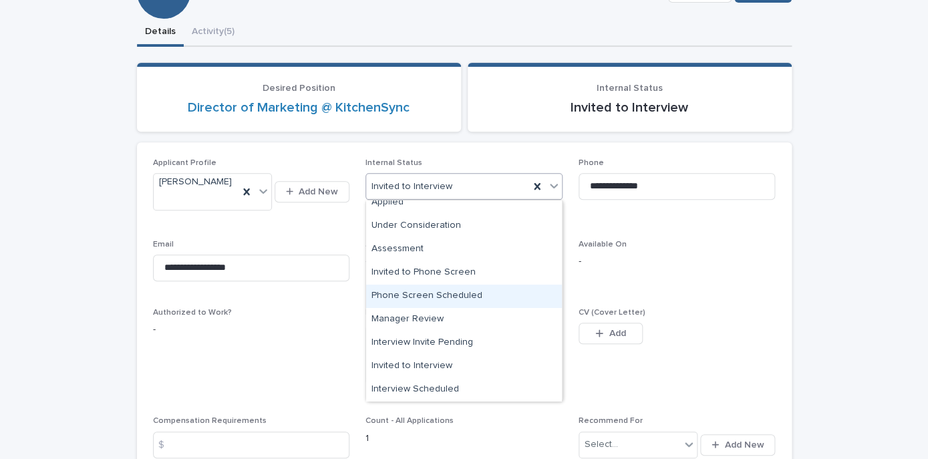
scroll to position [40, 0]
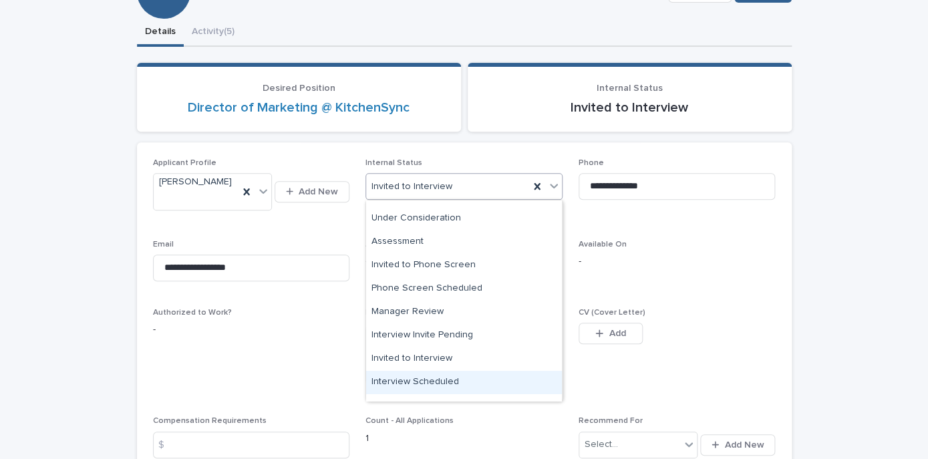
click at [423, 376] on div "Interview Scheduled" at bounding box center [464, 382] width 196 height 23
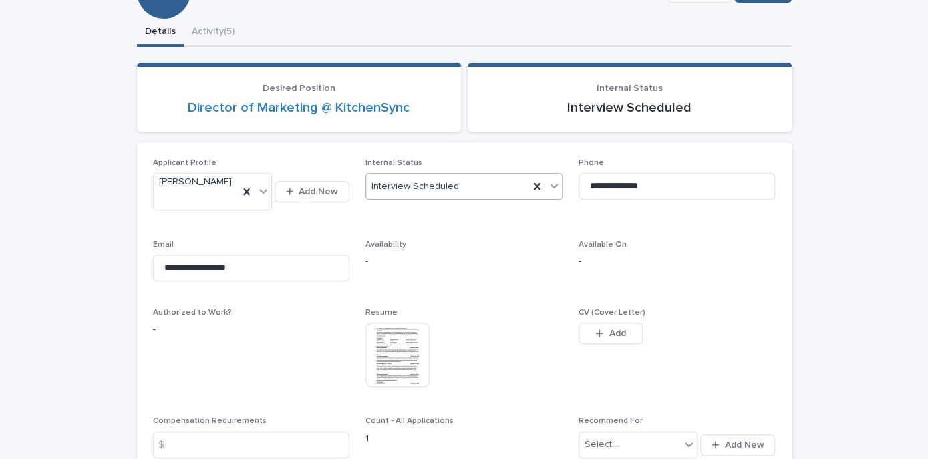
scroll to position [96, 0]
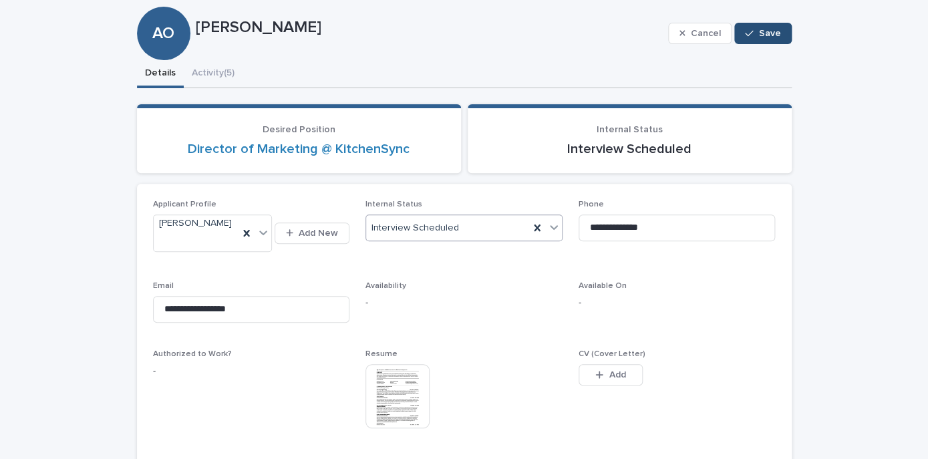
click at [768, 33] on span "Save" at bounding box center [770, 33] width 22 height 9
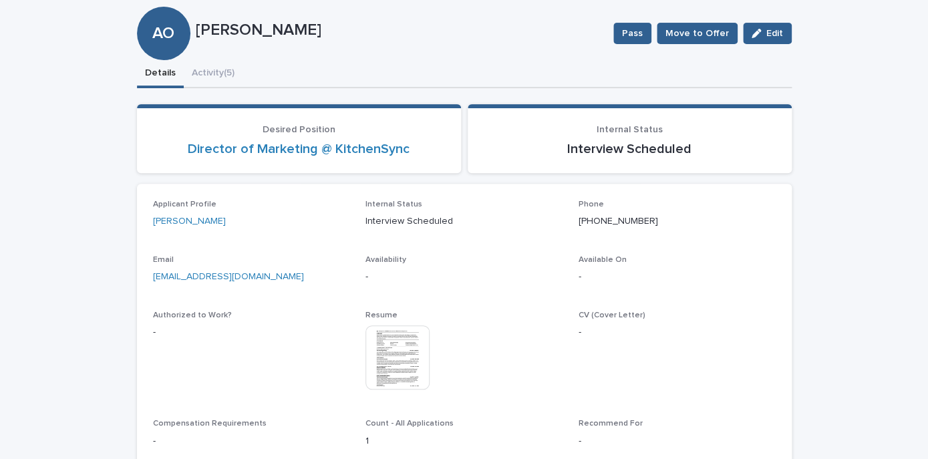
scroll to position [74, 0]
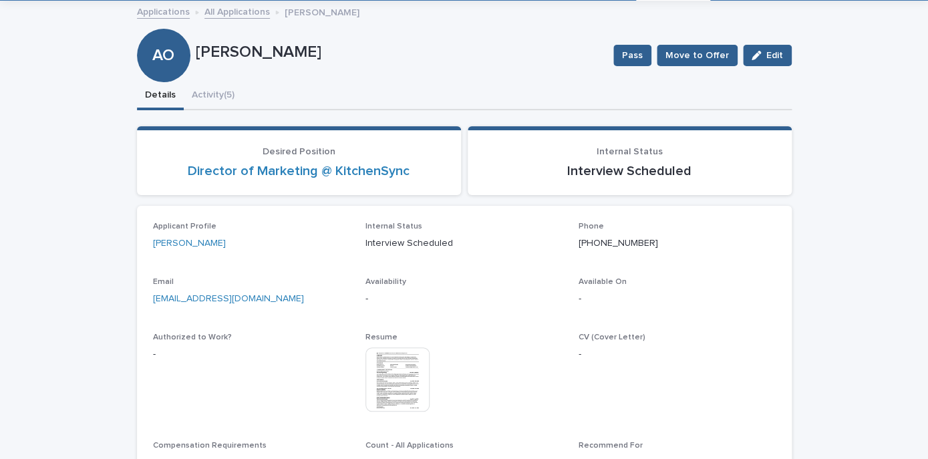
drag, startPoint x: 198, startPoint y: 54, endPoint x: 333, endPoint y: 64, distance: 136.0
click at [333, 62] on div "[PERSON_NAME]" at bounding box center [399, 51] width 407 height 22
copy p "[PERSON_NAME]"
click at [221, 90] on div "**********" at bounding box center [464, 295] width 655 height 426
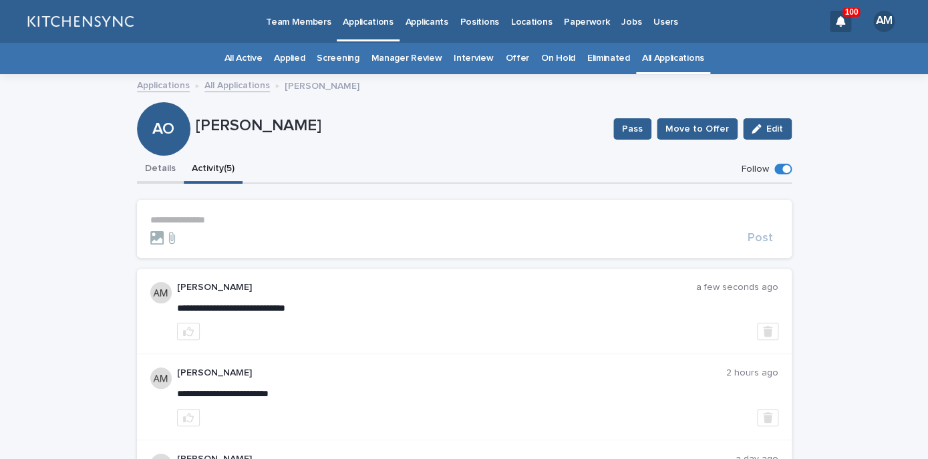
click at [164, 174] on button "Details" at bounding box center [160, 170] width 47 height 28
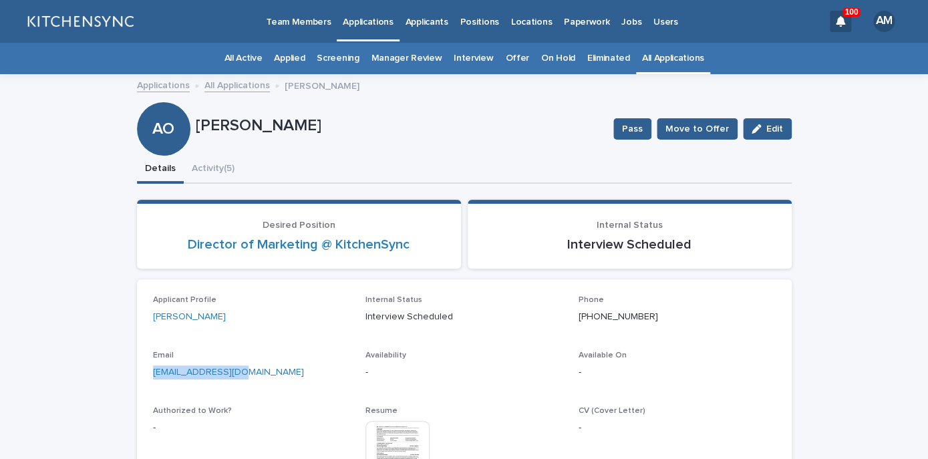
drag, startPoint x: 255, startPoint y: 379, endPoint x: 126, endPoint y: 374, distance: 128.4
click at [153, 374] on div "[EMAIL_ADDRESS][DOMAIN_NAME]" at bounding box center [251, 371] width 197 height 17
copy link "[EMAIL_ADDRESS][DOMAIN_NAME]"
click at [215, 169] on button "Activity (5)" at bounding box center [213, 170] width 59 height 28
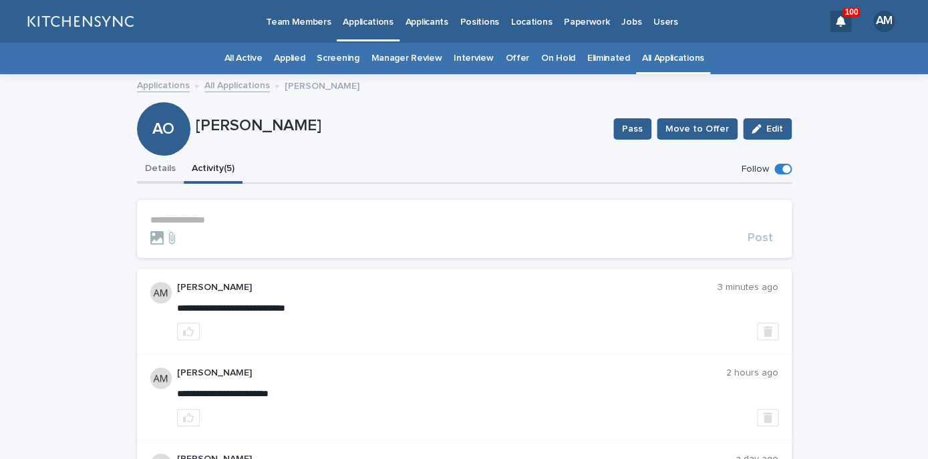
click at [158, 179] on button "Details" at bounding box center [160, 170] width 47 height 28
